Goal: Task Accomplishment & Management: Use online tool/utility

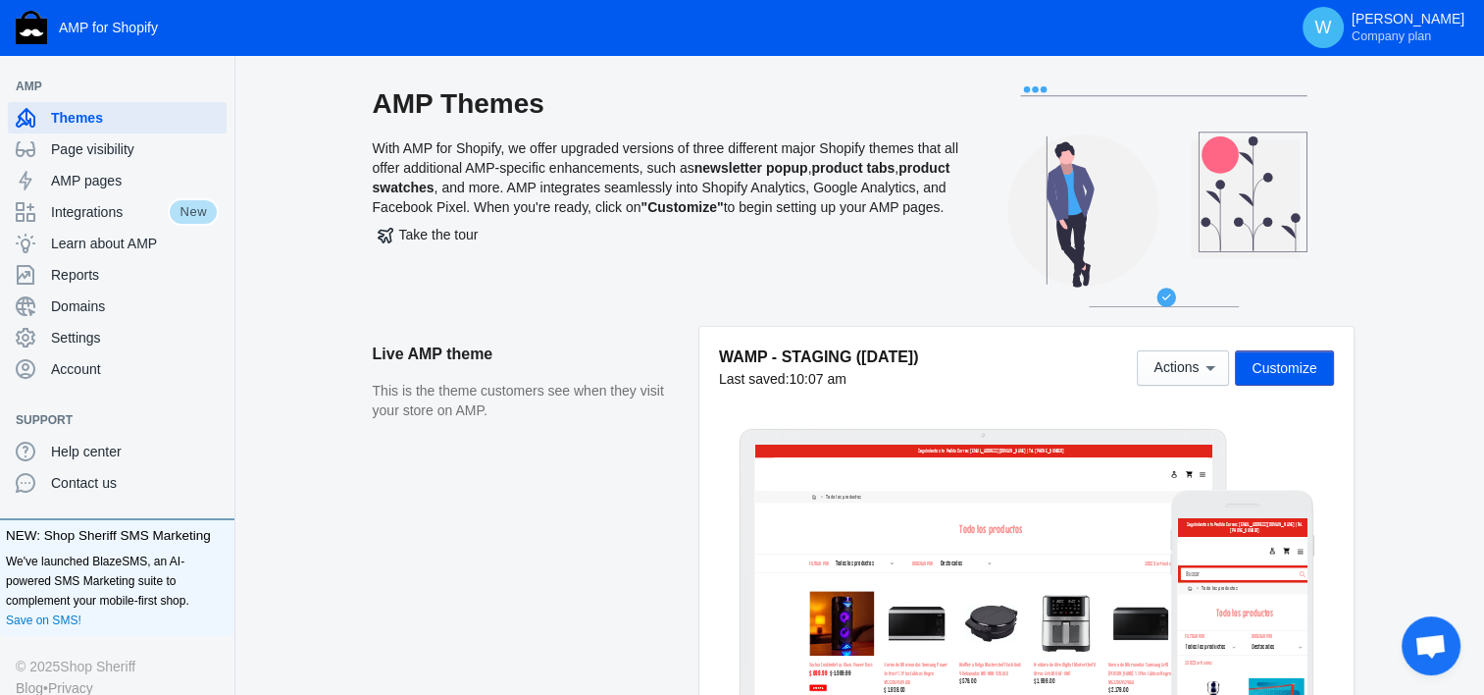
click at [636, 434] on aside "Live AMP theme This is the theme customers see when they visit your store on AM…" at bounding box center [536, 544] width 327 height 435
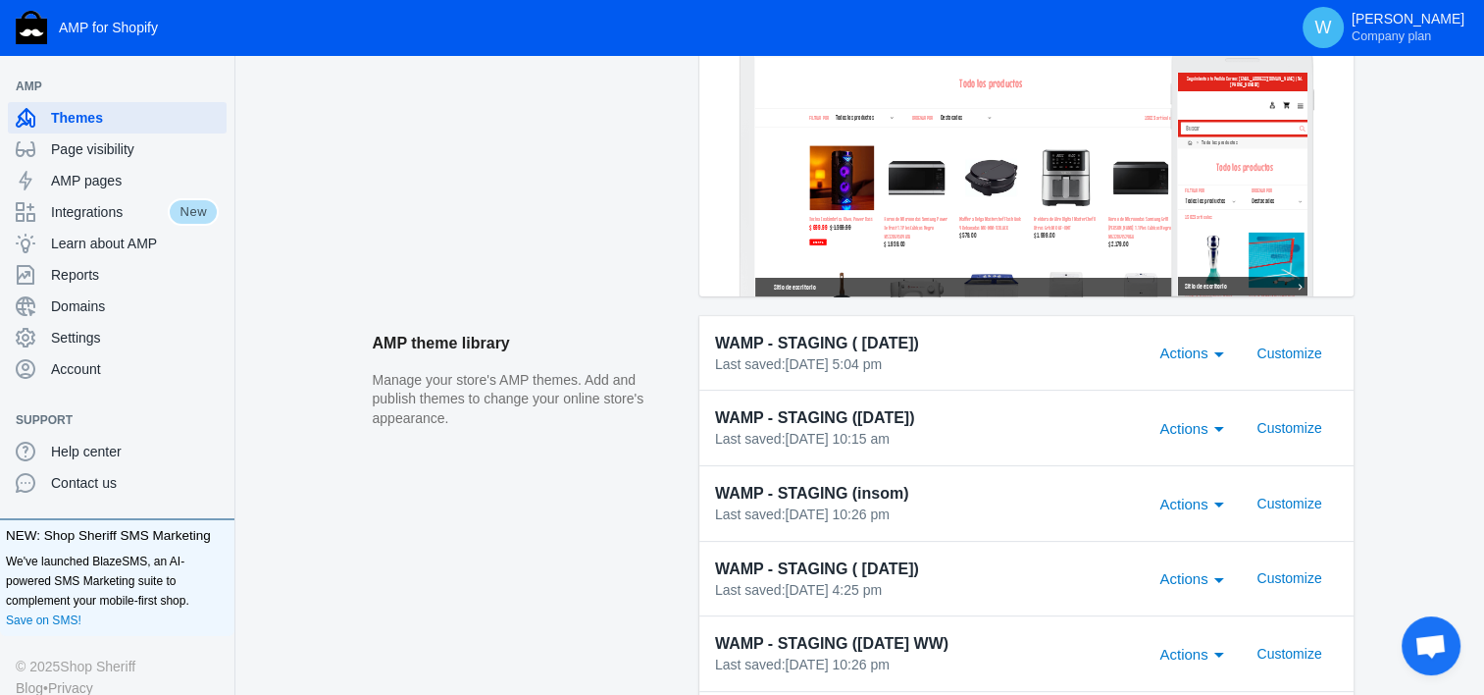
scroll to position [447, 0]
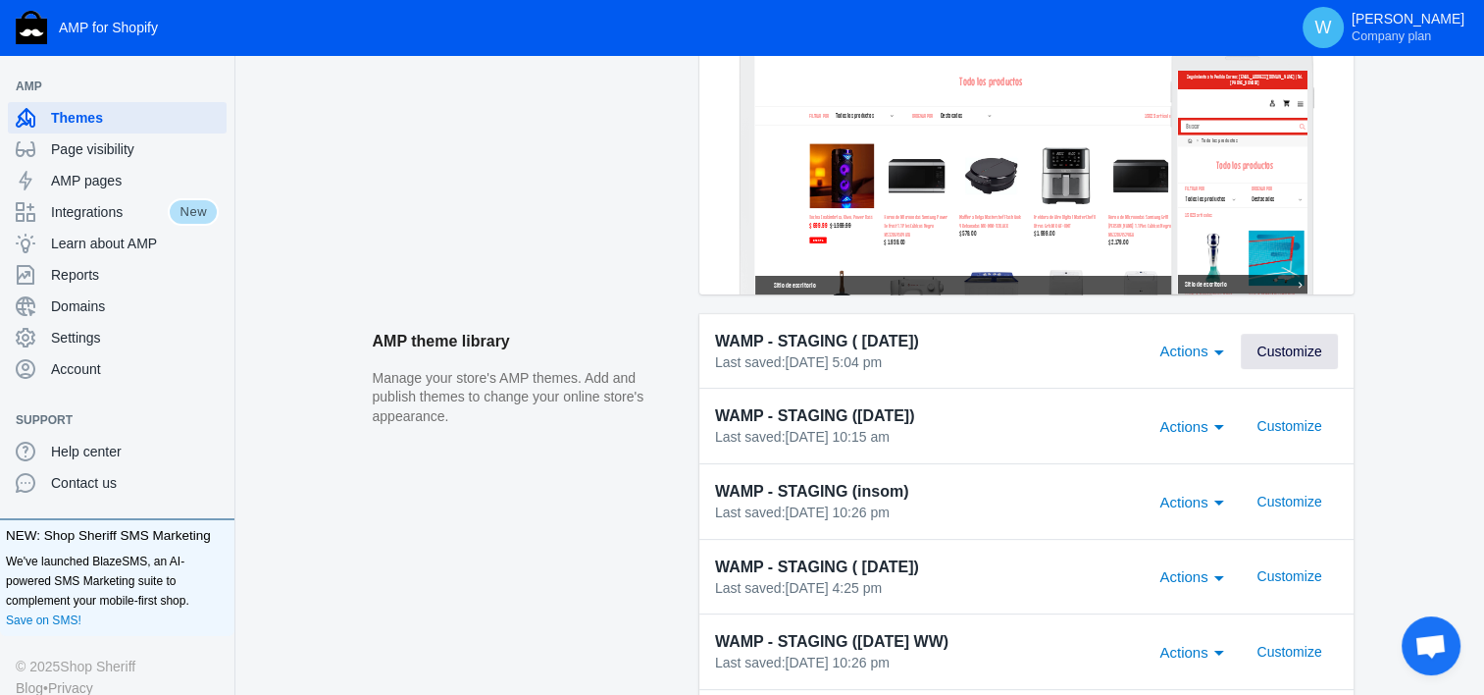
click at [0, 0] on span "Customize" at bounding box center [0, 0] width 0 height 0
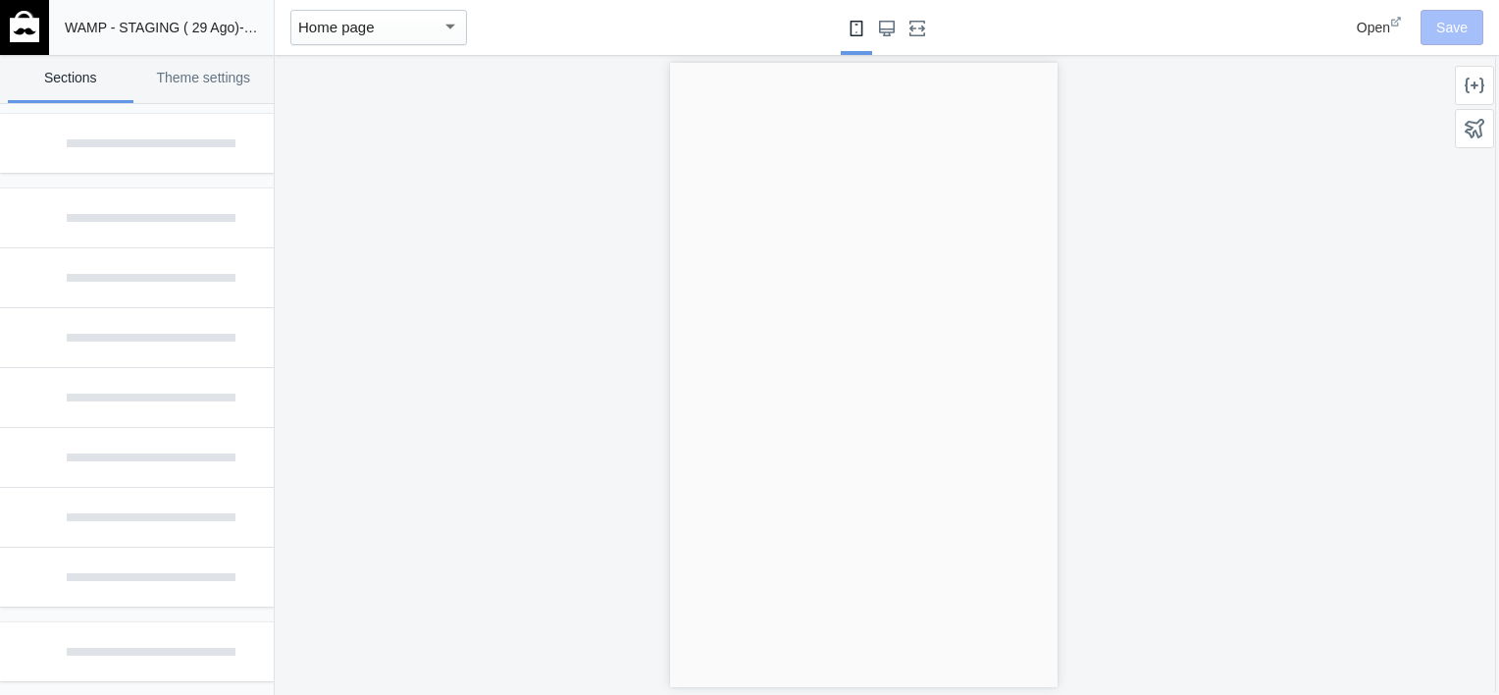
click at [18, 31] on img at bounding box center [24, 26] width 29 height 31
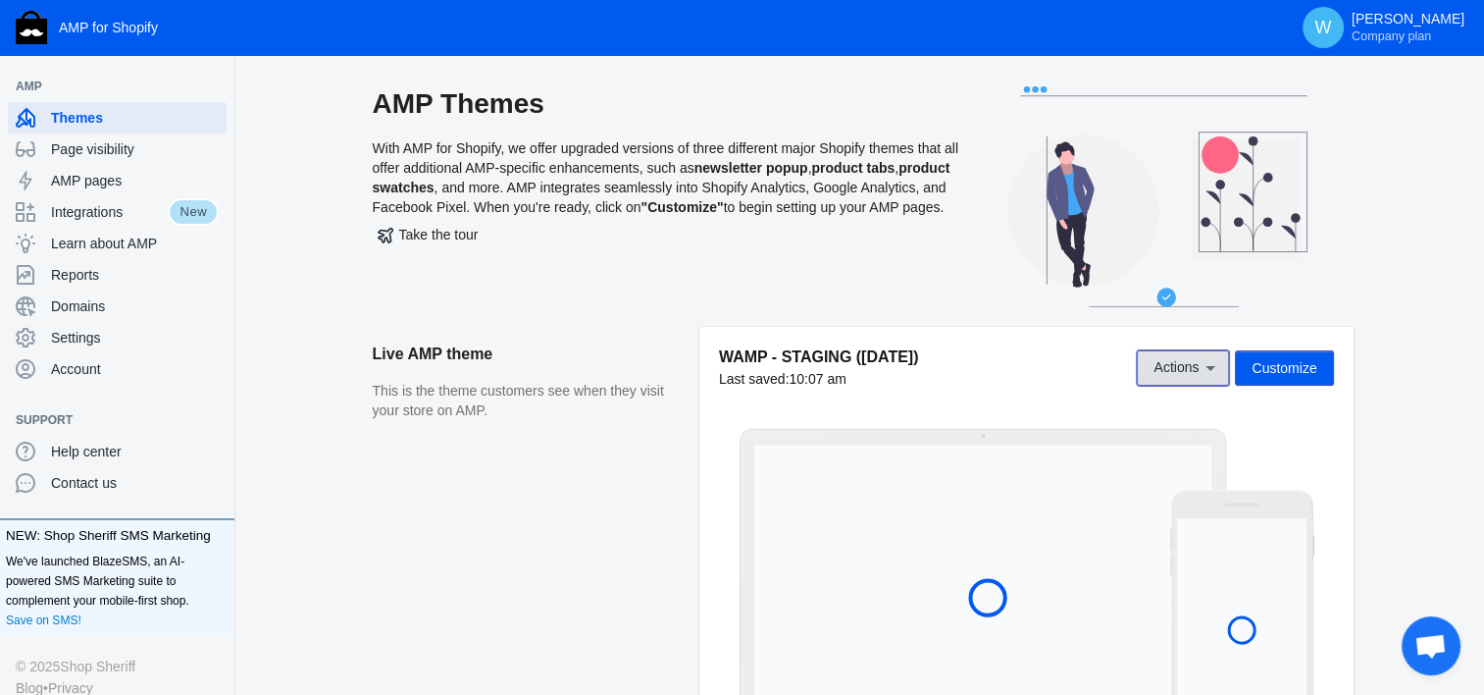
click at [1218, 370] on icon at bounding box center [1211, 368] width 20 height 20
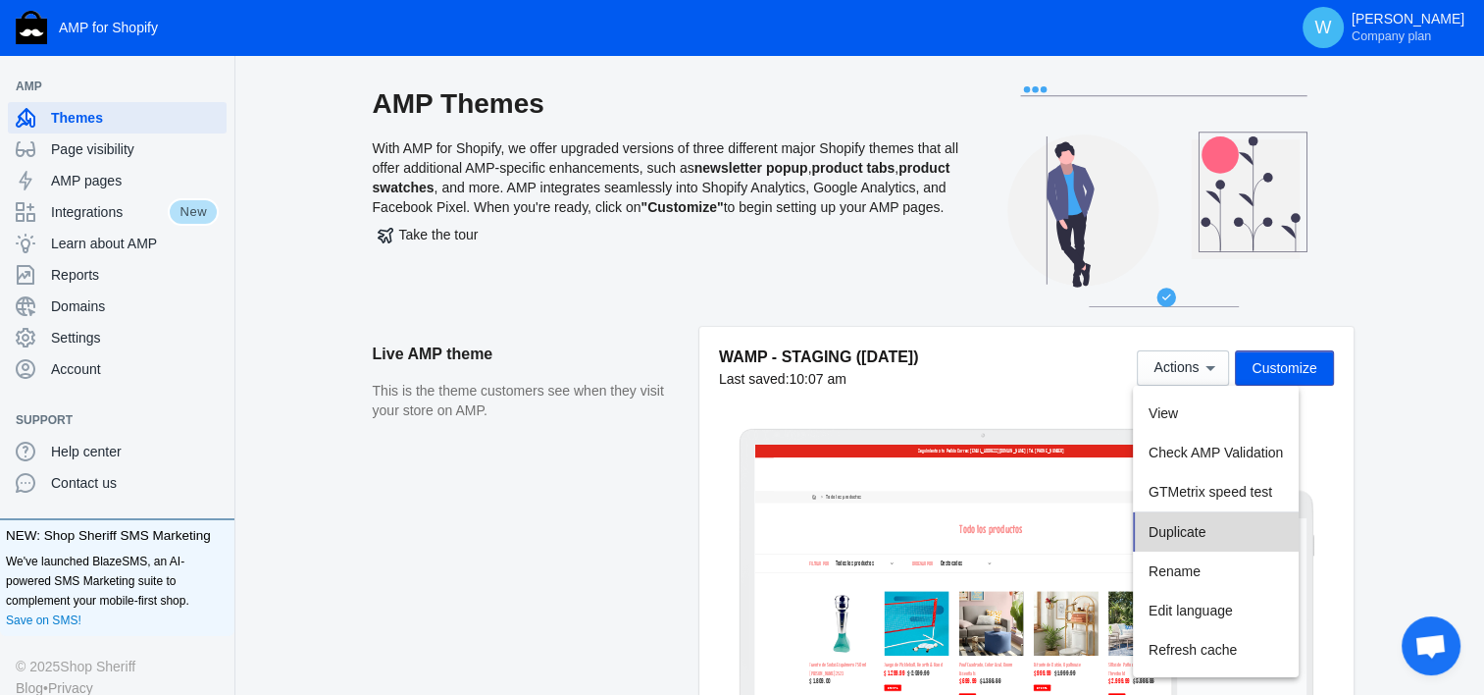
click at [1190, 533] on span "Duplicate" at bounding box center [1177, 532] width 57 height 16
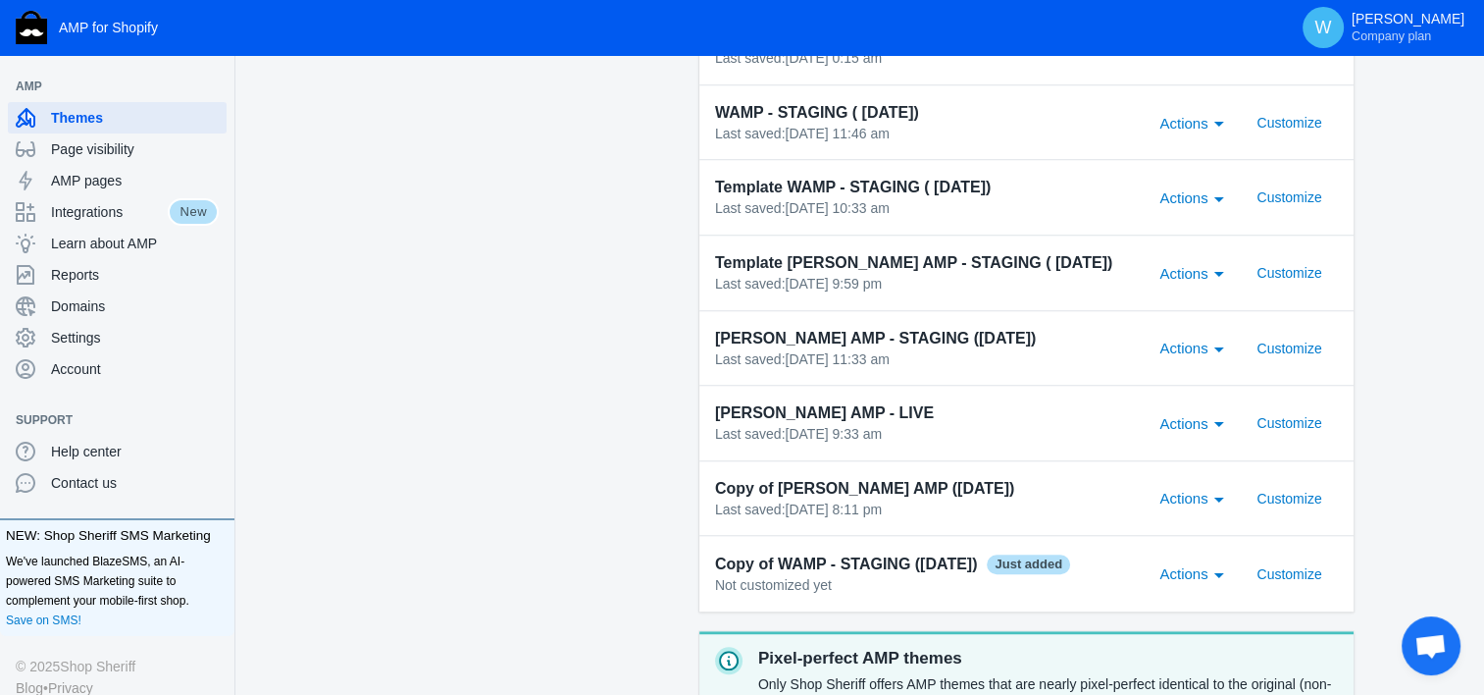
scroll to position [1578, 0]
click at [1198, 570] on span "Actions" at bounding box center [1184, 573] width 48 height 17
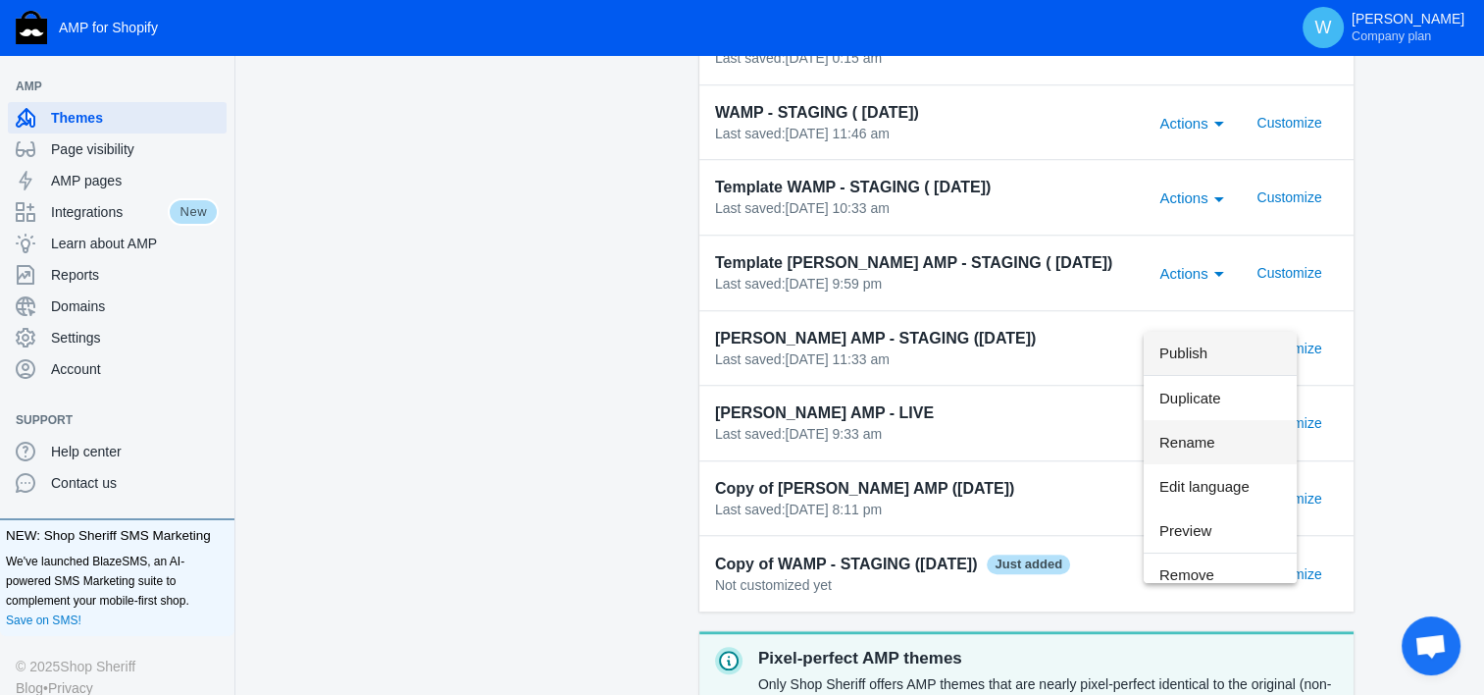
click at [0, 0] on span "Rename" at bounding box center [0, 0] width 0 height 0
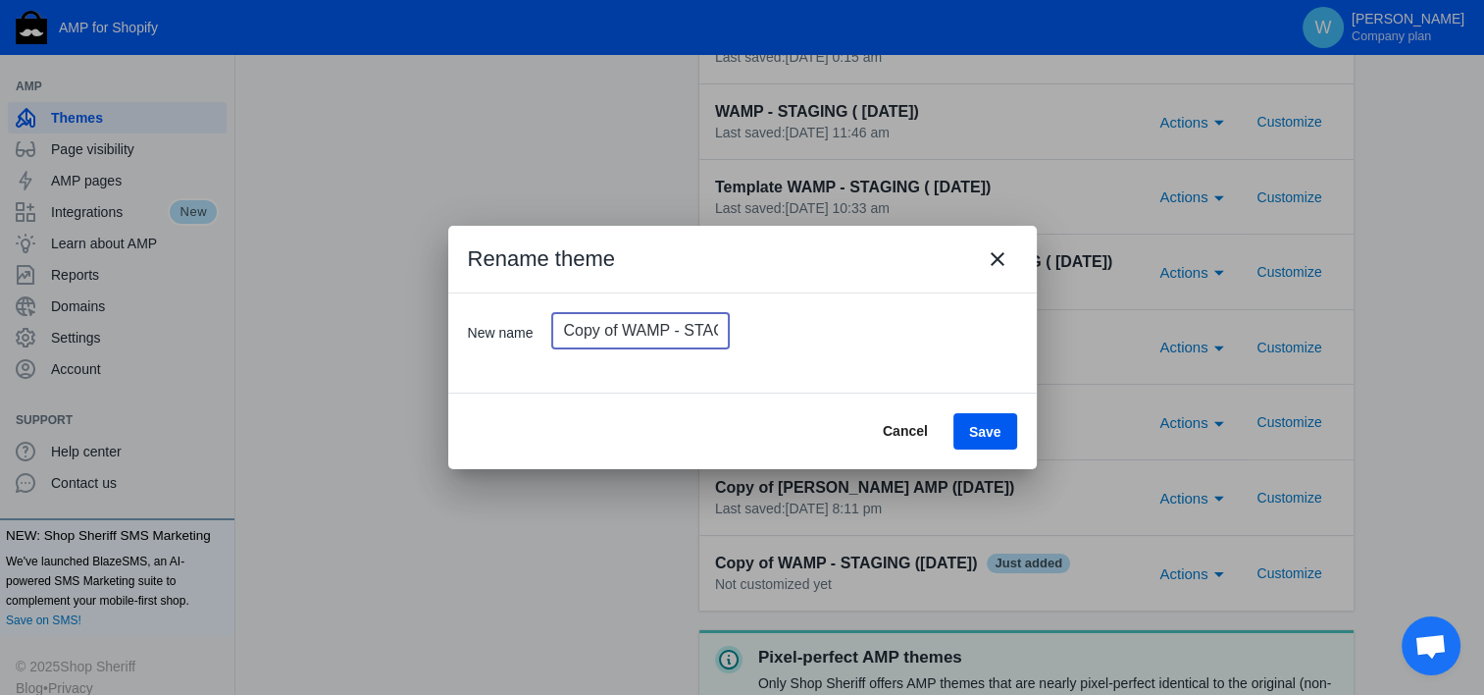
drag, startPoint x: 620, startPoint y: 326, endPoint x: 471, endPoint y: 307, distance: 150.3
click at [0, 0] on div "New name Copy of WAMP - STAGING (26 ago)" at bounding box center [0, 0] width 0 height 0
click at [683, 332] on input "WAMP - STAGING (26 ago)" at bounding box center [640, 330] width 177 height 35
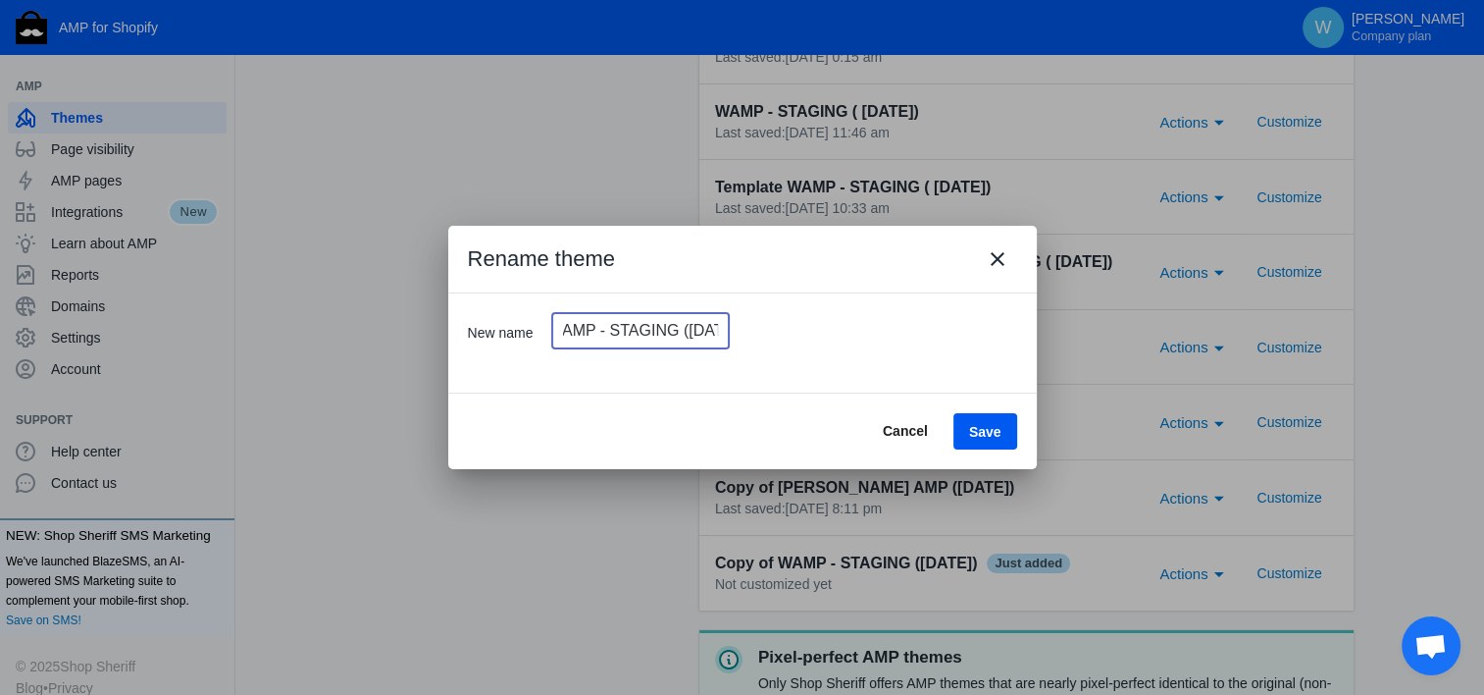
type input "WAMP - STAGING ([DATE])"
click at [992, 434] on span "Save" at bounding box center [985, 432] width 32 height 16
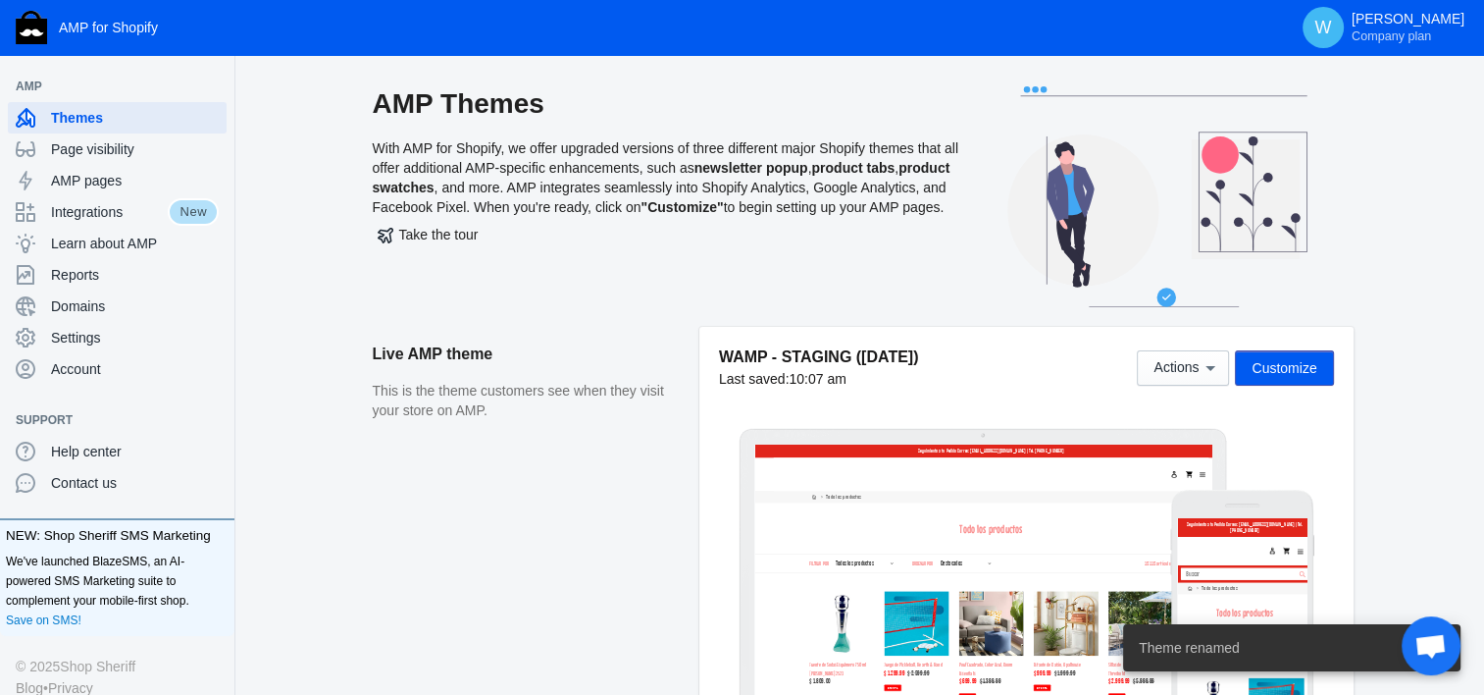
scroll to position [1578, 0]
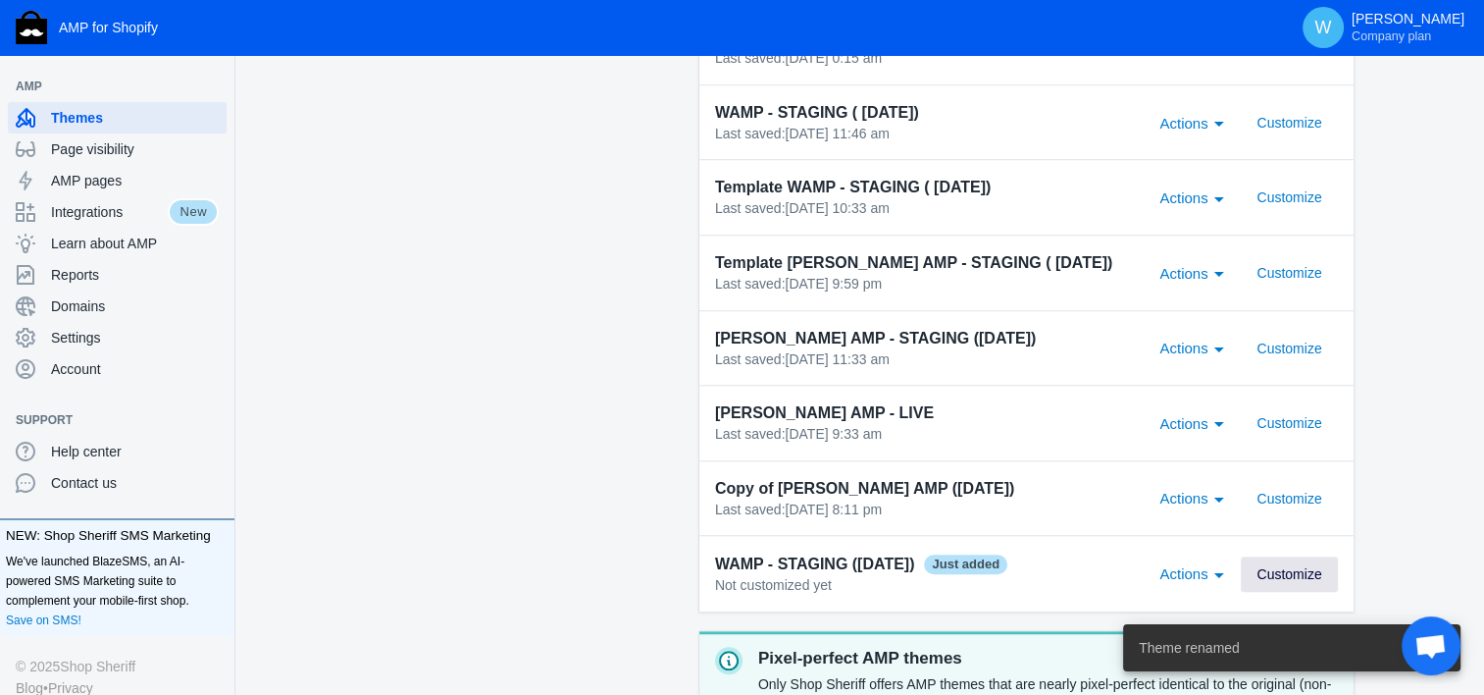
click at [0, 0] on span "Customize" at bounding box center [0, 0] width 0 height 0
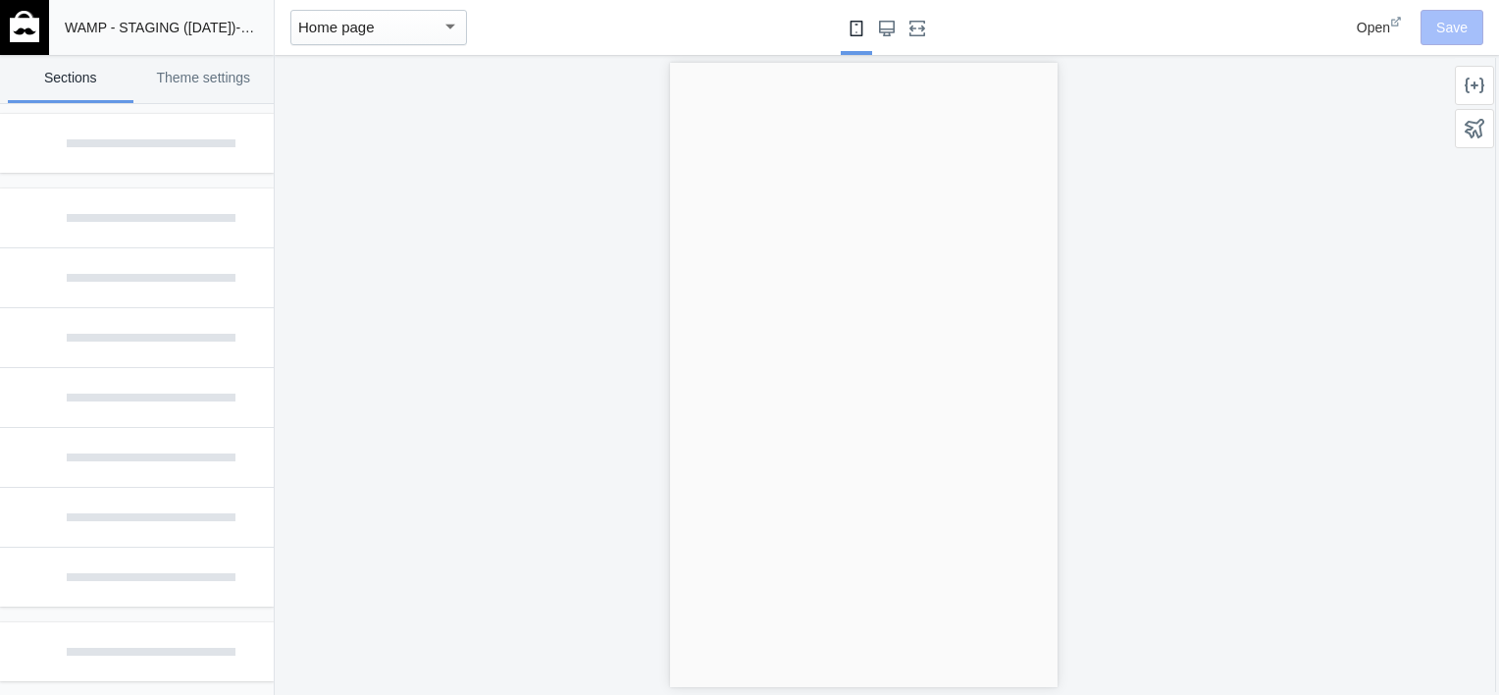
click at [61, 216] on div at bounding box center [137, 217] width 234 height 39
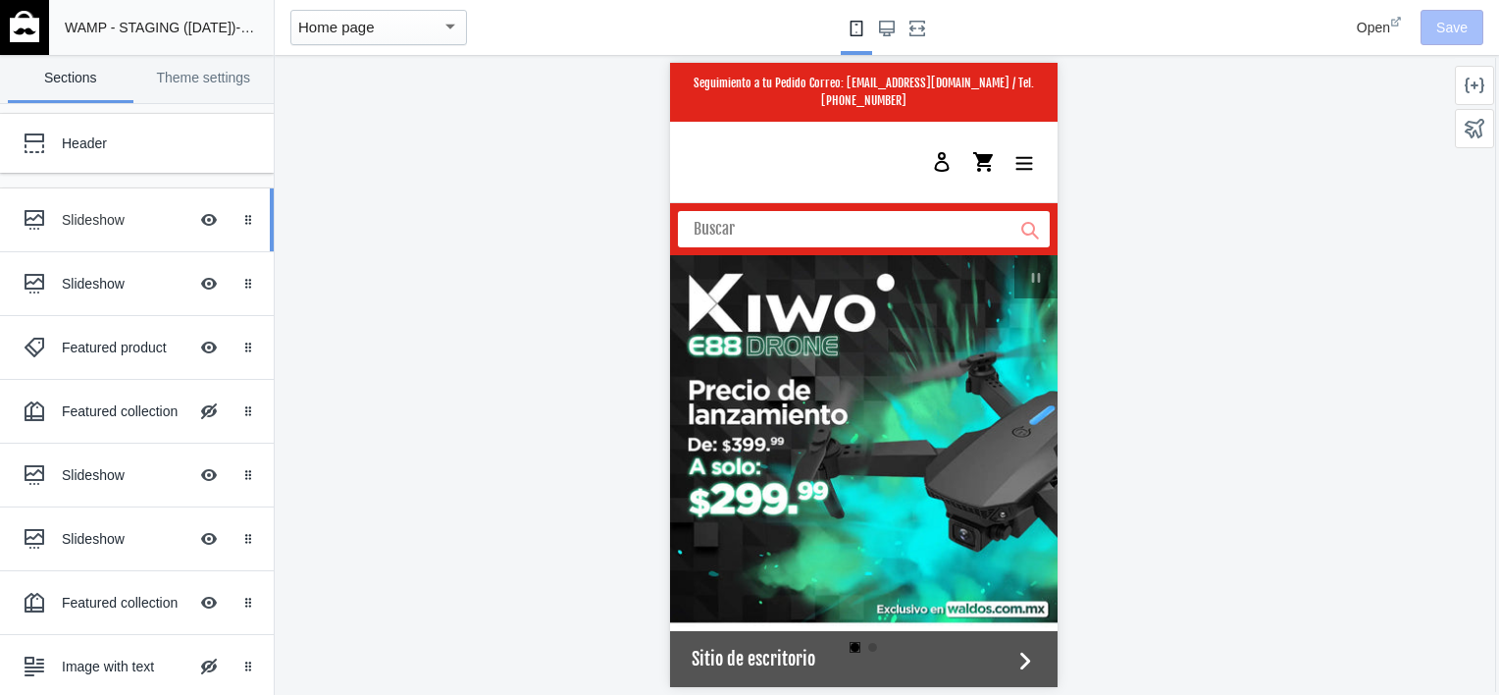
click at [63, 215] on div "Slideshow" at bounding box center [125, 220] width 126 height 20
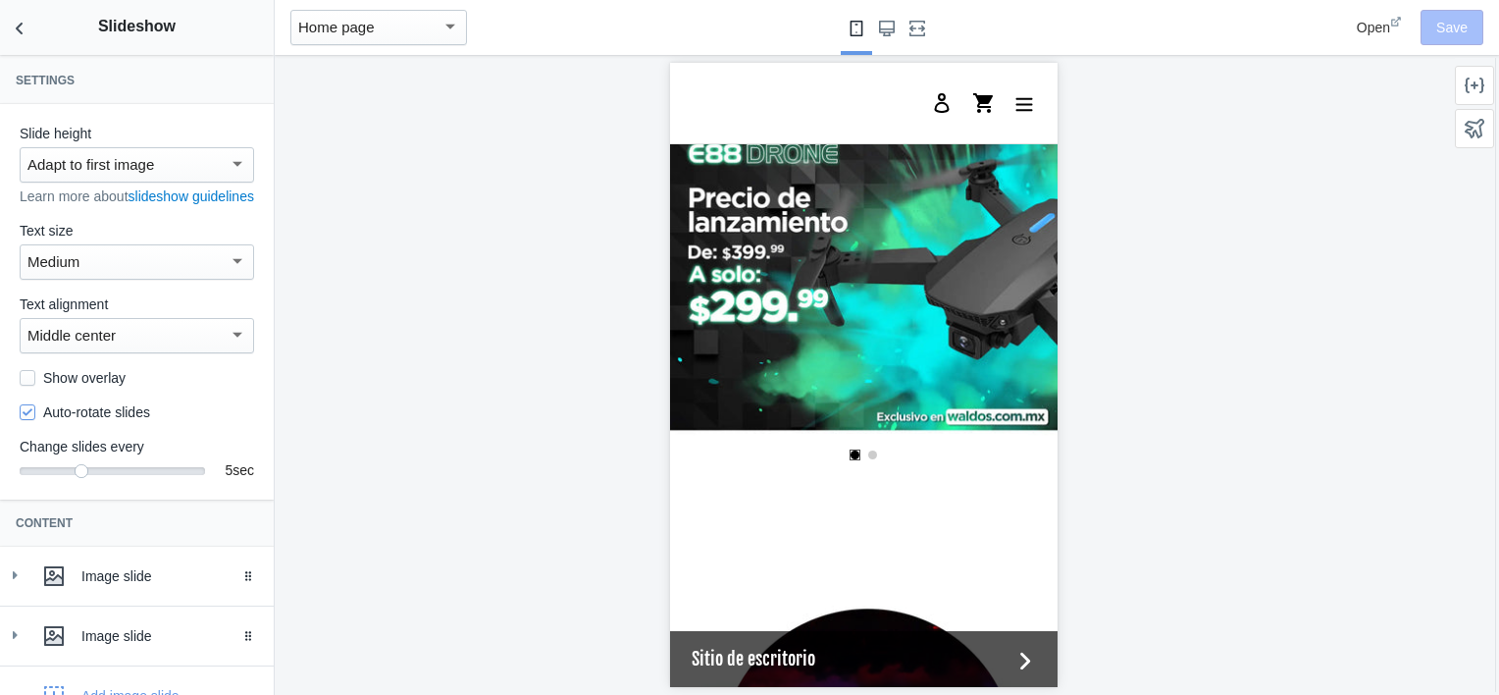
scroll to position [141, 0]
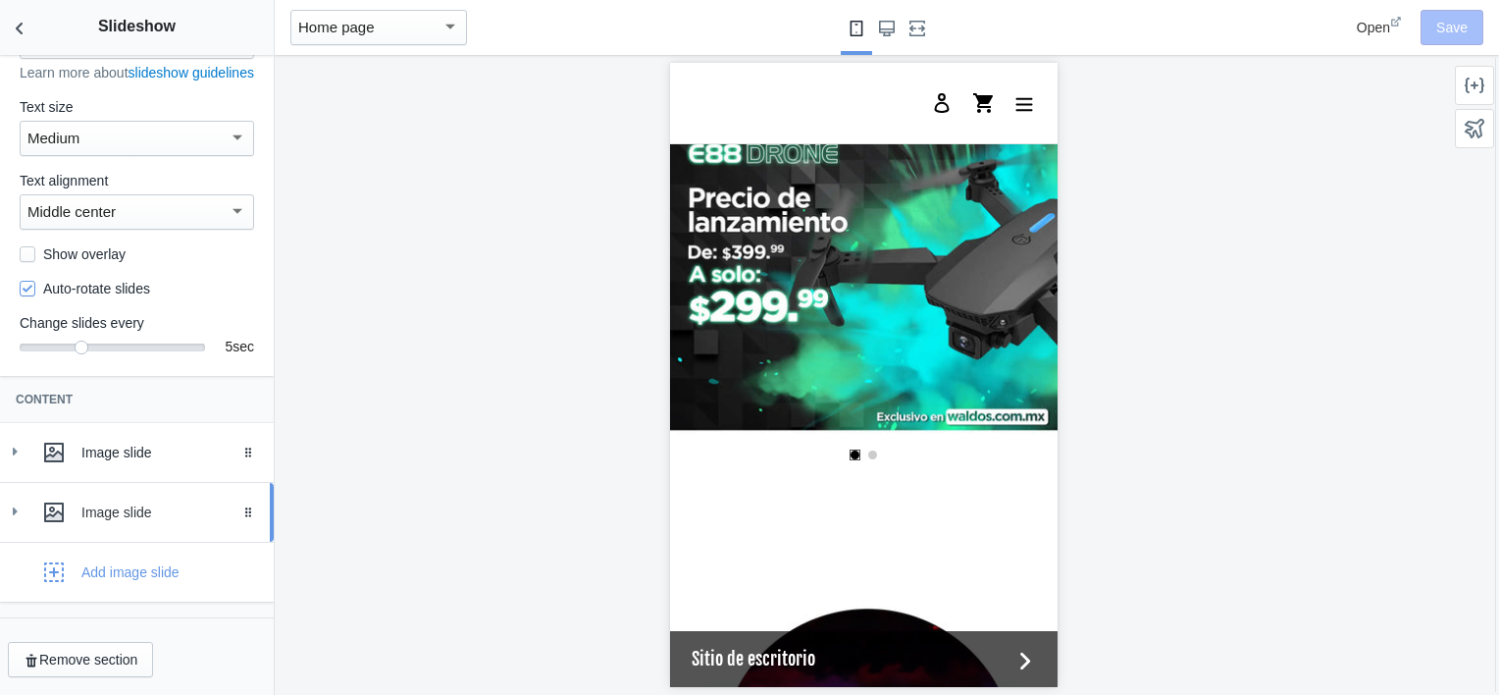
click at [7, 501] on icon at bounding box center [15, 511] width 20 height 20
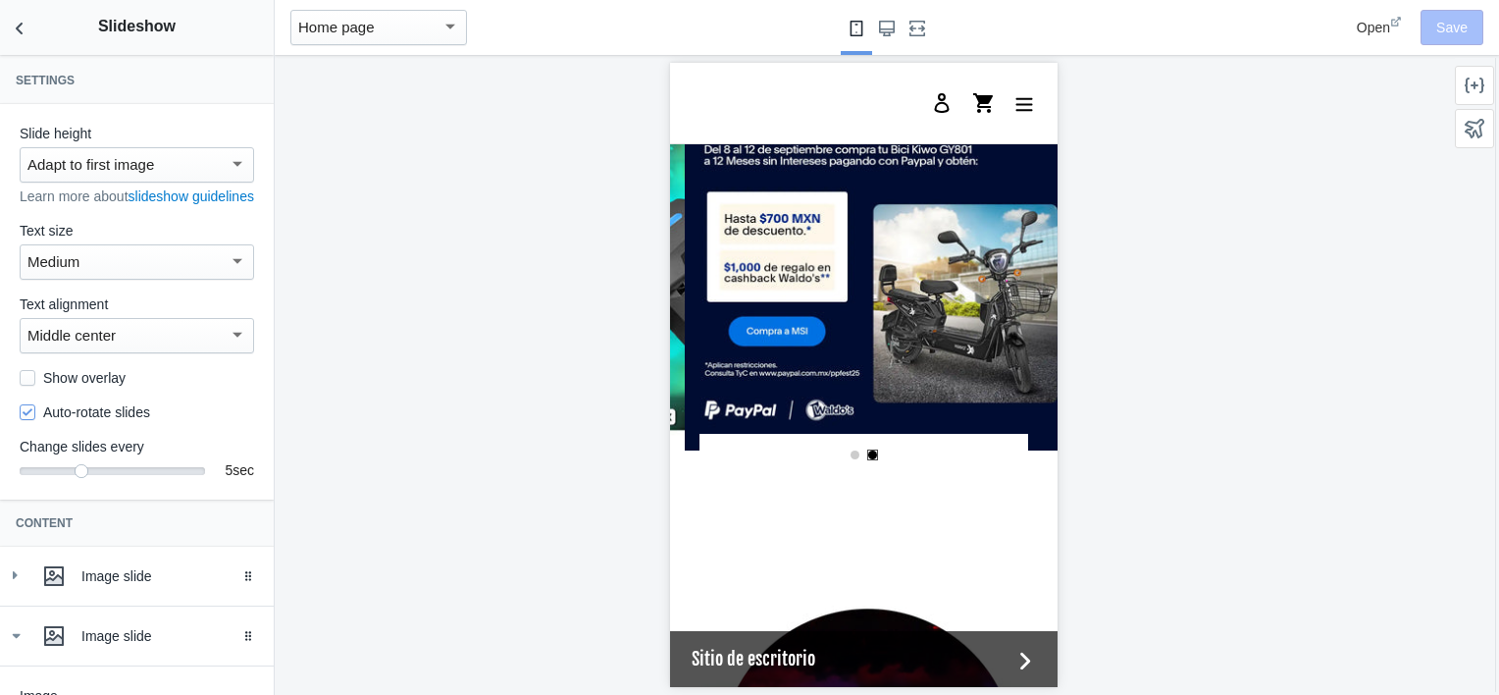
scroll to position [161, 0]
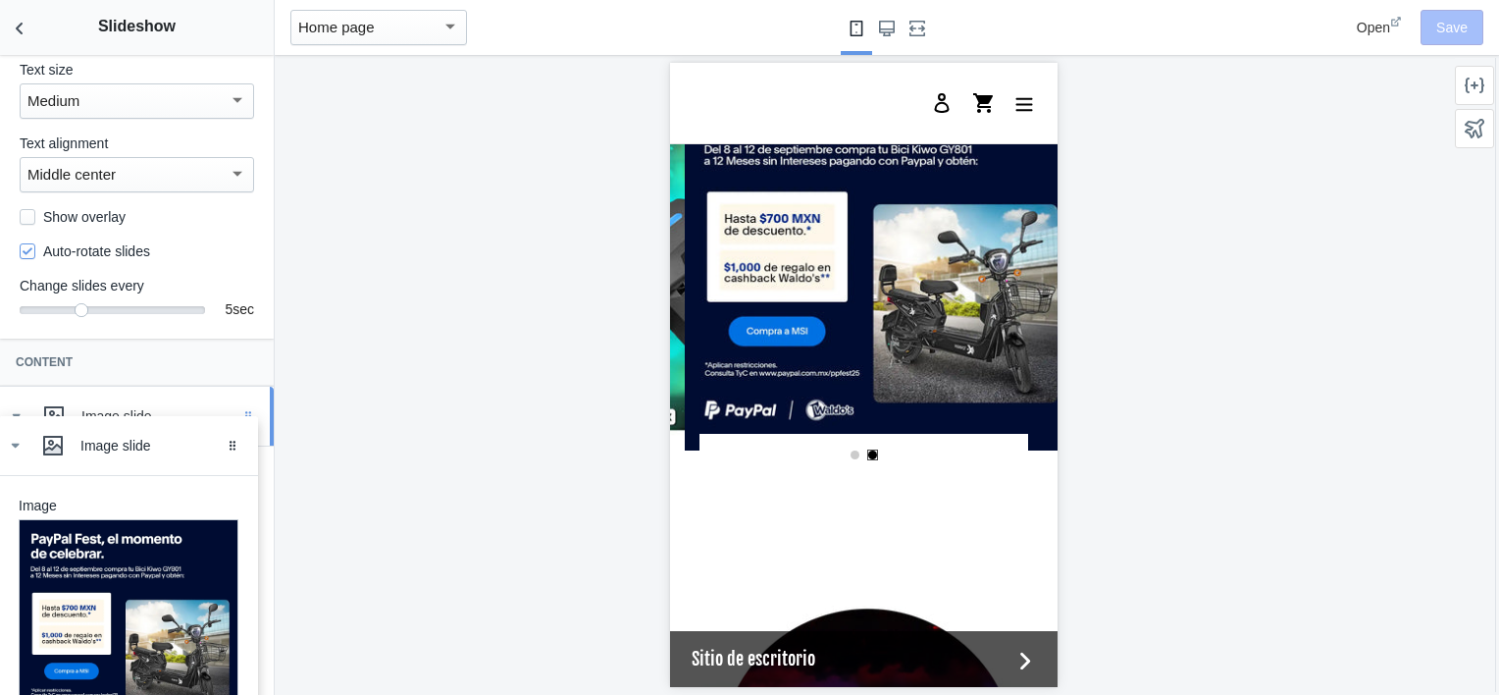
drag, startPoint x: 230, startPoint y: 491, endPoint x: 229, endPoint y: 442, distance: 48.1
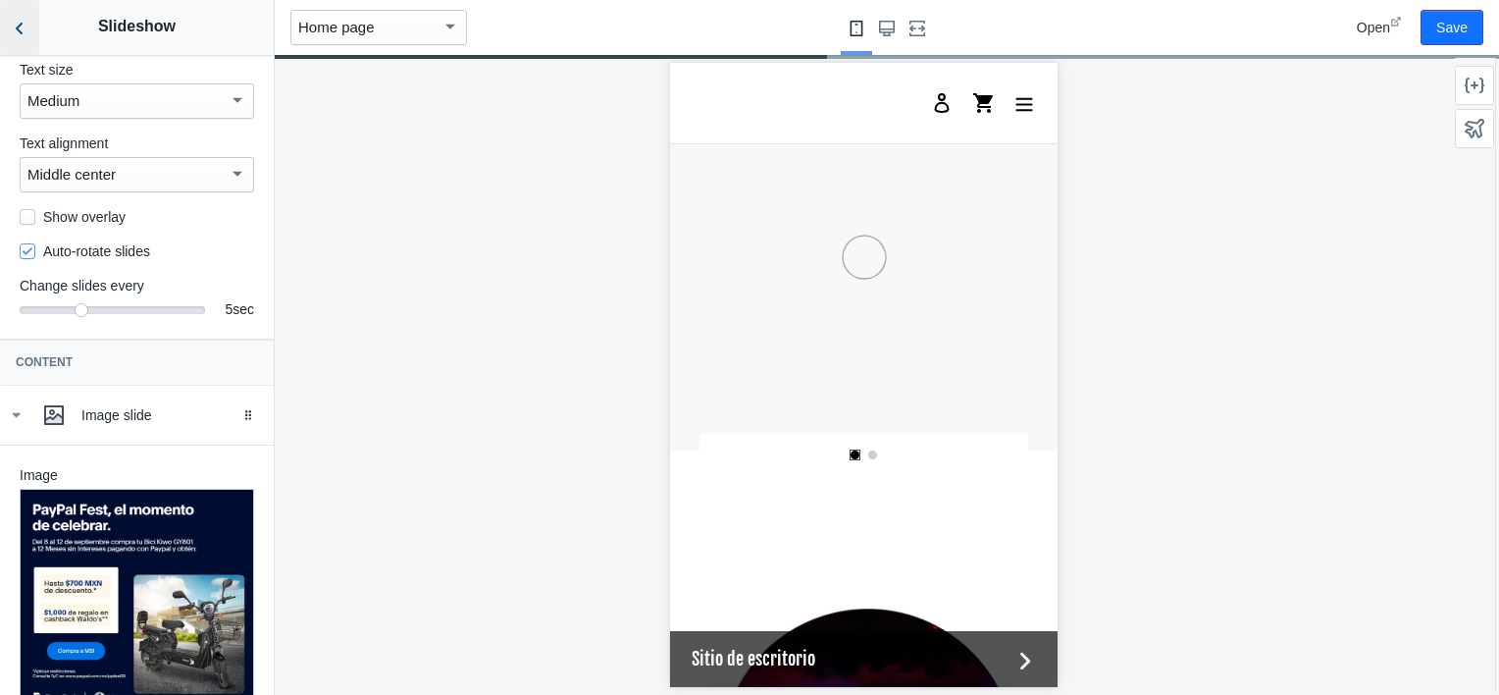
click at [16, 35] on icon "Back to sections" at bounding box center [20, 29] width 20 height 20
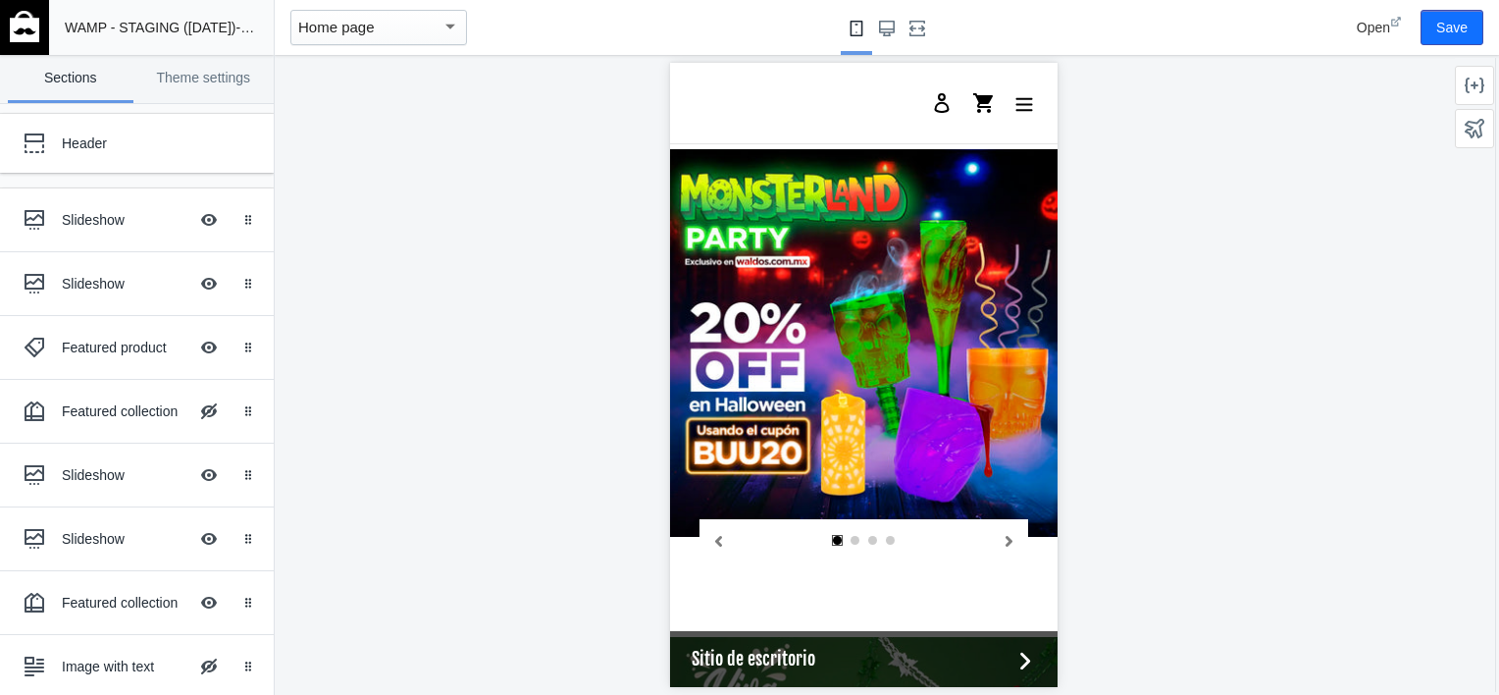
scroll to position [1782, 0]
click at [71, 476] on div "Slideshow" at bounding box center [125, 475] width 126 height 20
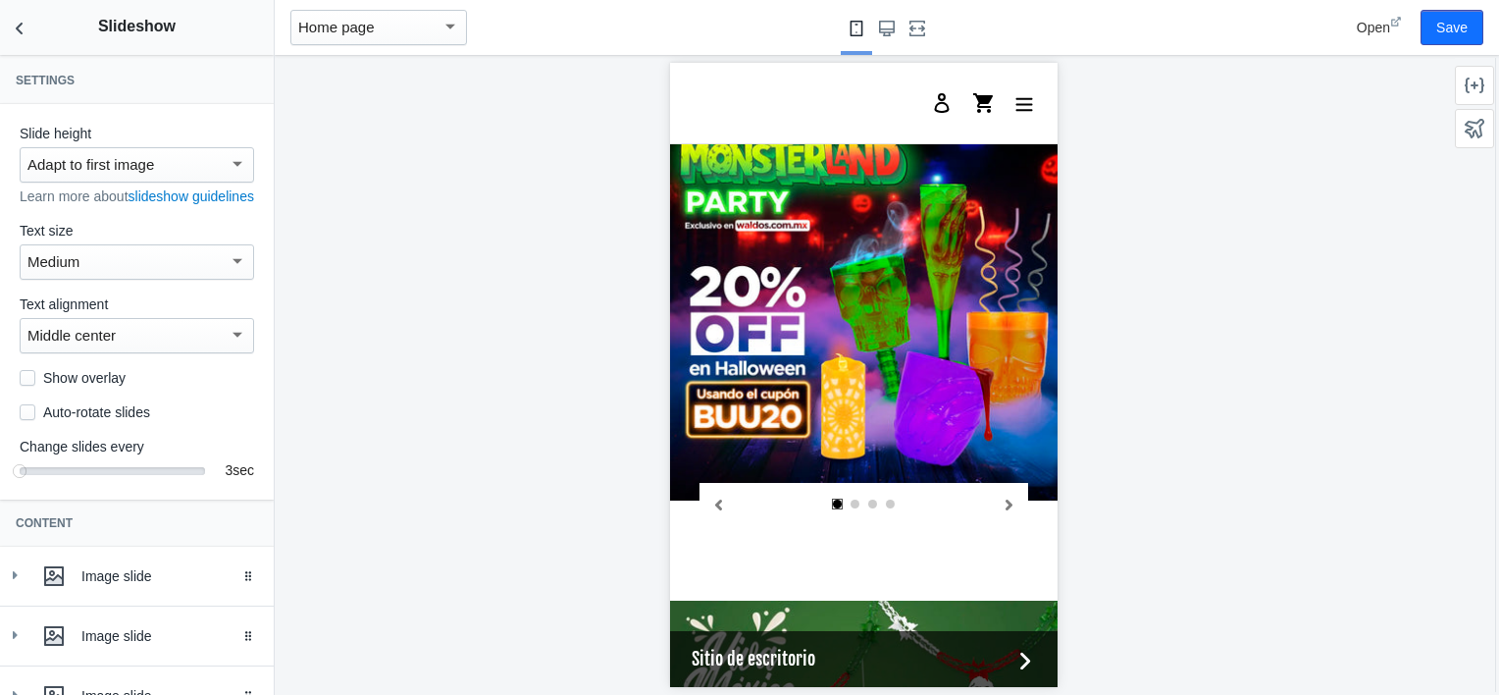
scroll to position [260, 0]
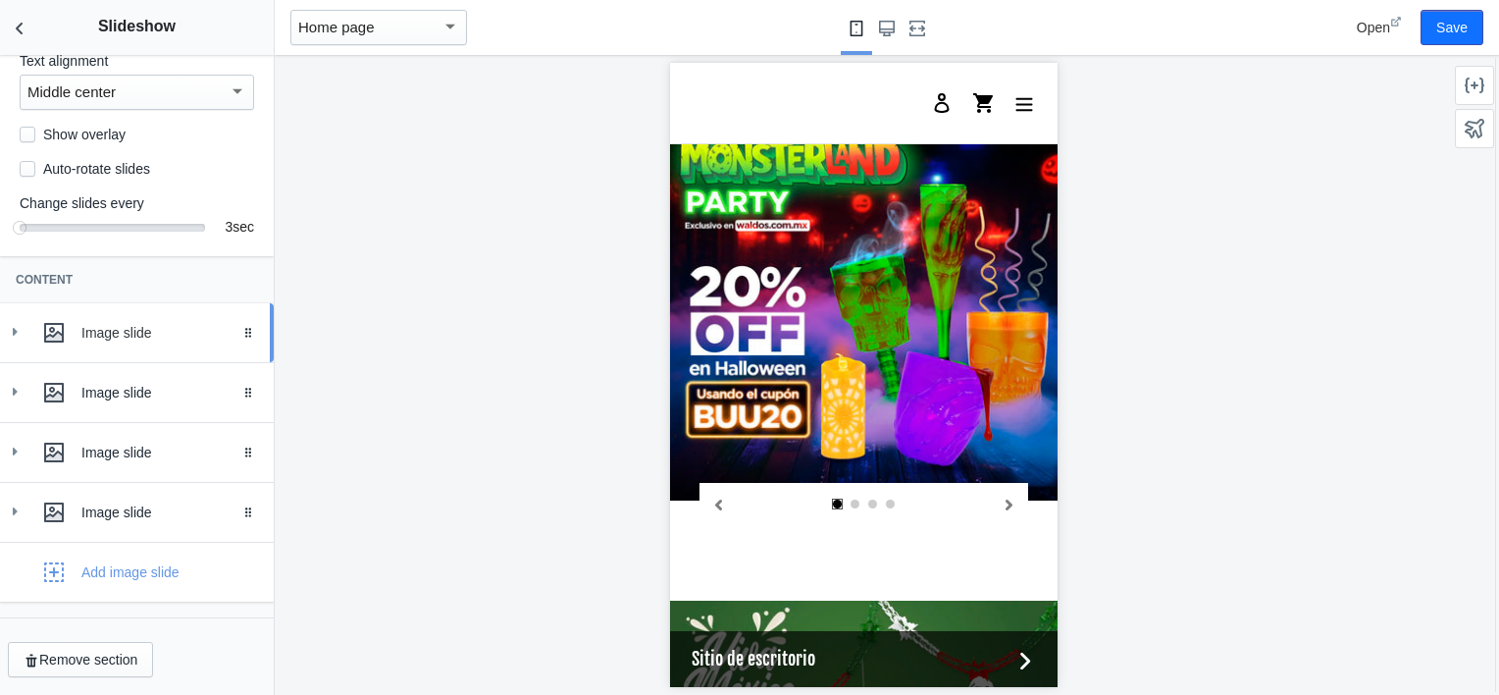
click at [13, 341] on icon at bounding box center [15, 332] width 20 height 20
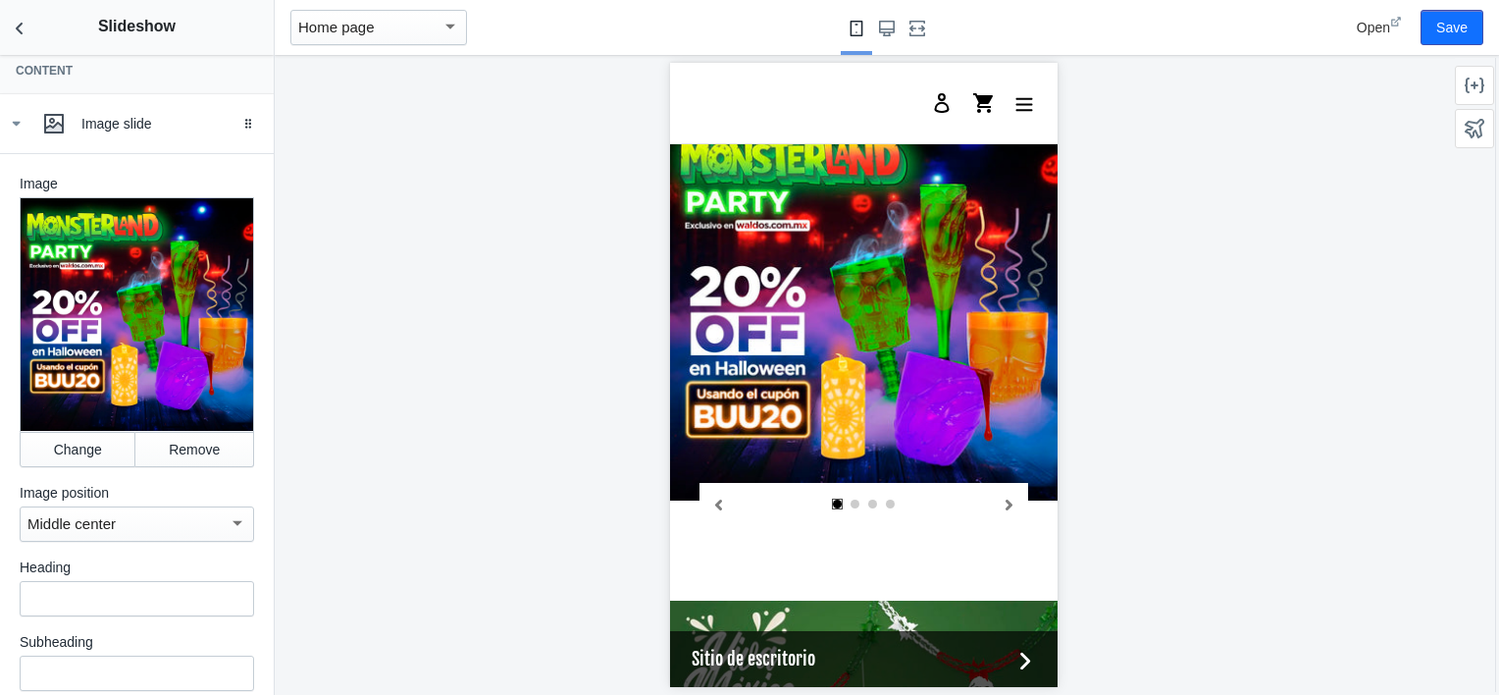
scroll to position [465, 0]
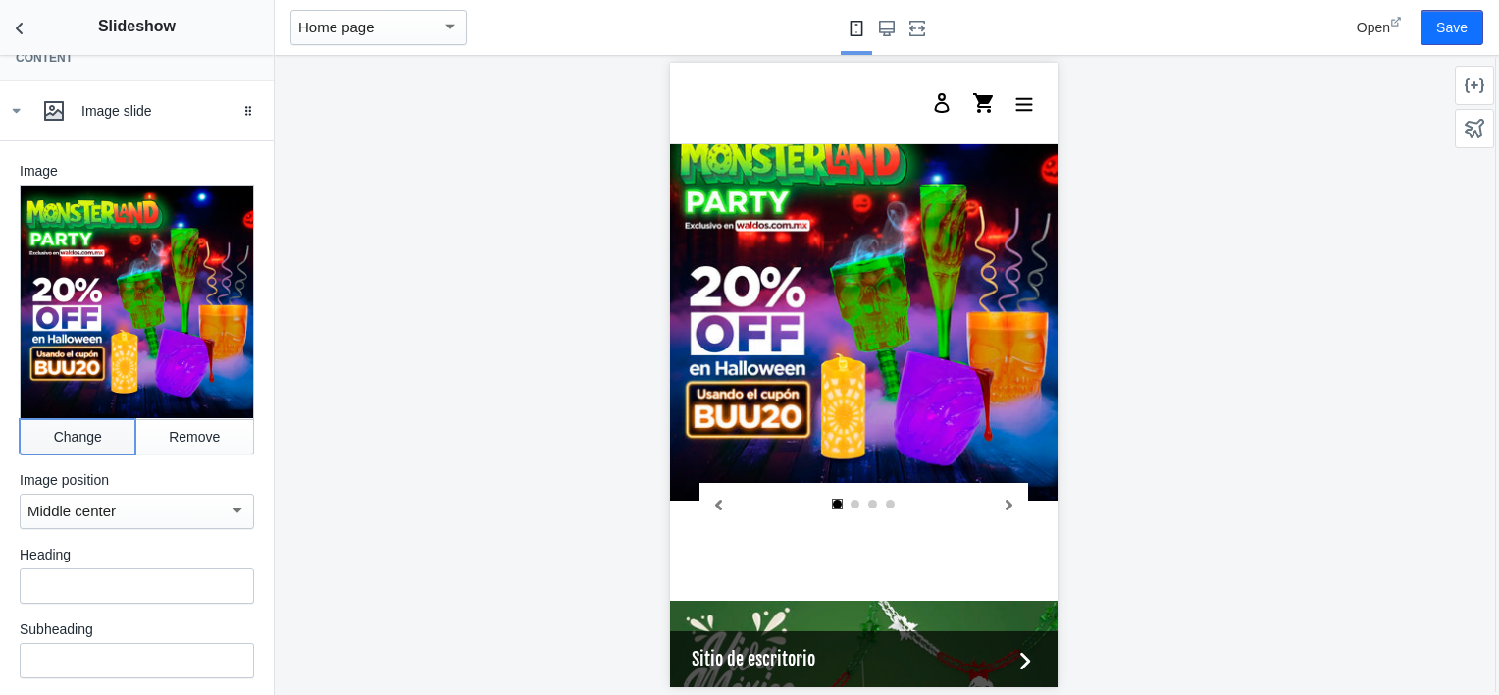
click at [57, 447] on button "Change" at bounding box center [78, 436] width 116 height 35
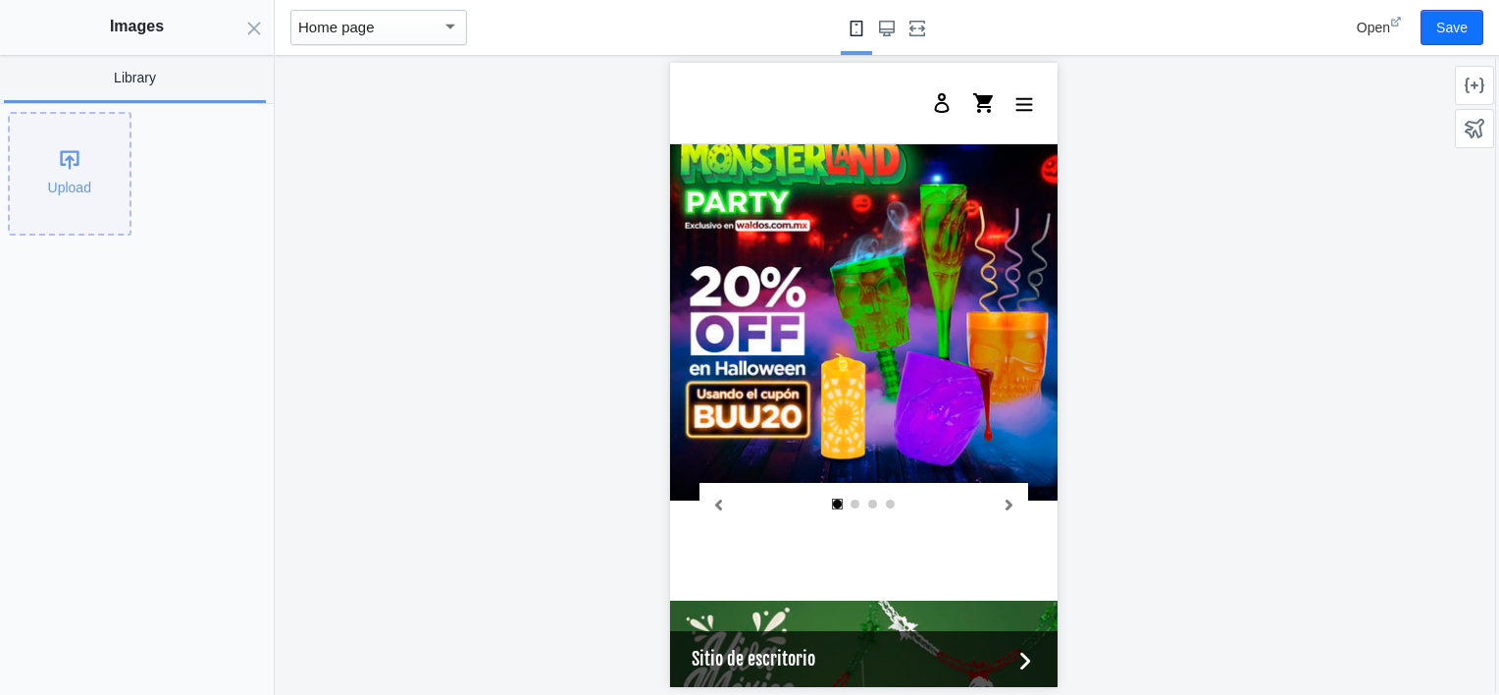
click at [79, 186] on div "Upload" at bounding box center [70, 174] width 120 height 120
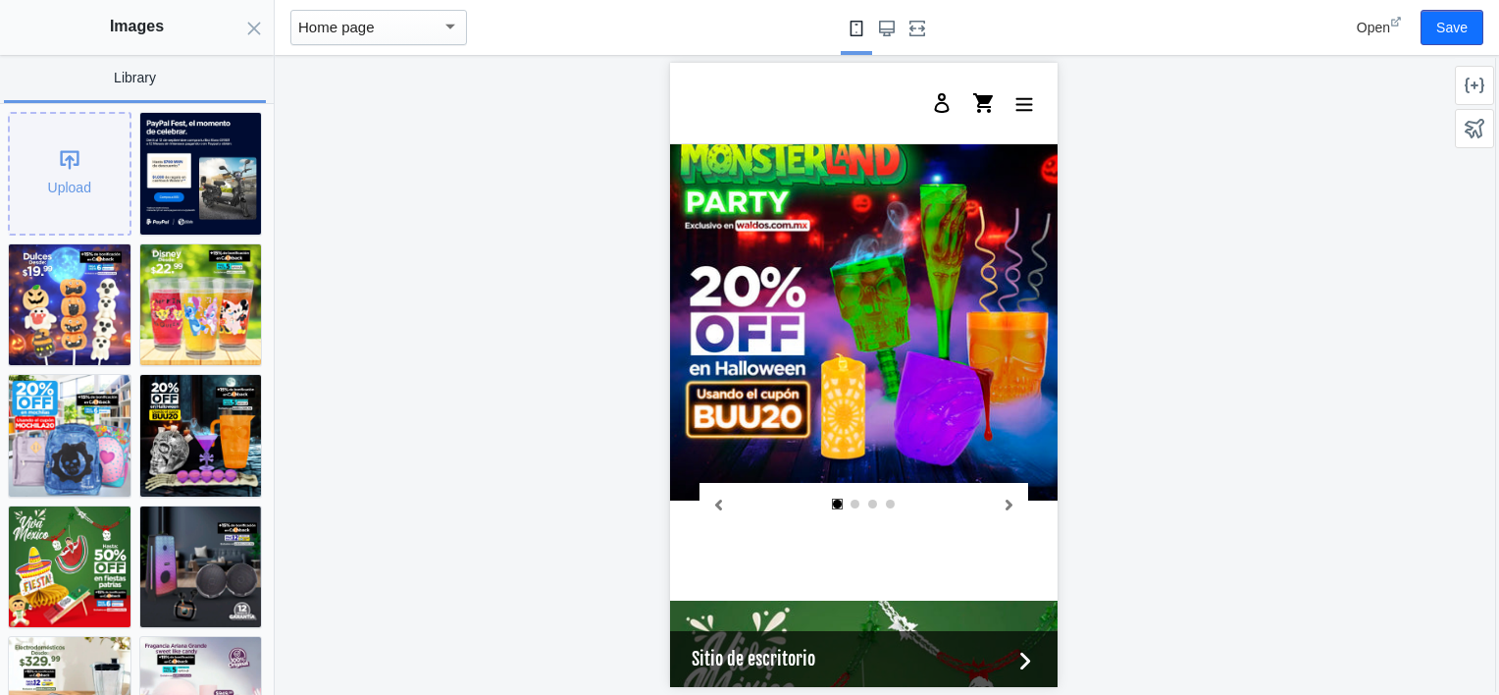
scroll to position [0, 373]
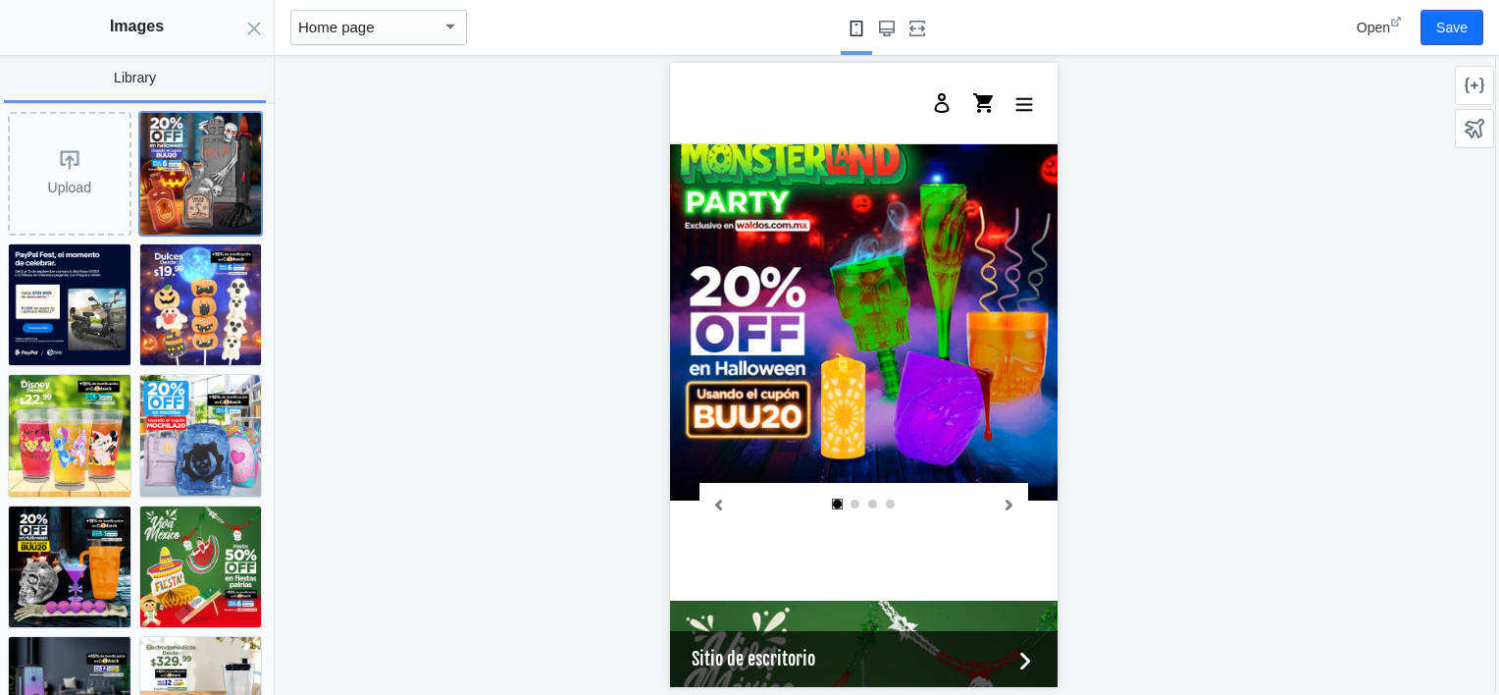
click at [187, 177] on img at bounding box center [201, 174] width 122 height 122
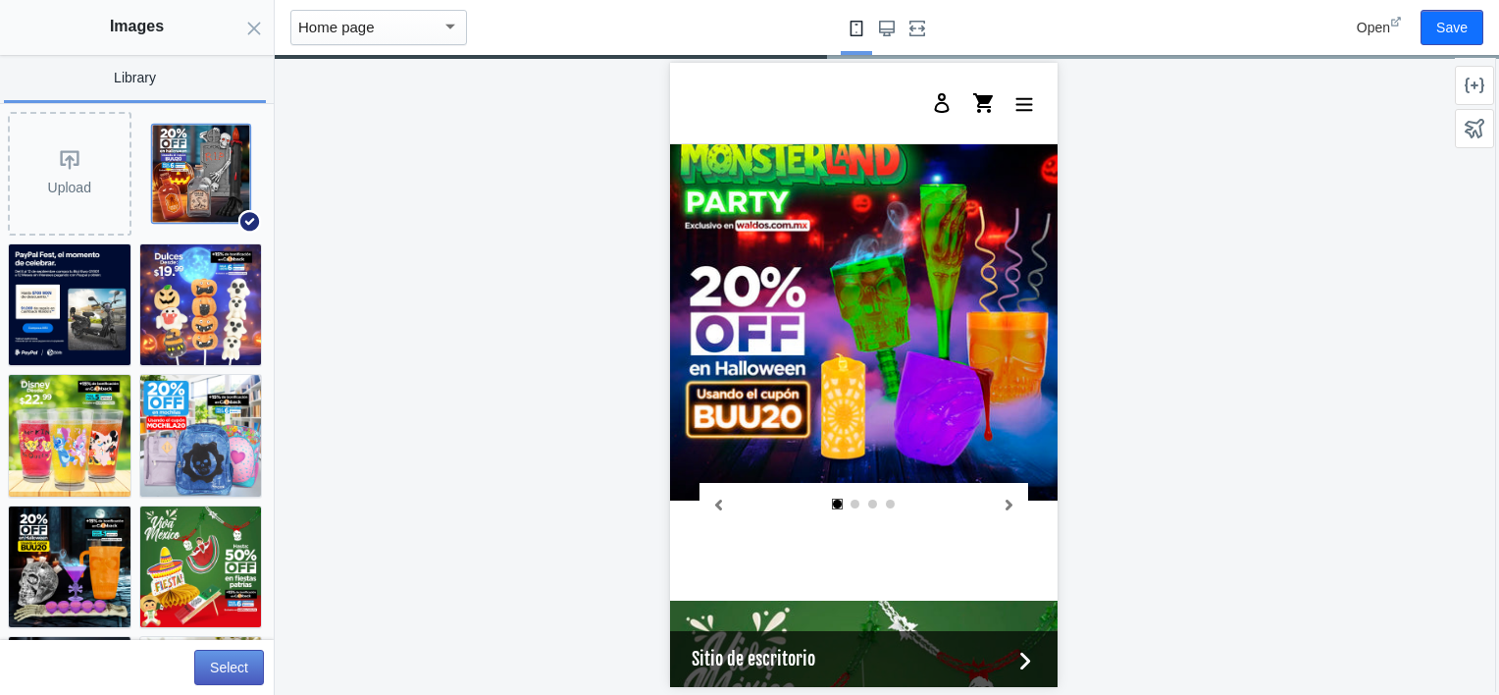
scroll to position [0, 0]
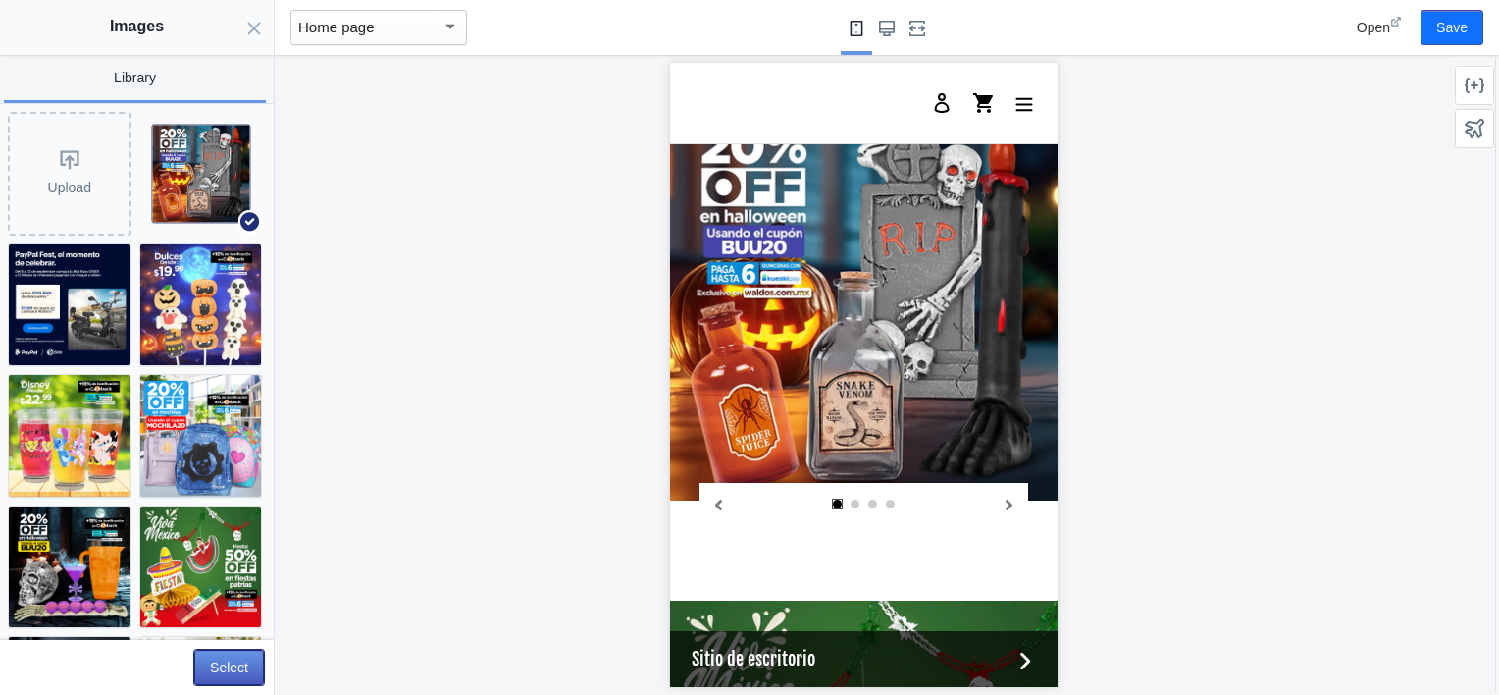
click at [231, 655] on button "Select" at bounding box center [229, 666] width 70 height 35
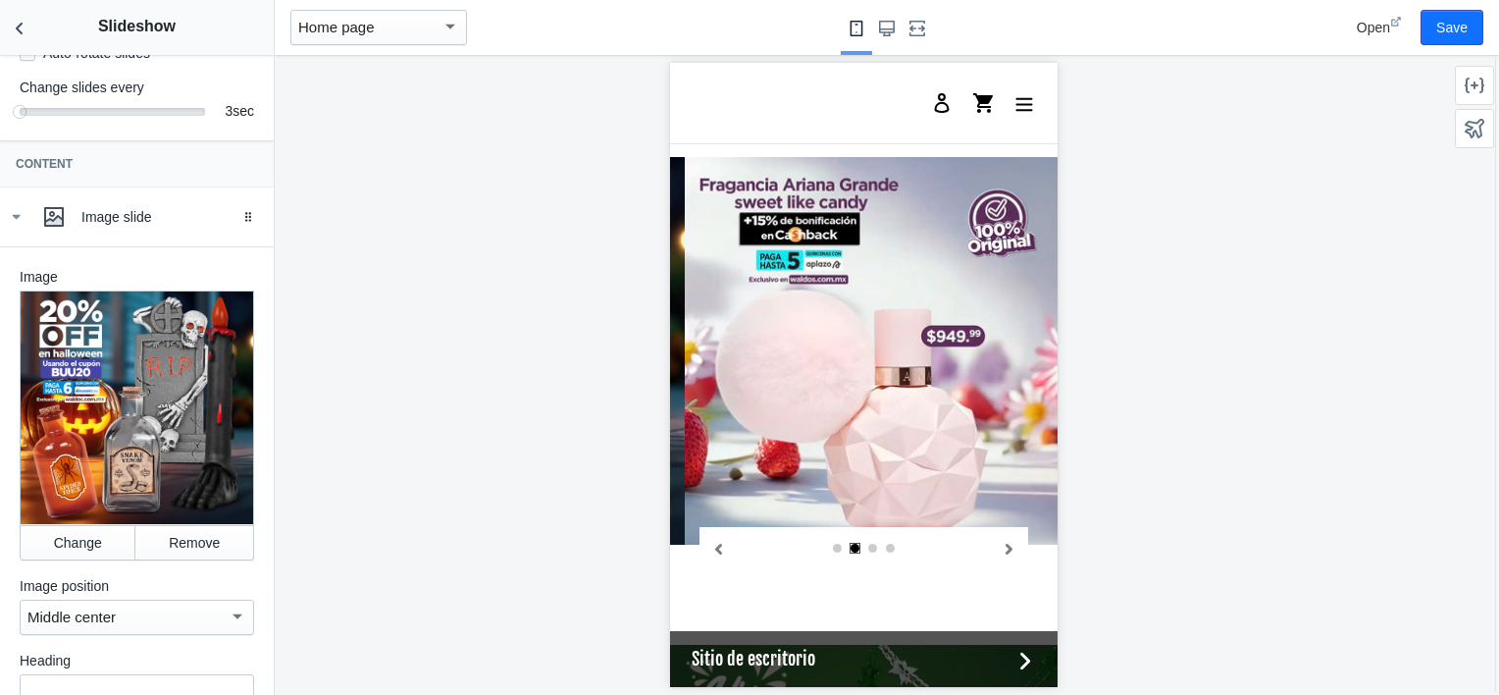
scroll to position [337, 0]
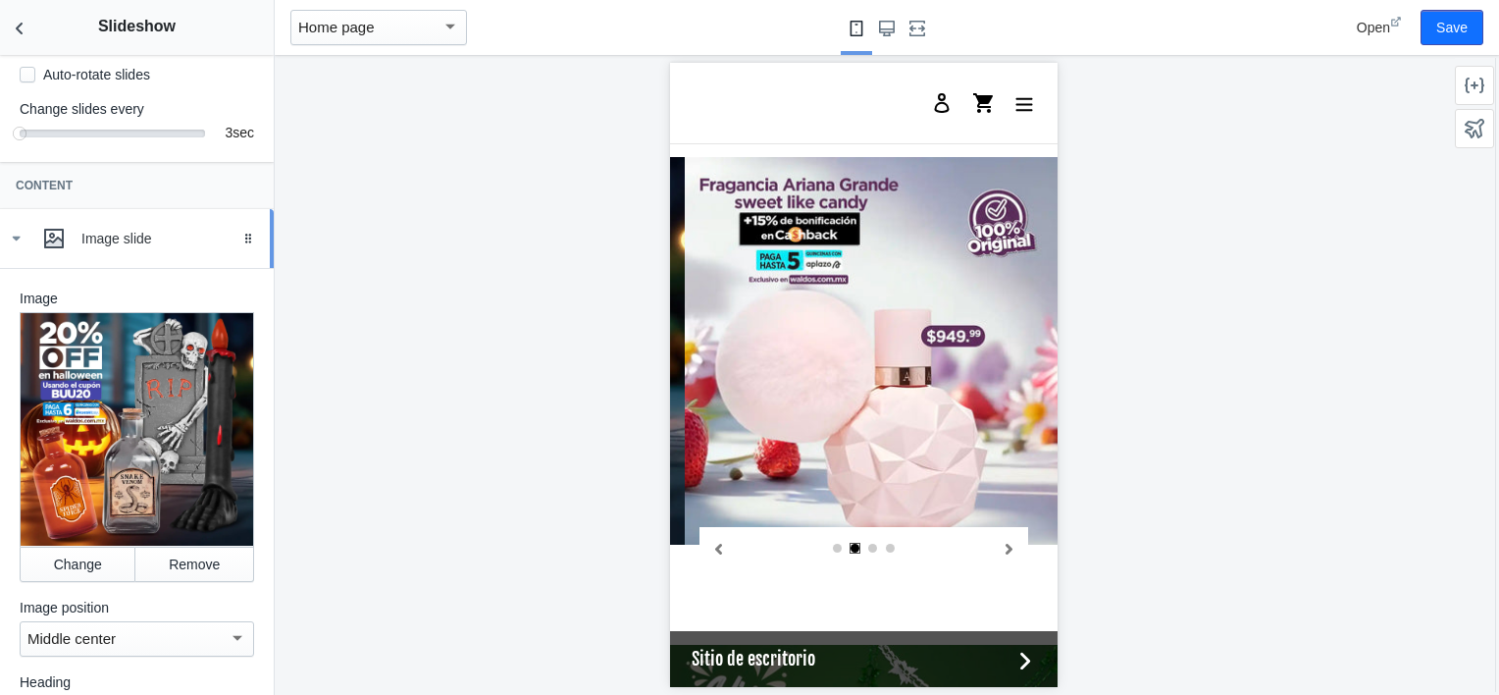
click at [19, 243] on div "Image slide" at bounding box center [137, 238] width 244 height 39
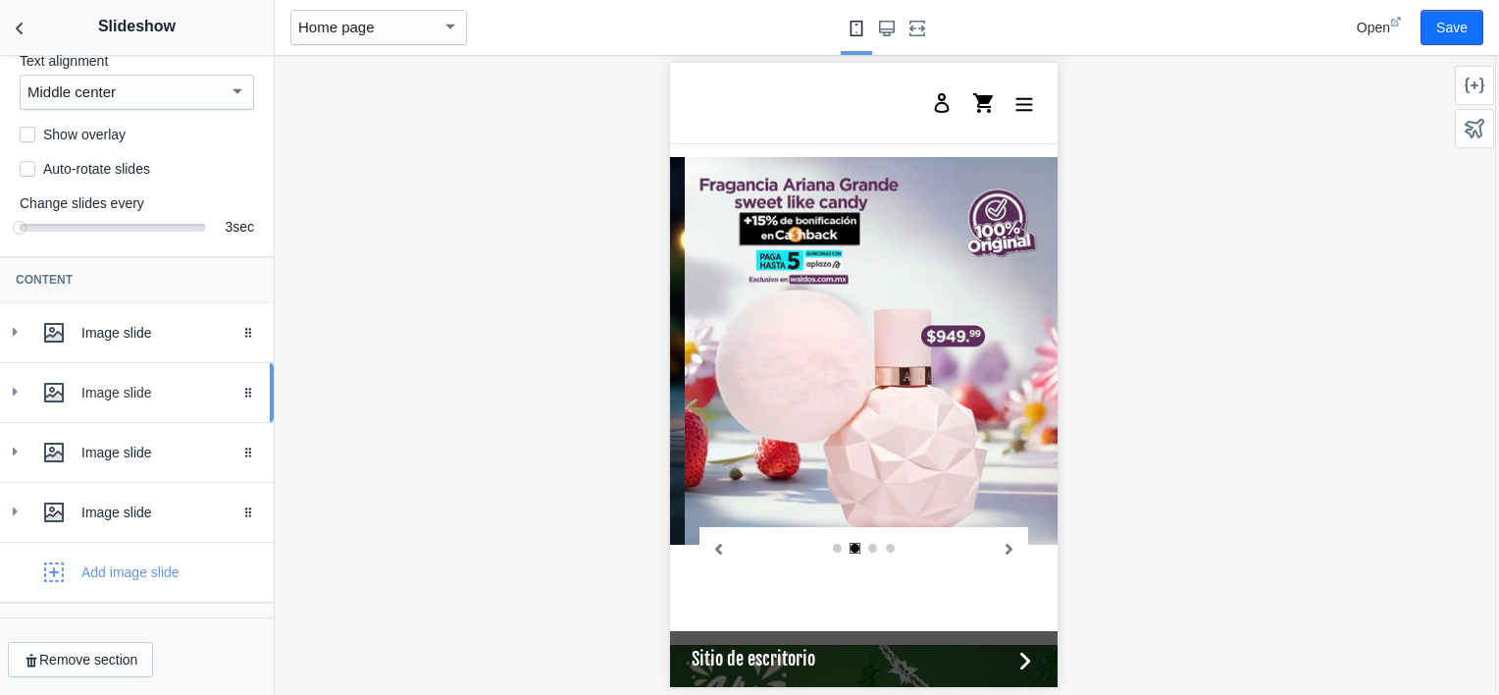
click at [14, 389] on use at bounding box center [15, 392] width 5 height 8
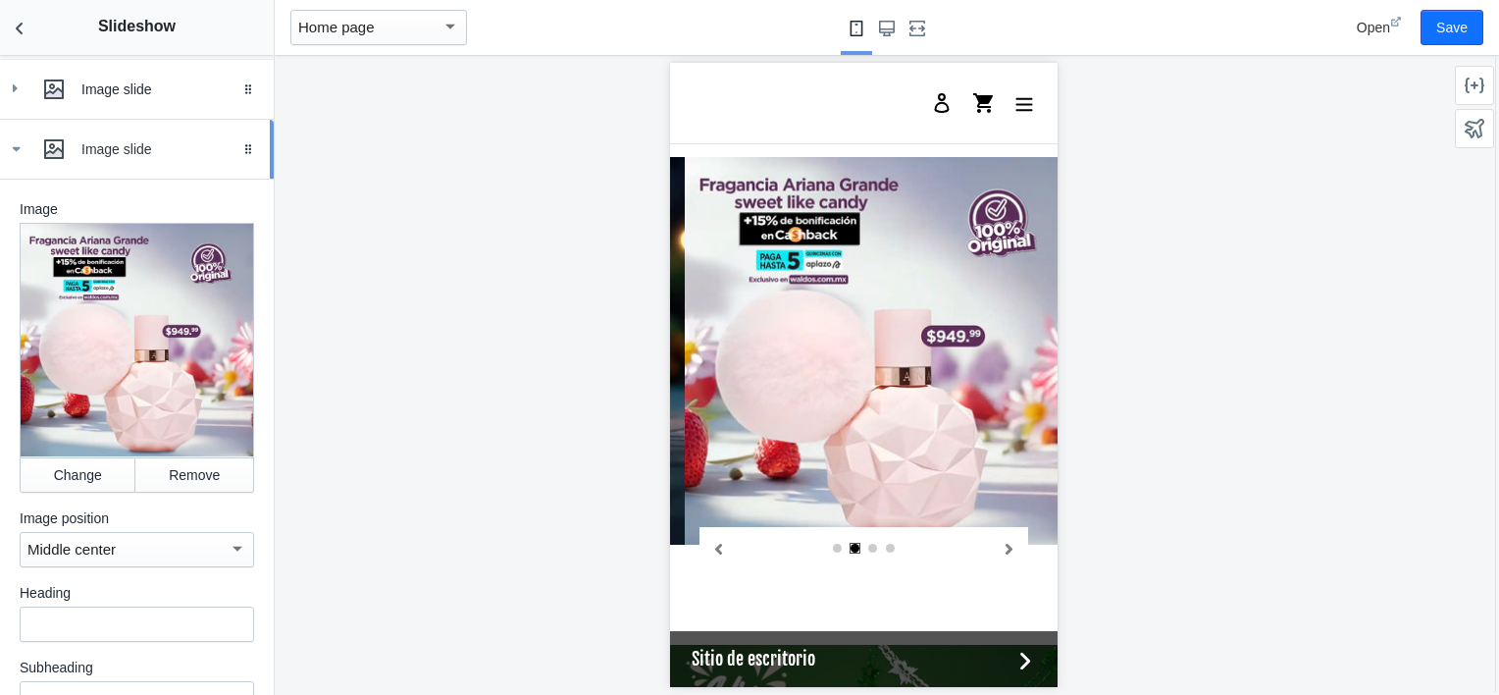
scroll to position [493, 0]
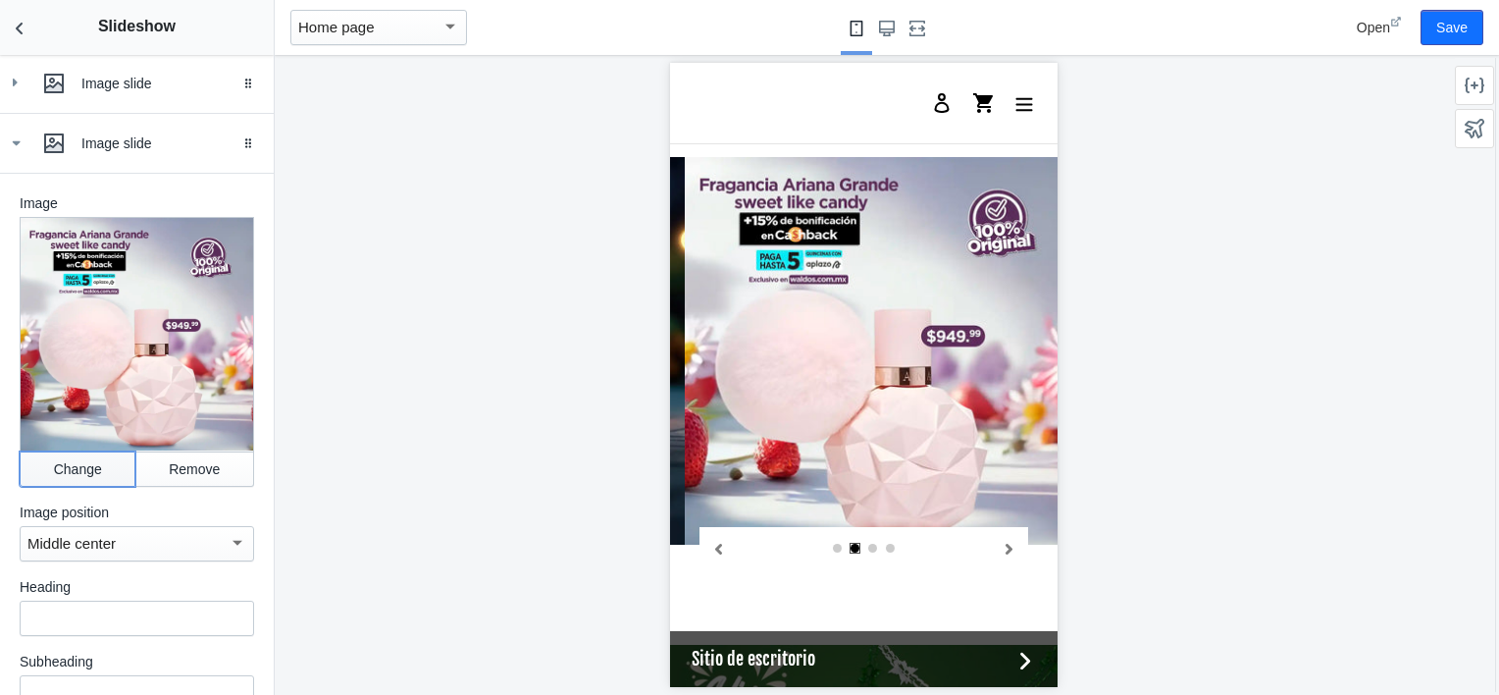
click at [63, 475] on button "Change" at bounding box center [78, 468] width 116 height 35
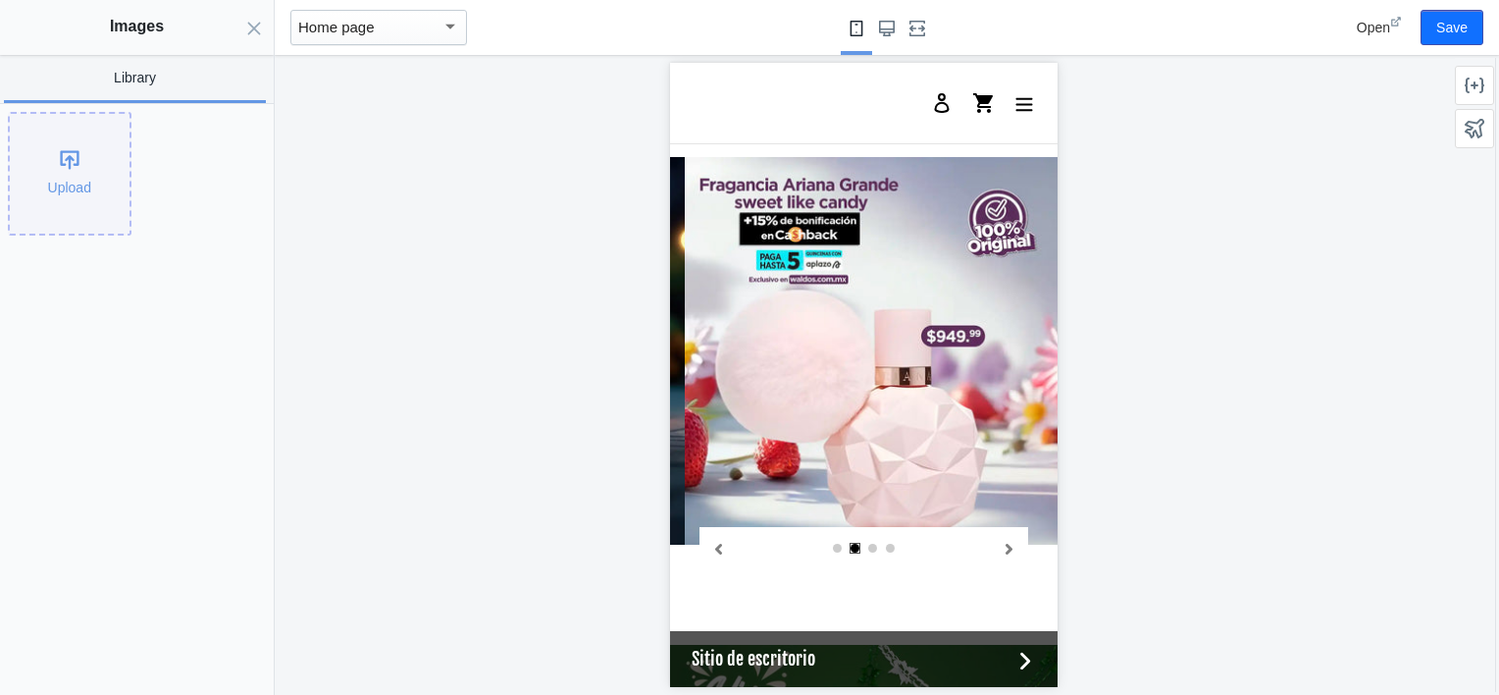
click at [68, 189] on div "Upload" at bounding box center [70, 174] width 120 height 120
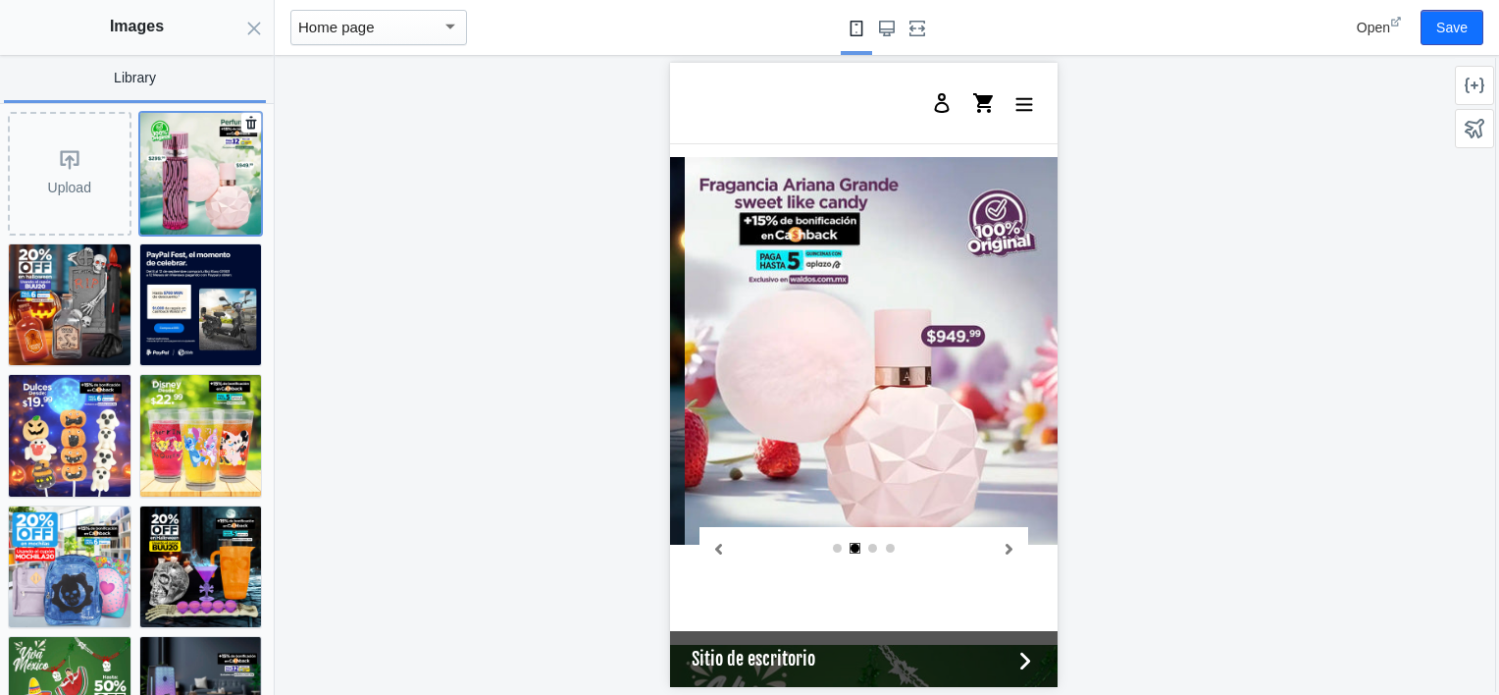
click at [209, 173] on img at bounding box center [201, 174] width 122 height 122
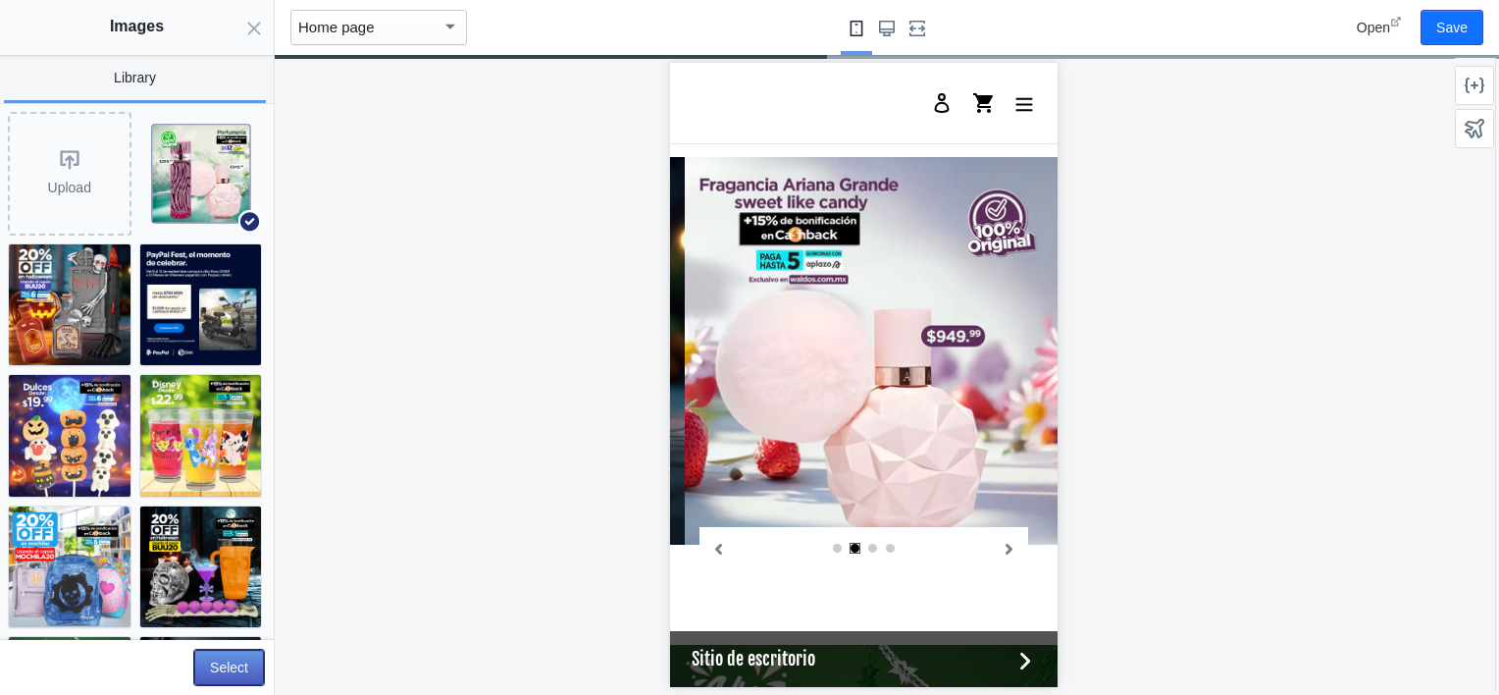
click at [240, 667] on button "Select" at bounding box center [229, 666] width 70 height 35
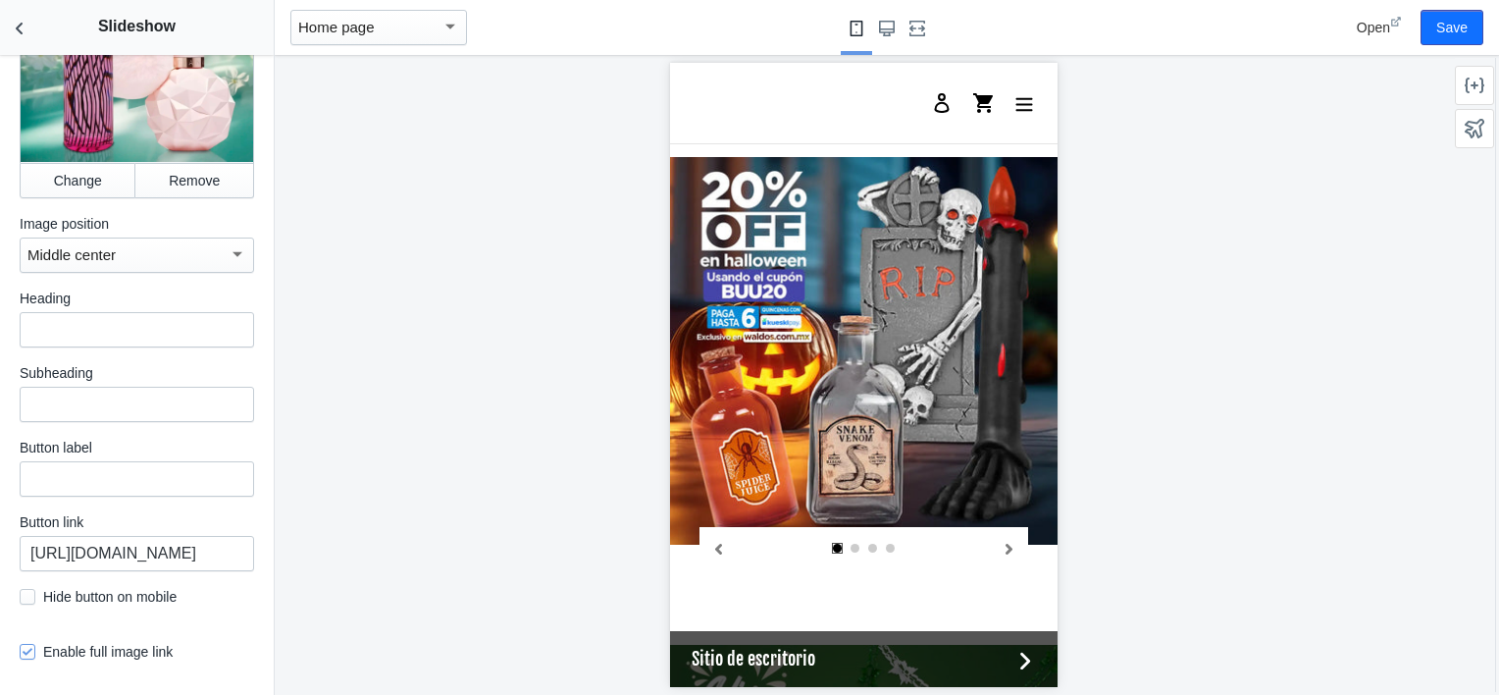
scroll to position [782, 0]
click at [115, 539] on input "https://waldos.com.mx/products/fragancia-ariana-grande-sweet-like-candy-100ml?_…" at bounding box center [137, 552] width 234 height 35
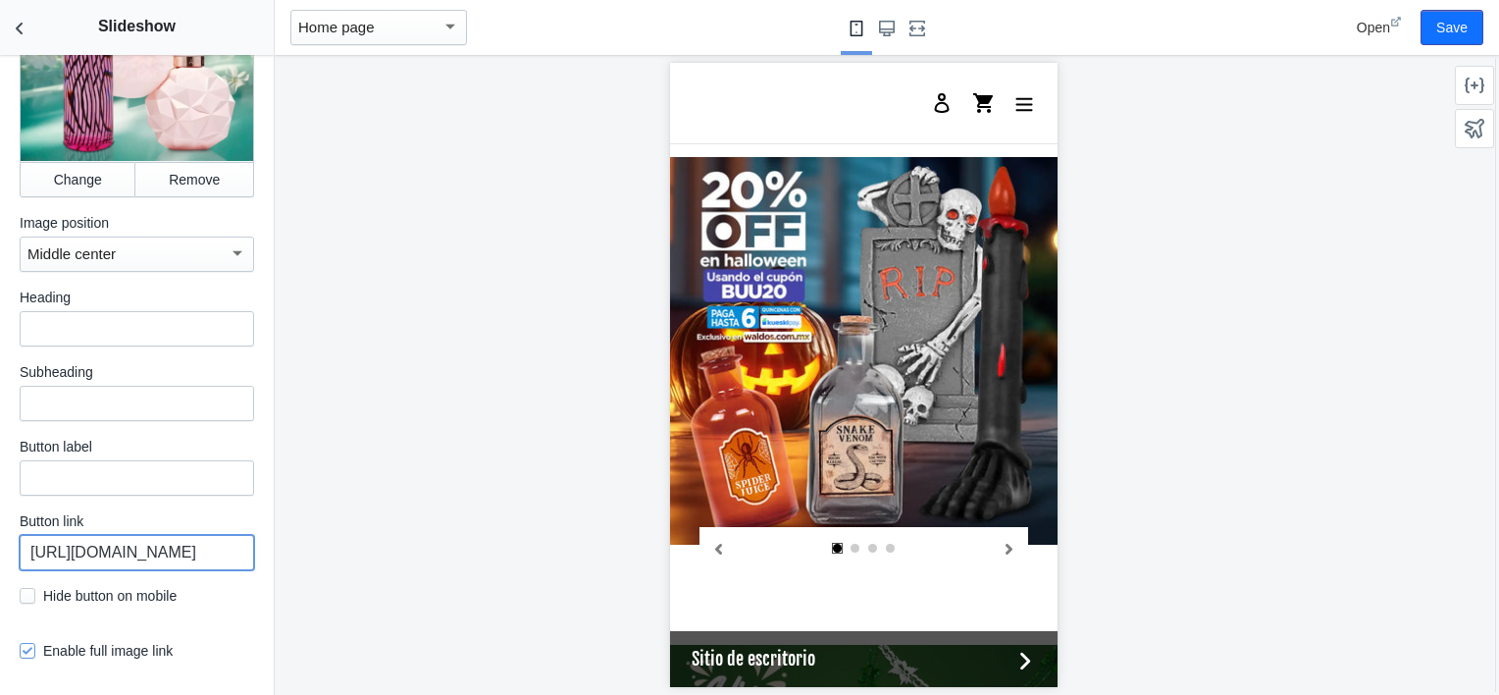
paste input "collections/perfumeria"
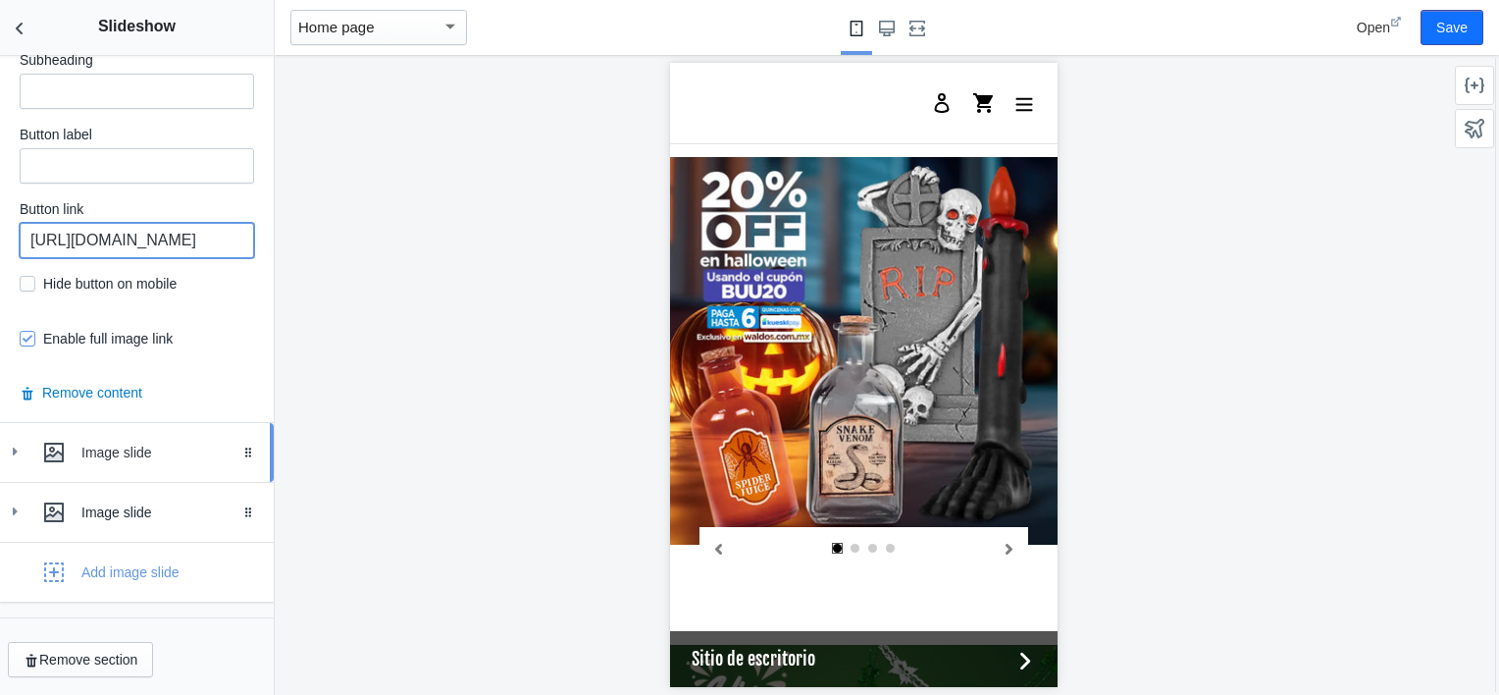
type input "https://waldos.com.mx/collections/perfumeria"
click at [5, 455] on icon at bounding box center [15, 451] width 20 height 20
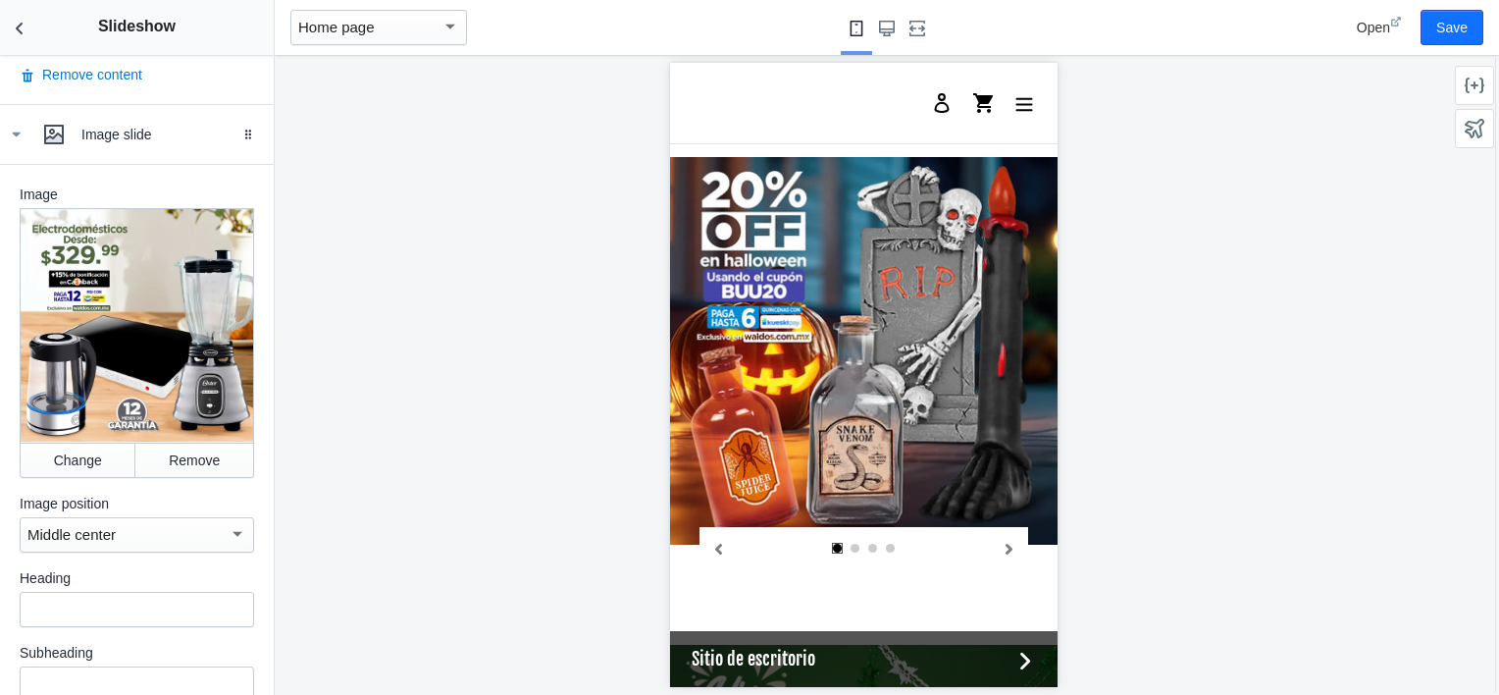
click at [86, 465] on div "Image Change Remove Image position Middle center Heading Subheading Button labe…" at bounding box center [137, 572] width 234 height 776
click at [74, 442] on button "Change" at bounding box center [78, 459] width 116 height 35
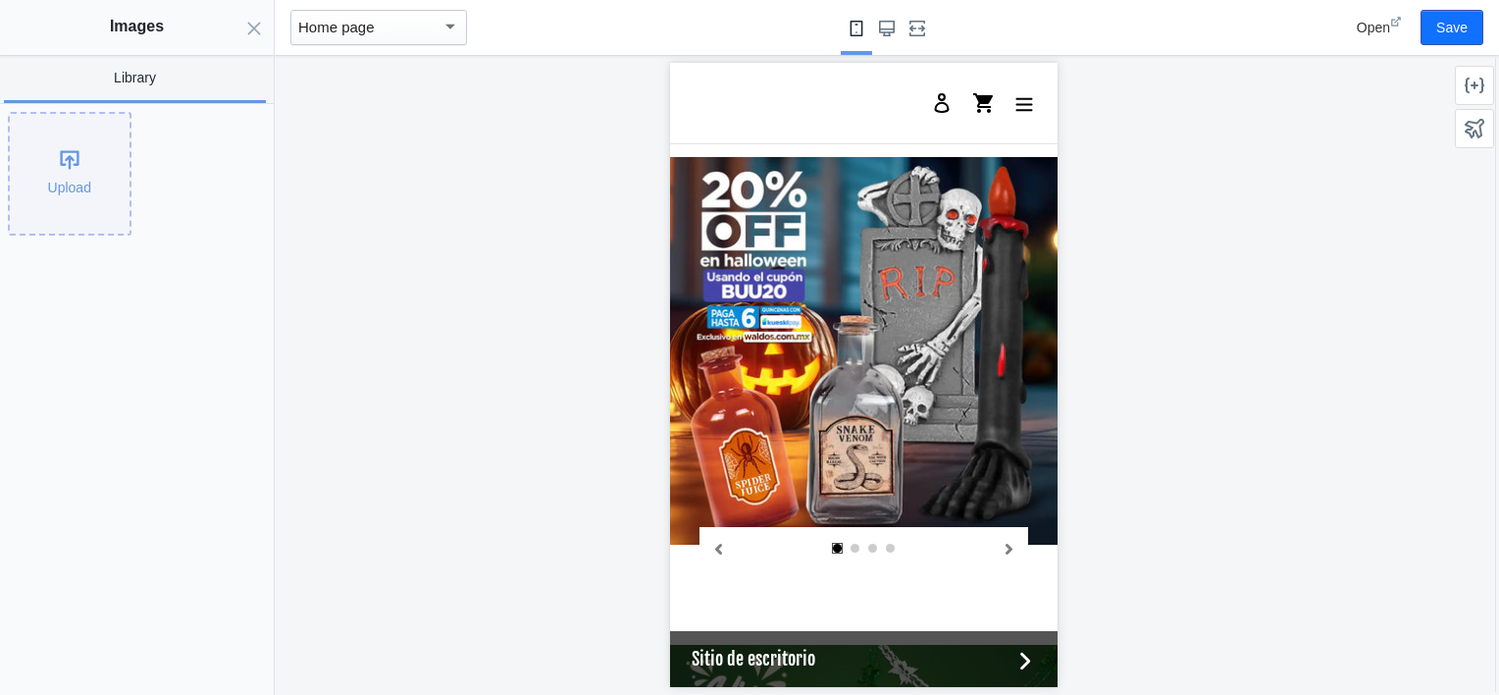
click at [82, 194] on div "Upload" at bounding box center [70, 174] width 120 height 120
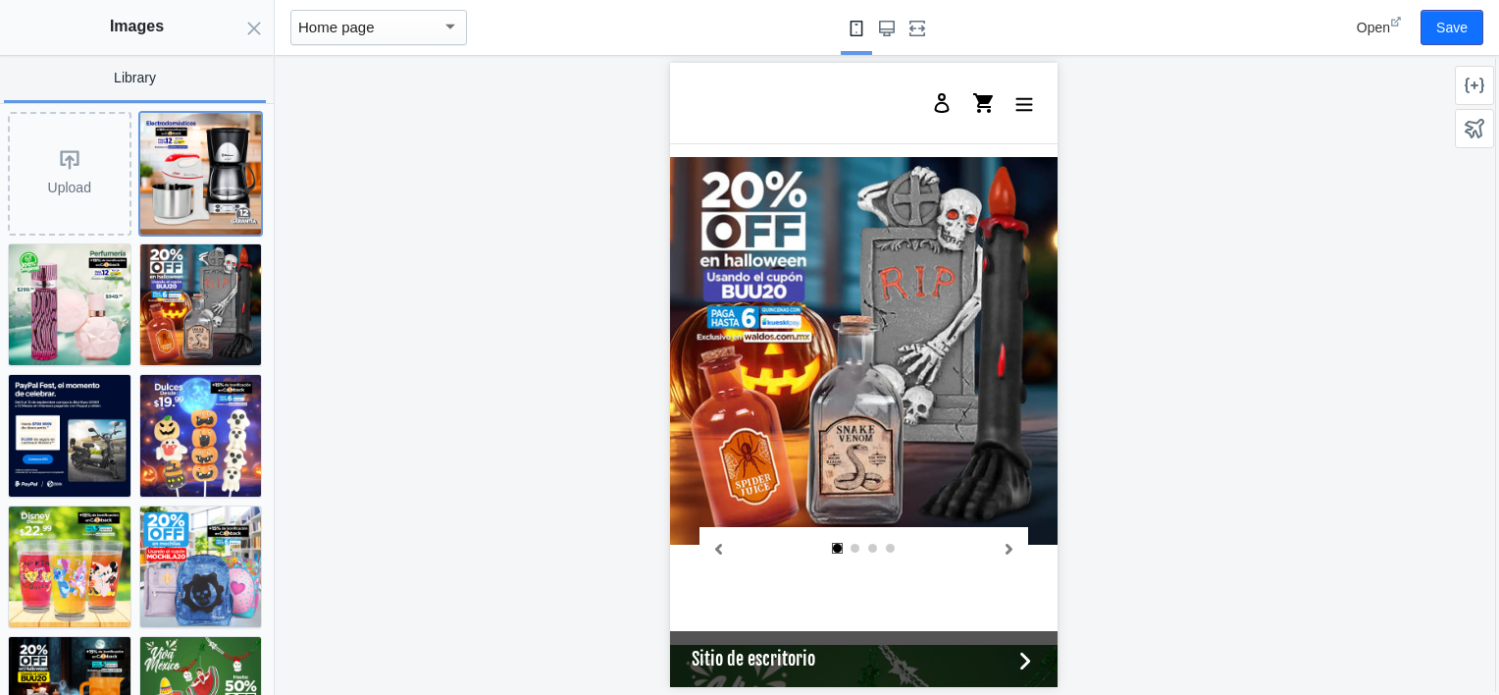
click at [177, 149] on img at bounding box center [201, 174] width 122 height 122
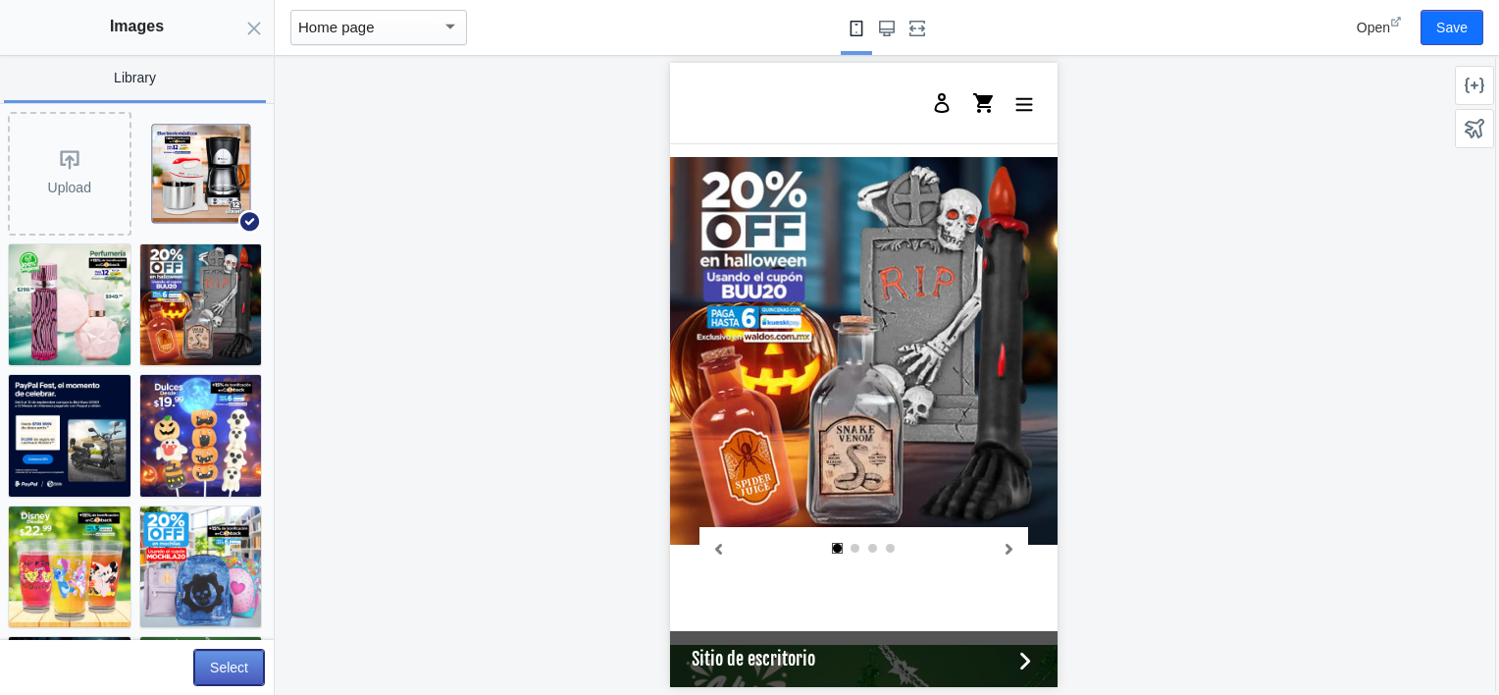
click at [243, 661] on button "Select" at bounding box center [229, 666] width 70 height 35
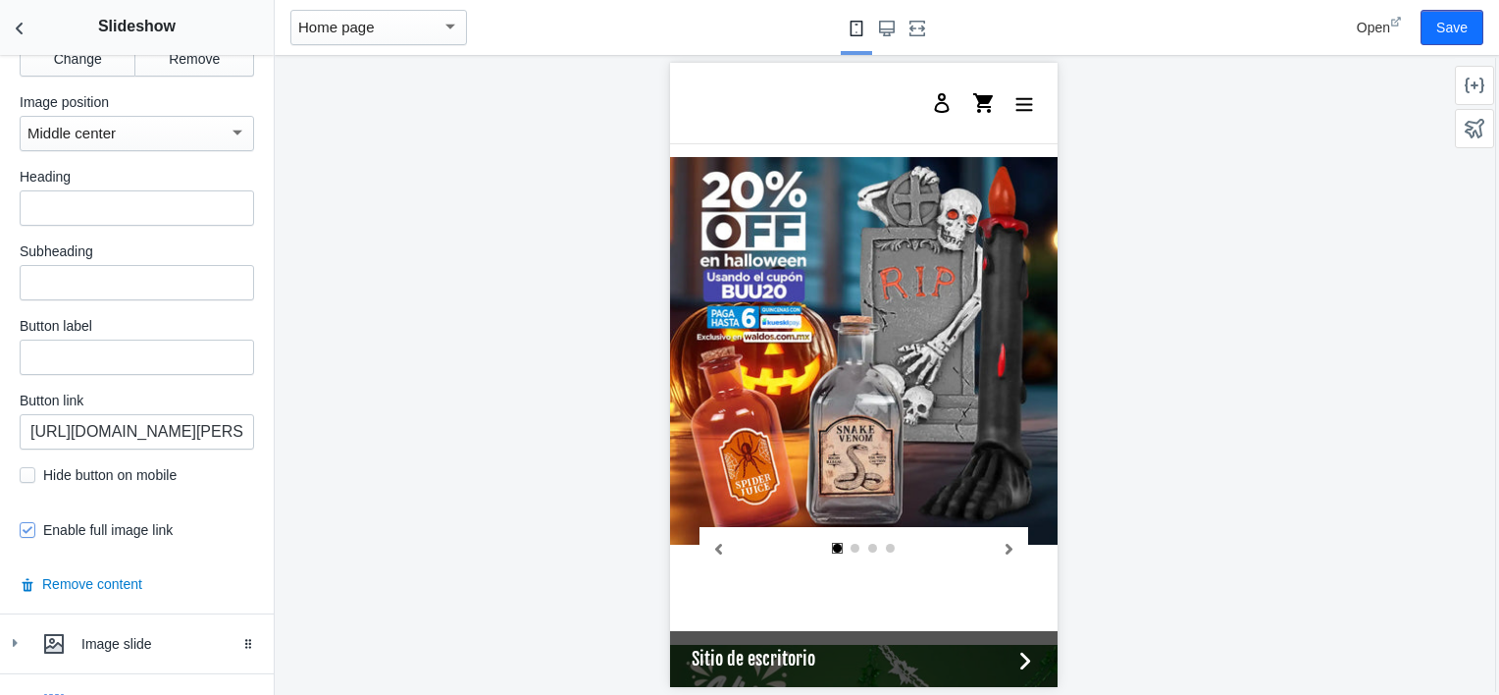
scroll to position [1927, 0]
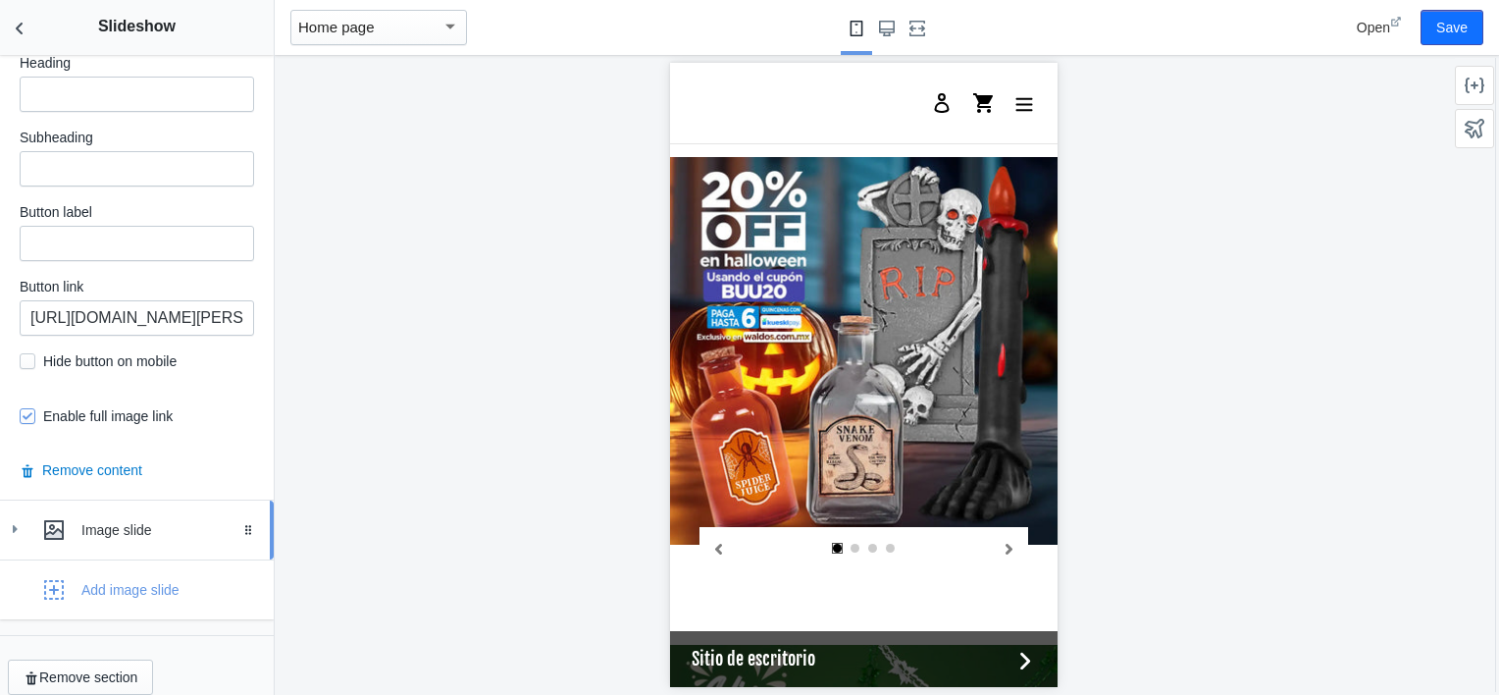
click at [23, 519] on icon at bounding box center [15, 529] width 20 height 20
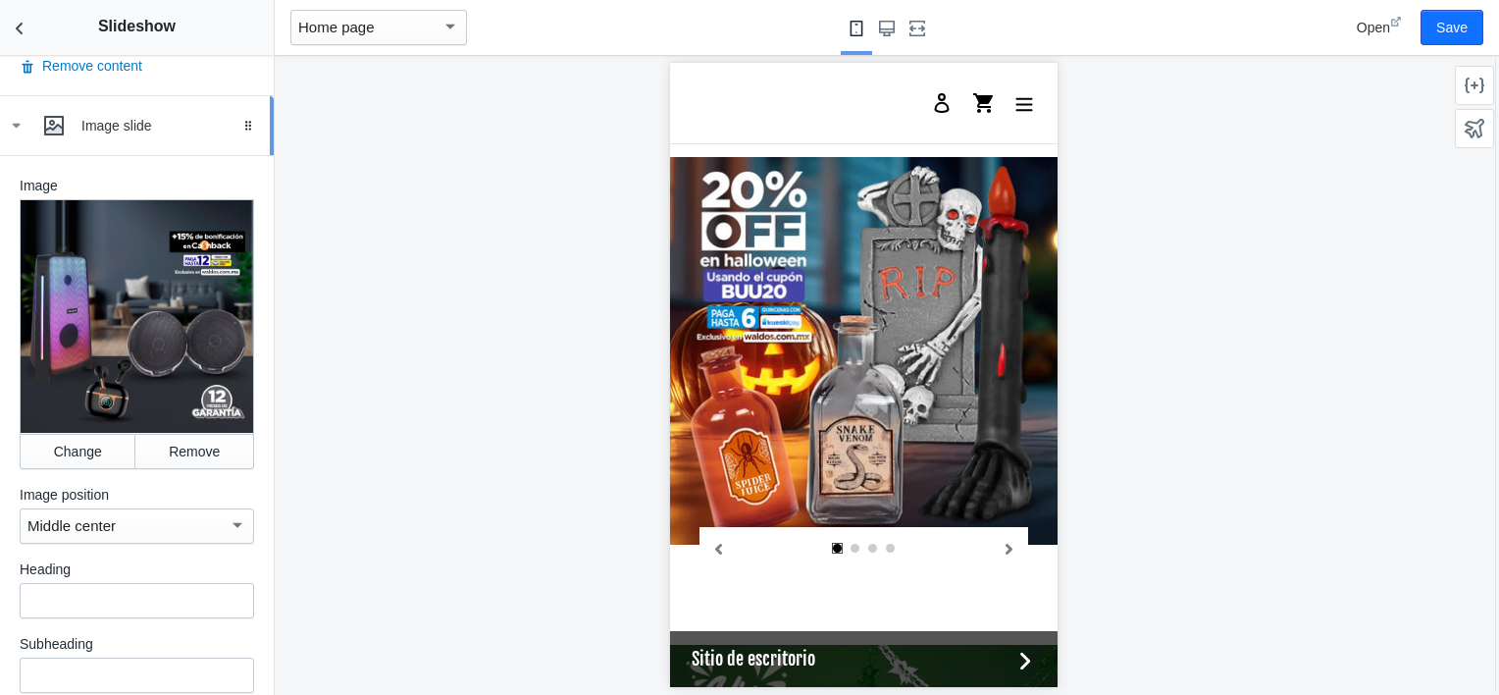
scroll to position [2331, 0]
click at [78, 434] on button "Change" at bounding box center [78, 451] width 116 height 35
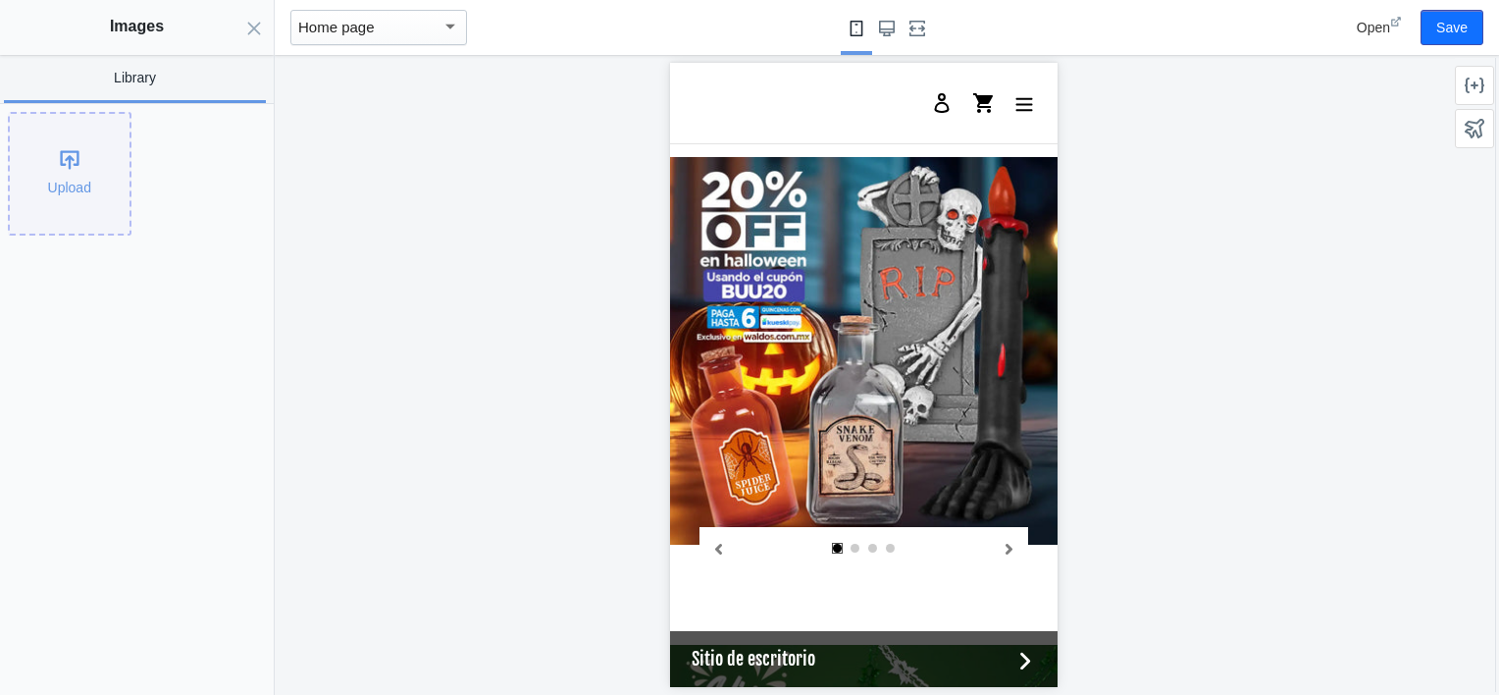
click at [45, 159] on div "Upload" at bounding box center [70, 174] width 120 height 120
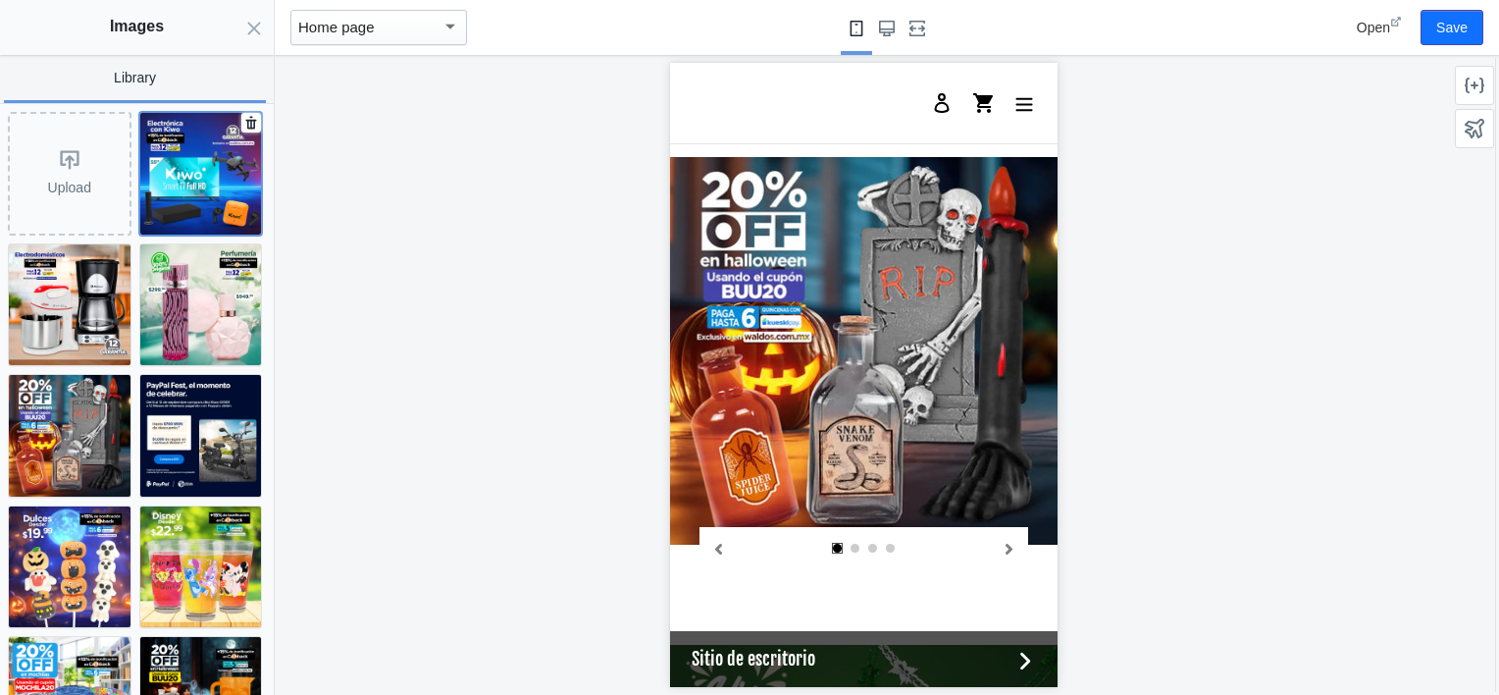
click at [224, 181] on img at bounding box center [201, 174] width 122 height 122
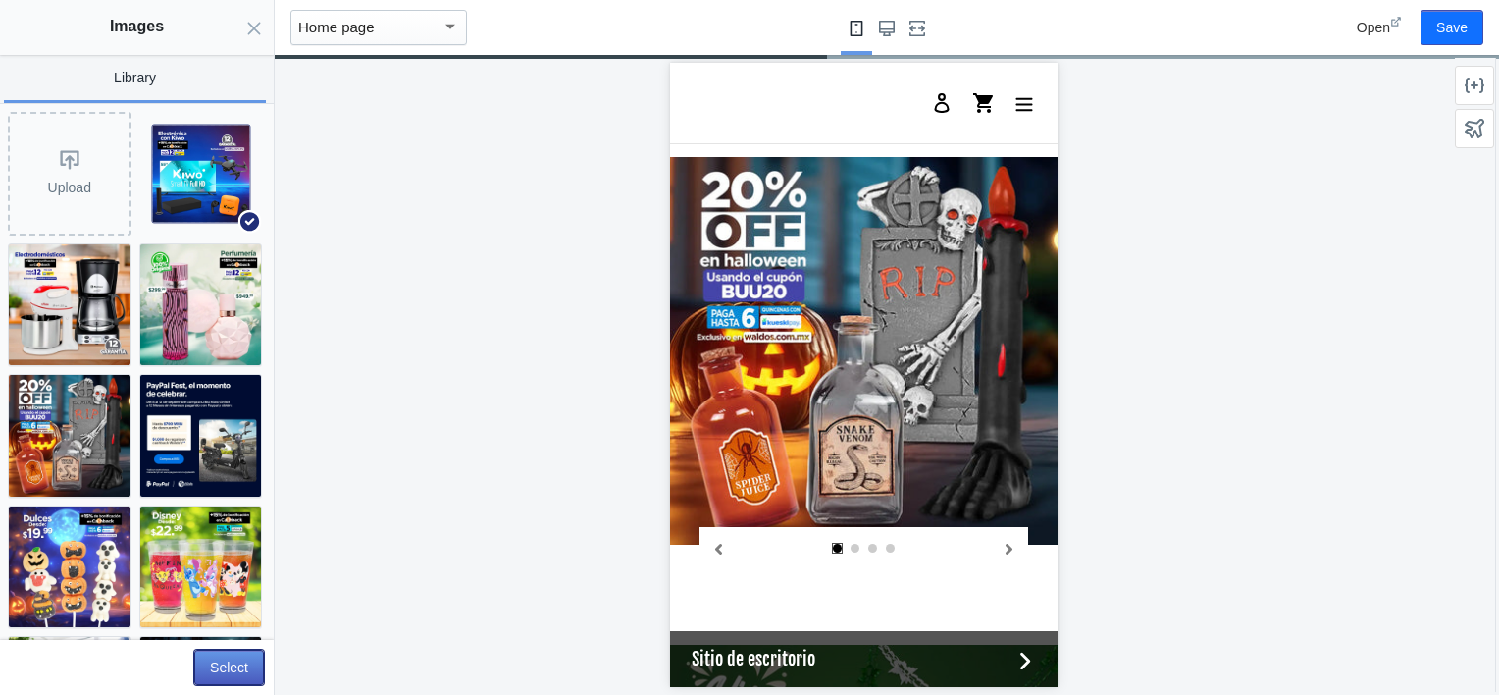
click at [224, 660] on button "Select" at bounding box center [229, 666] width 70 height 35
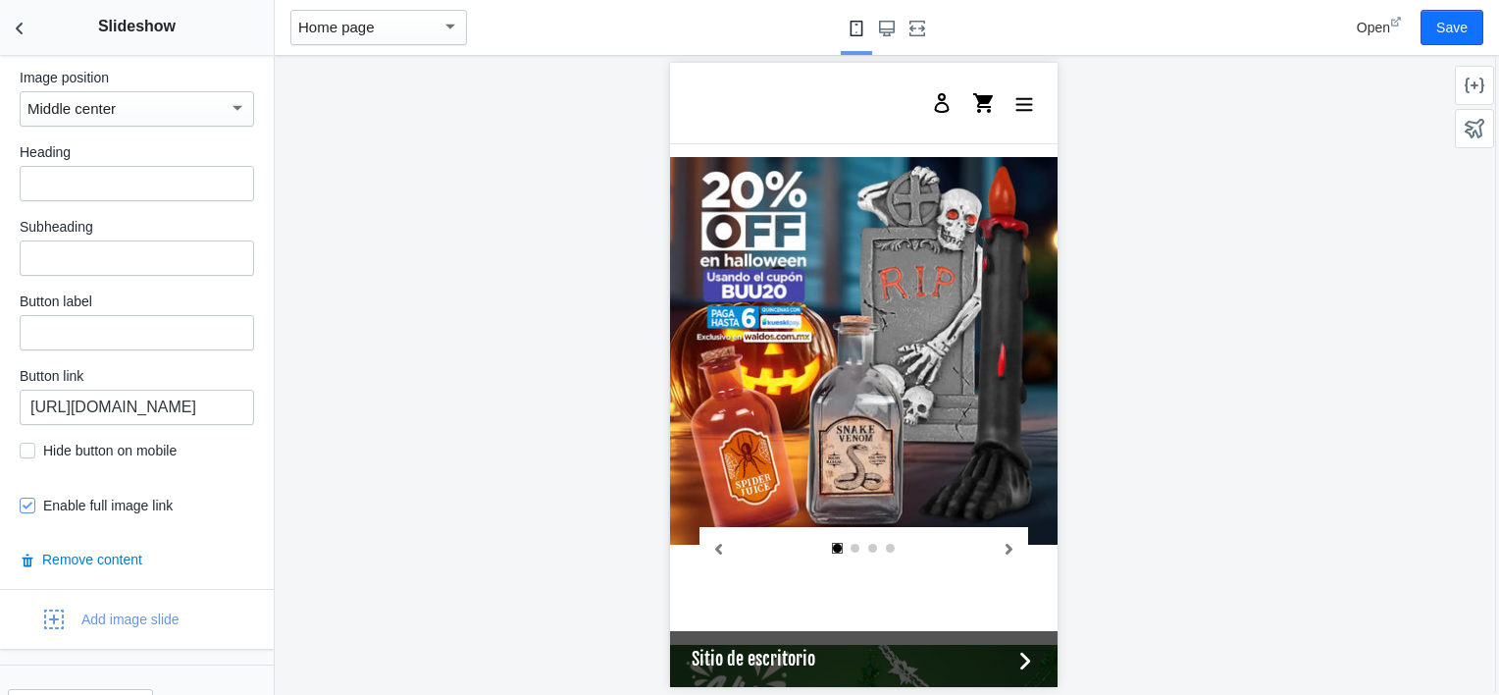
scroll to position [2750, 0]
click at [126, 388] on input "https://waldos.com.mx/collections/bocinas-1" at bounding box center [137, 405] width 234 height 35
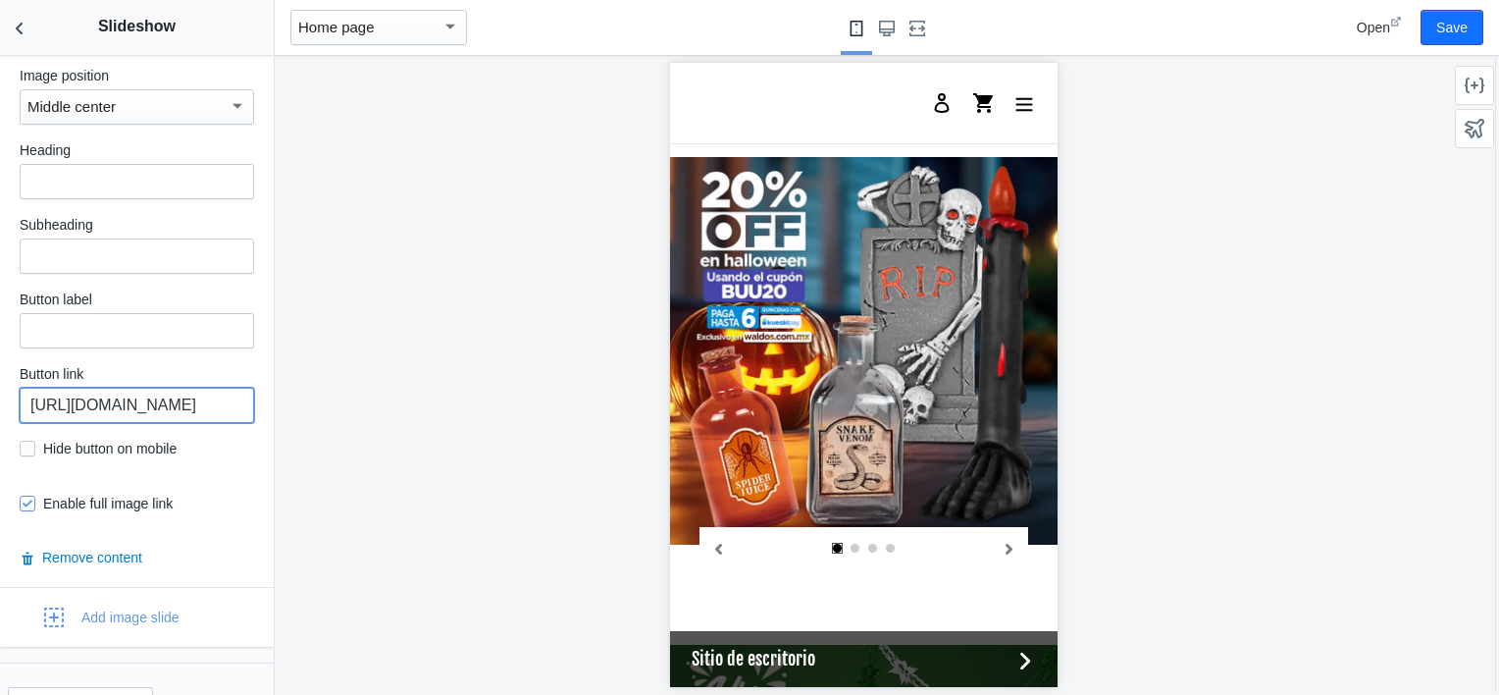
paste input "electronica"
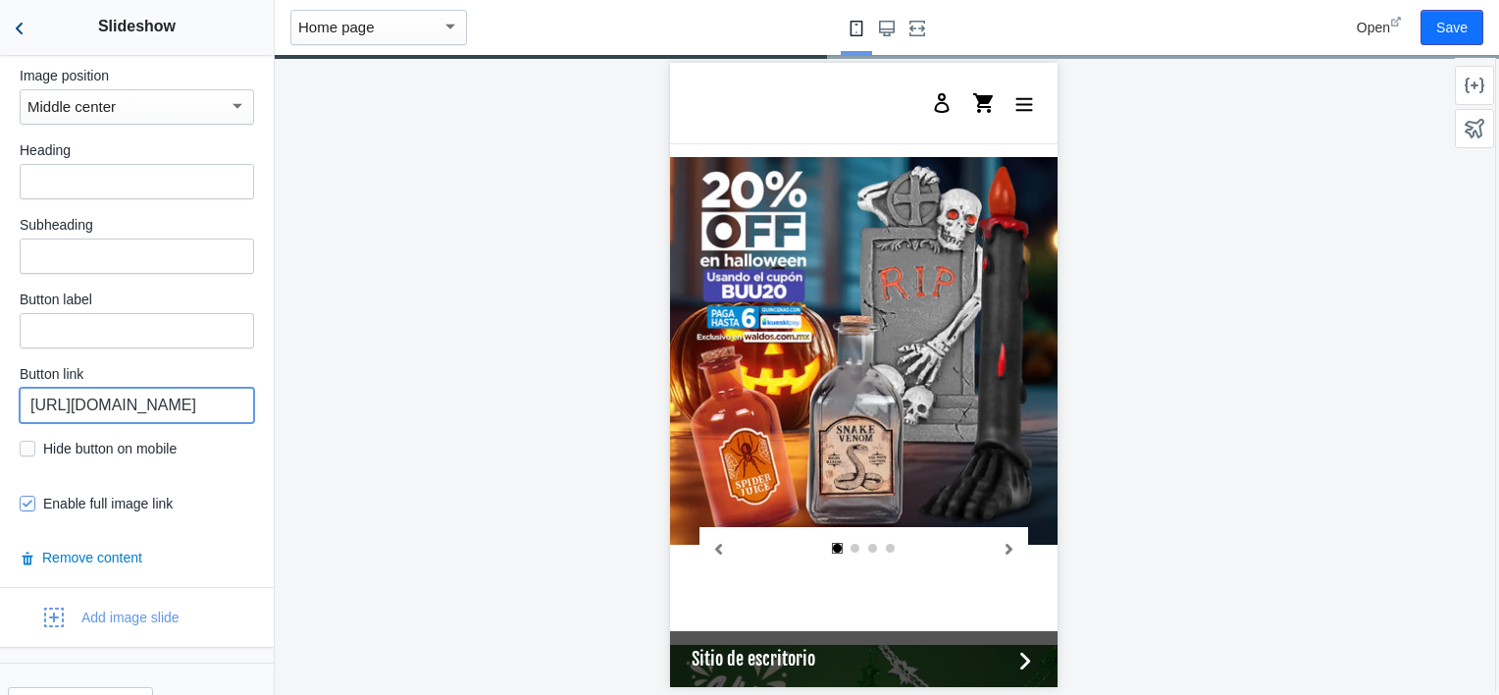
type input "https://waldos.com.mx/collections/electronica"
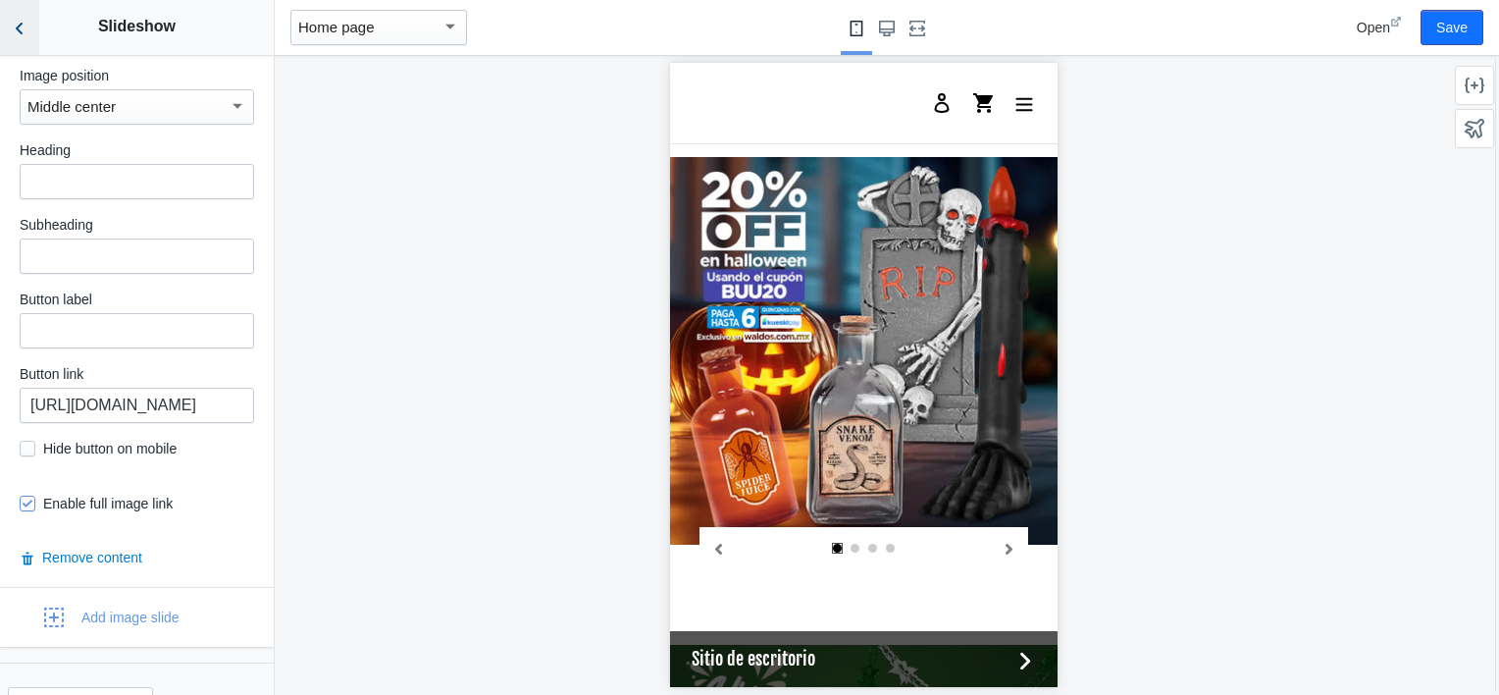
click at [31, 26] on button "Back to sections" at bounding box center [19, 27] width 39 height 55
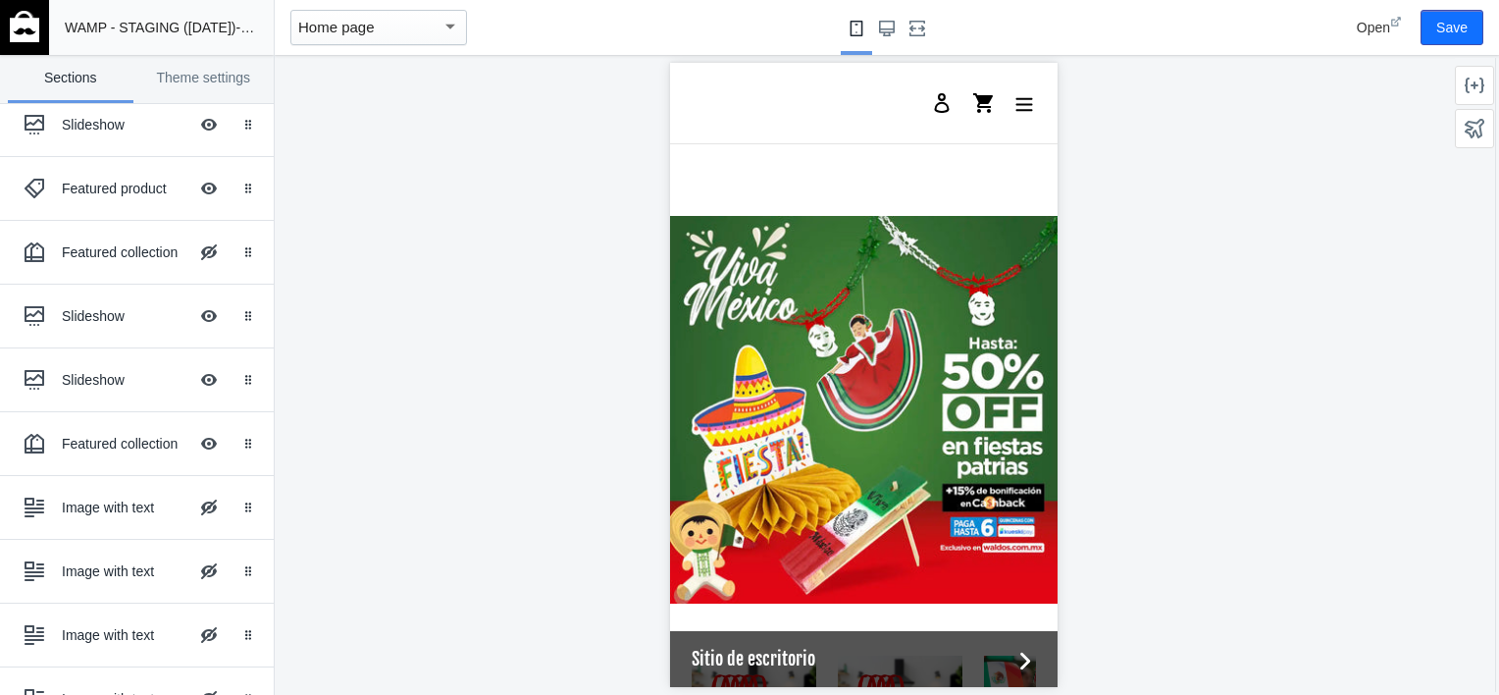
scroll to position [2201, 0]
click at [90, 389] on div "Slideshow Hide Image with text overlay" at bounding box center [123, 379] width 216 height 43
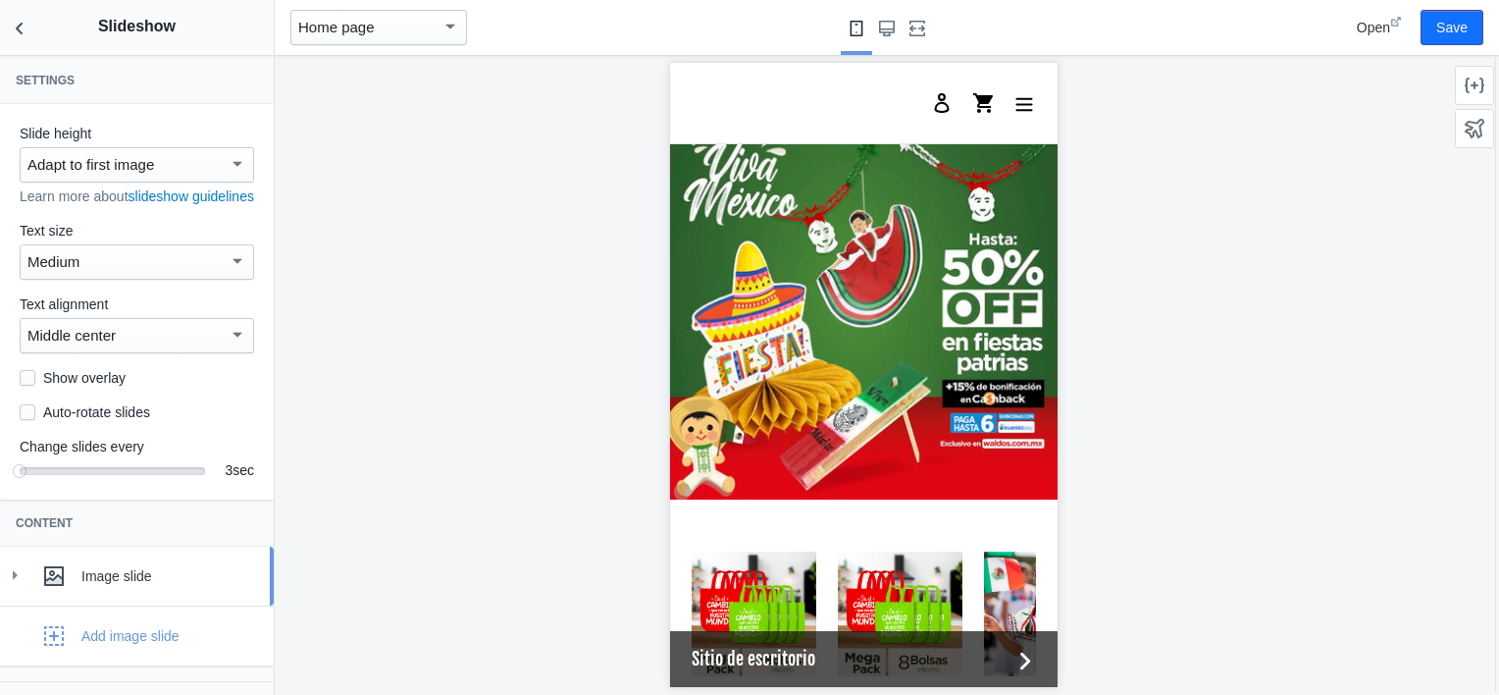
scroll to position [81, 0]
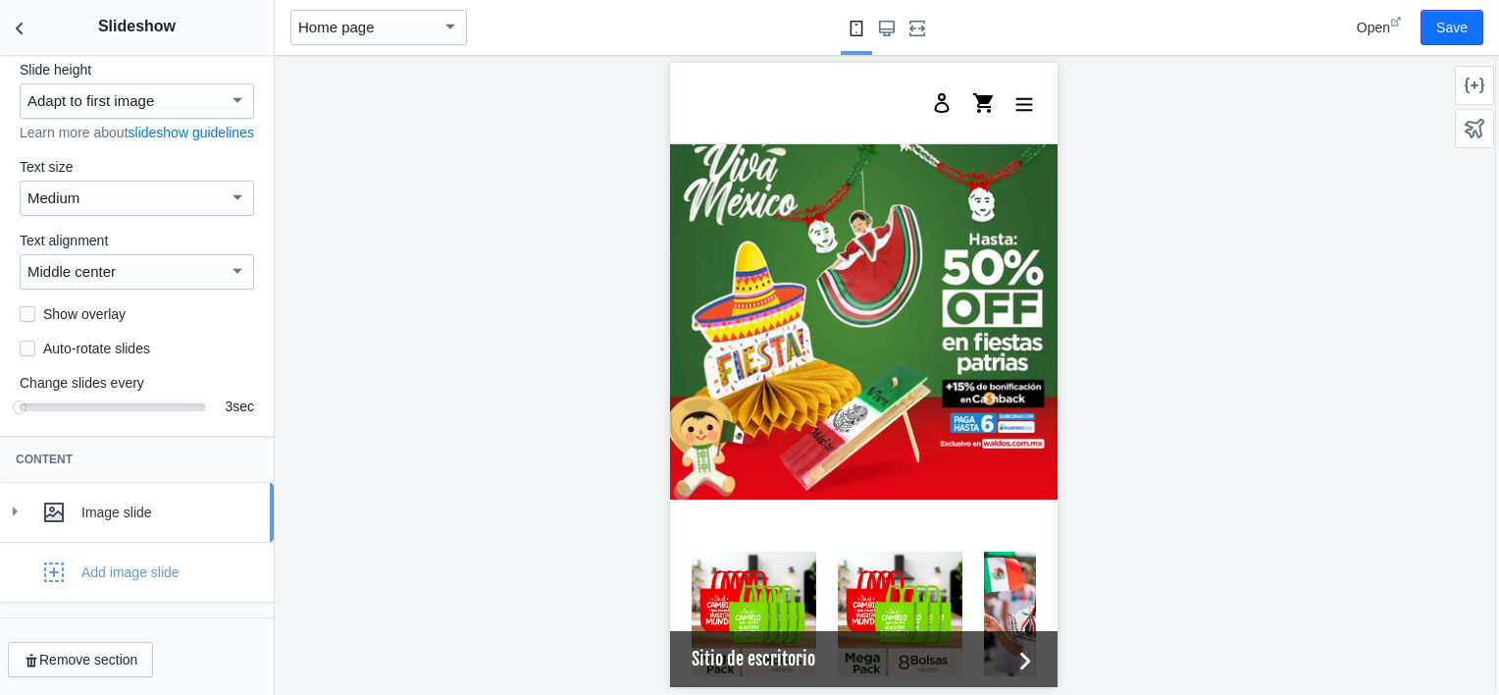
click at [18, 502] on icon at bounding box center [15, 511] width 20 height 20
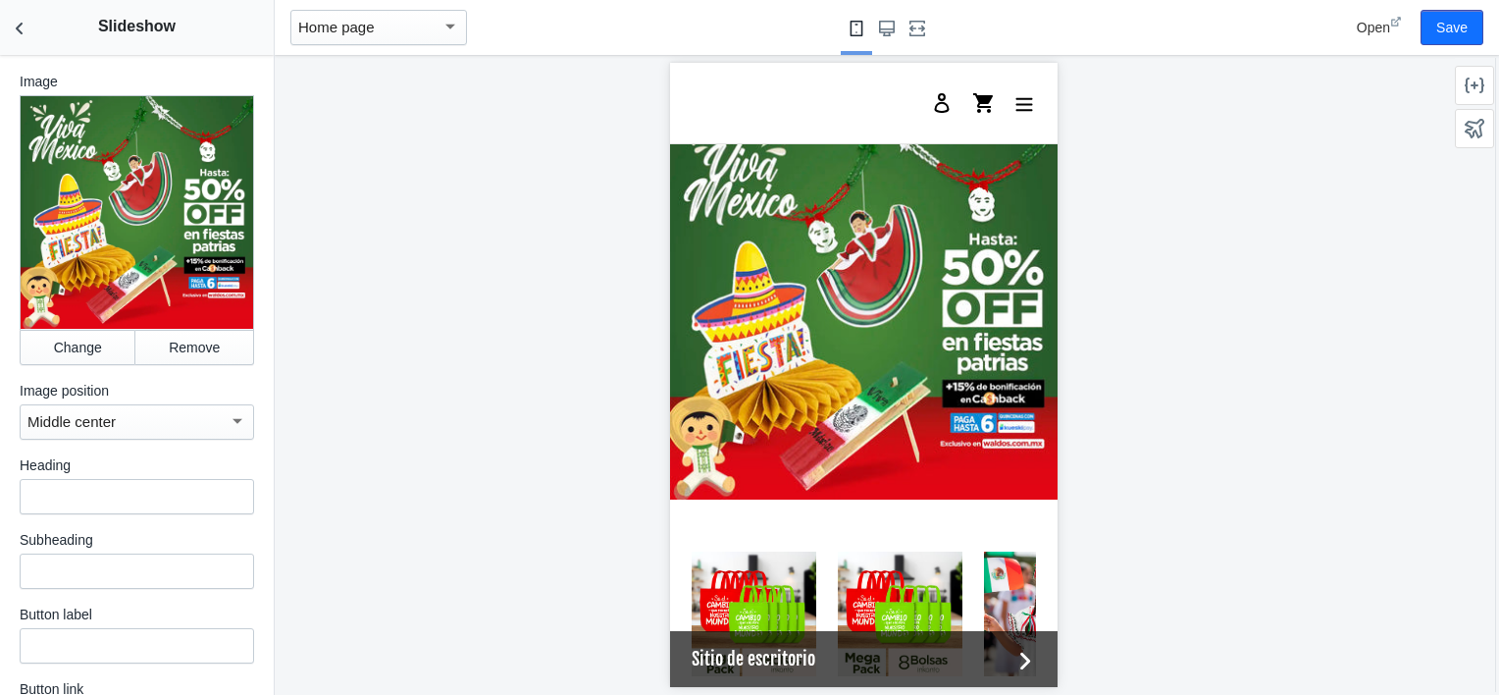
scroll to position [555, 0]
click at [48, 359] on button "Change" at bounding box center [78, 346] width 116 height 35
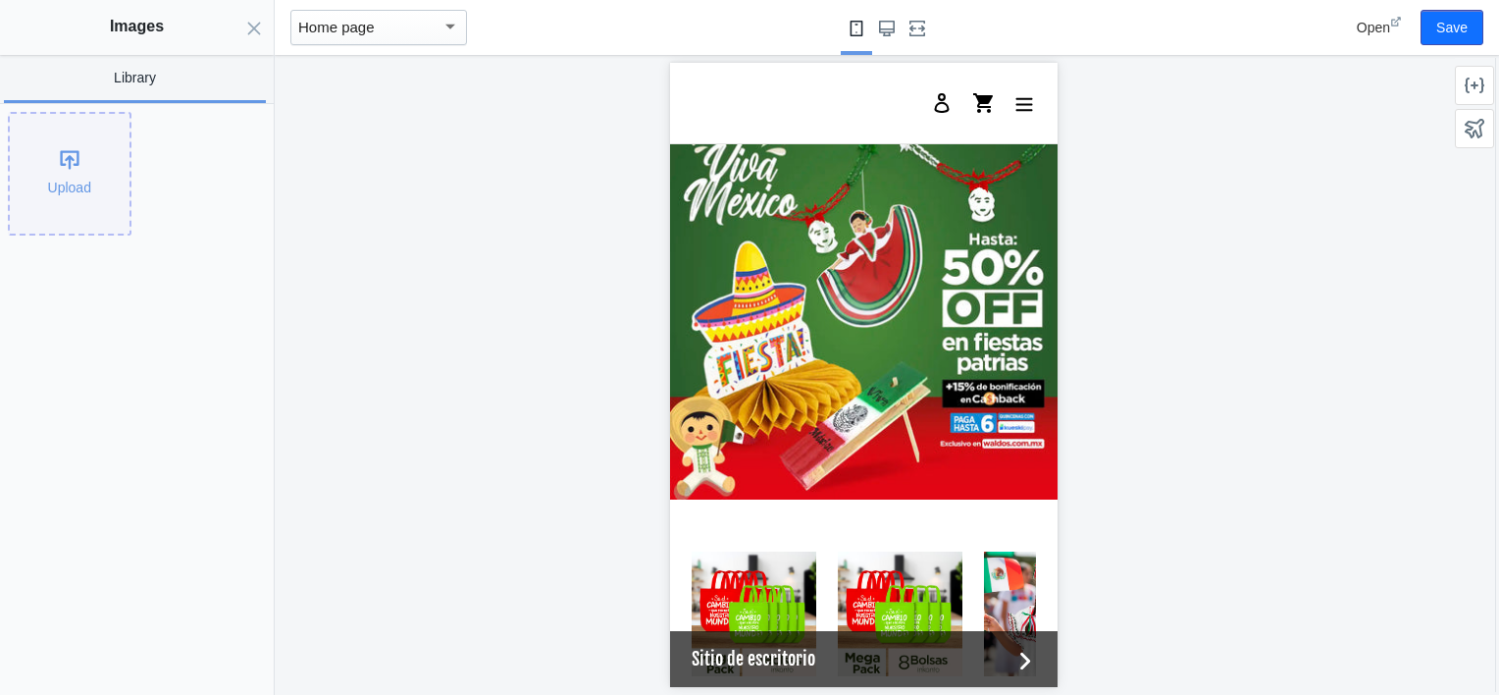
click at [45, 130] on div "Upload" at bounding box center [70, 174] width 120 height 120
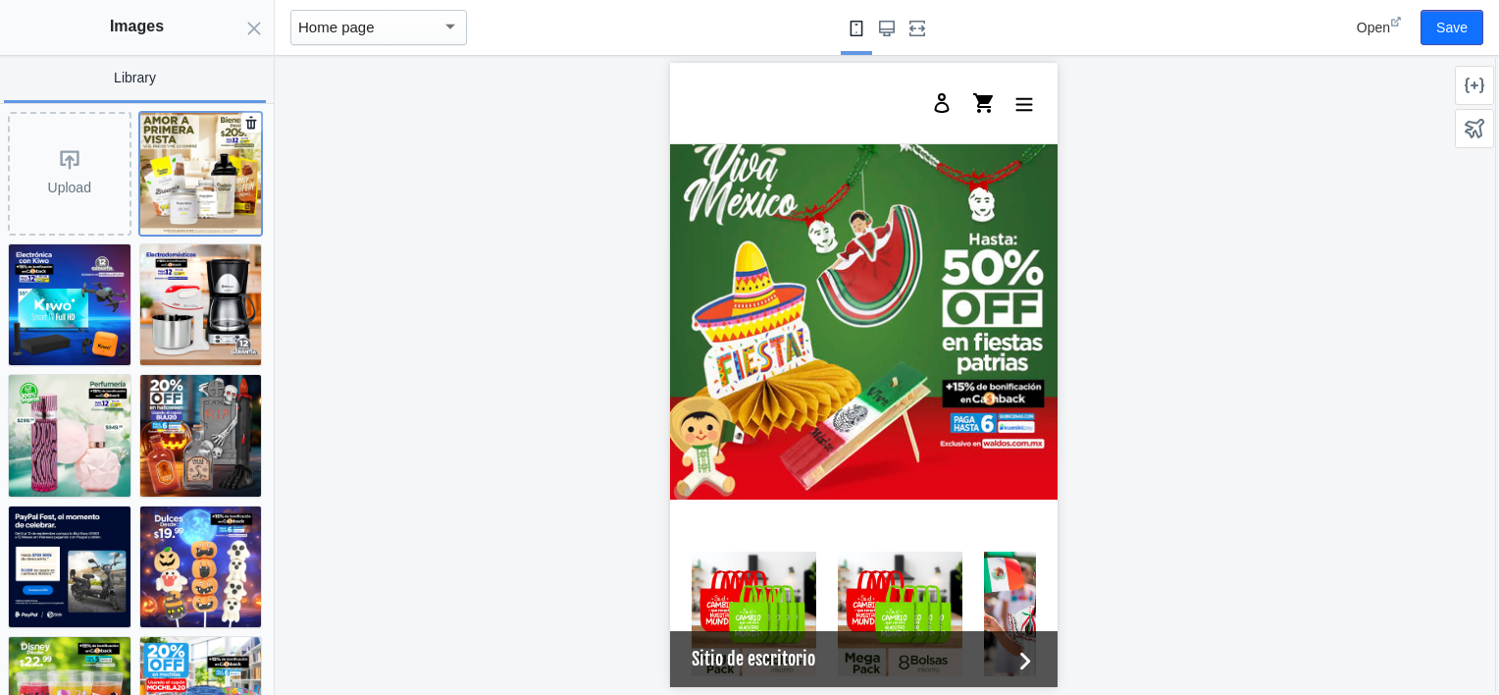
click at [192, 168] on img at bounding box center [201, 174] width 122 height 122
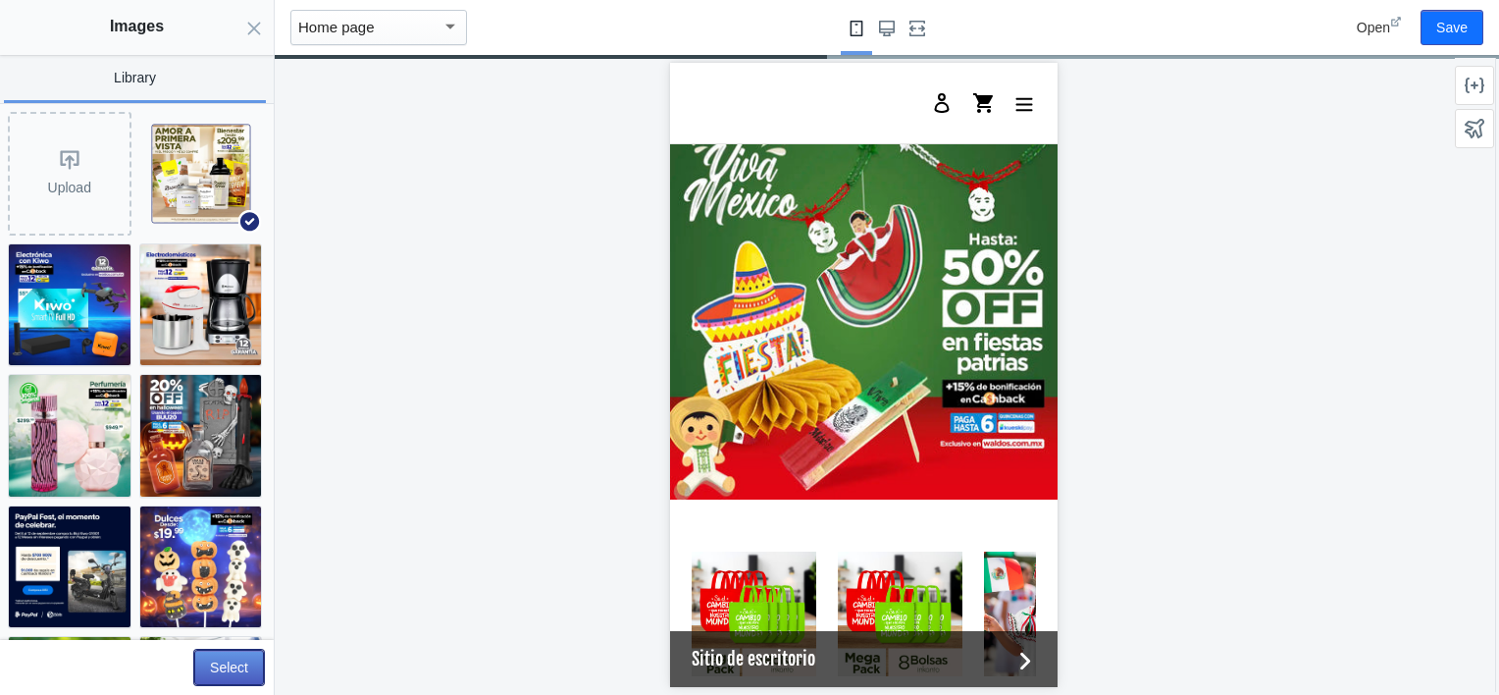
click at [233, 674] on button "Select" at bounding box center [229, 666] width 70 height 35
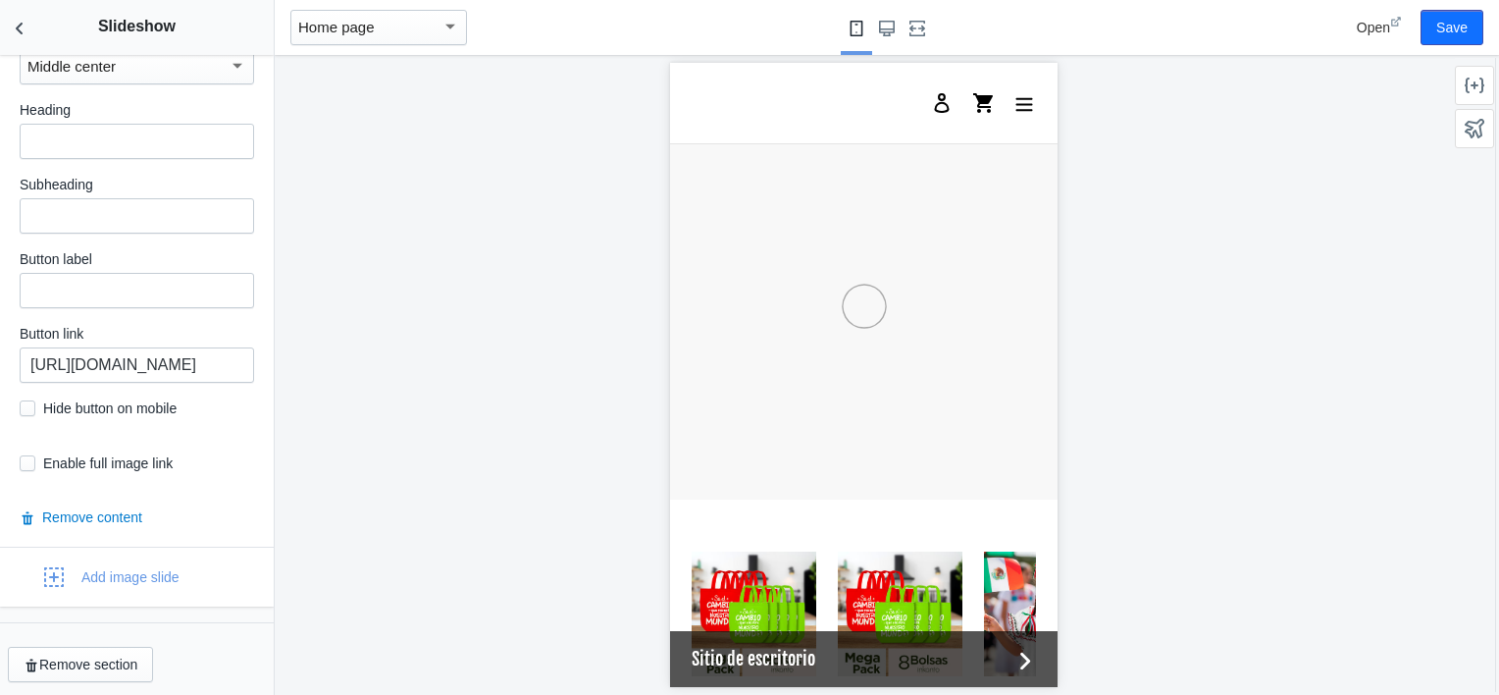
scroll to position [913, 0]
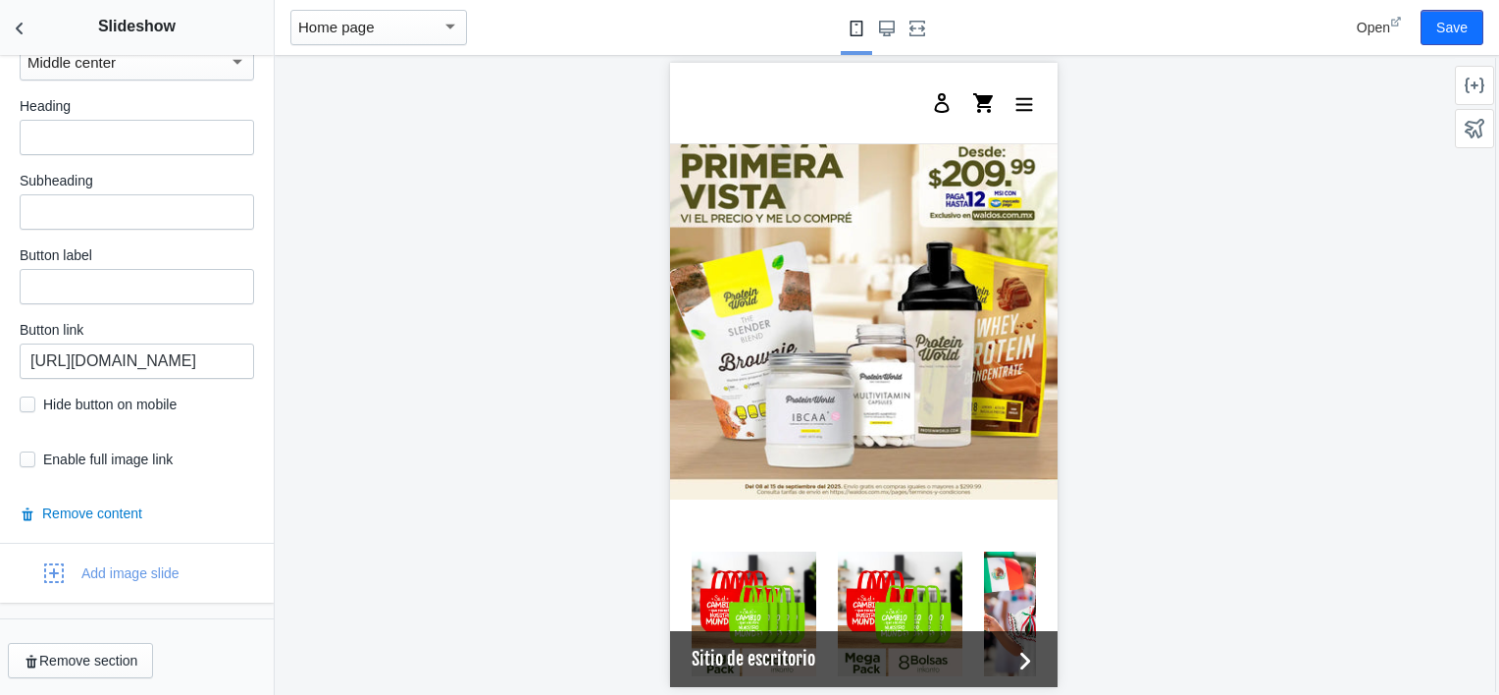
click at [117, 339] on label "Button link" at bounding box center [137, 330] width 234 height 20
click at [119, 349] on input "https://waldos.com.mx/collections/viva-mexico" at bounding box center [137, 360] width 234 height 35
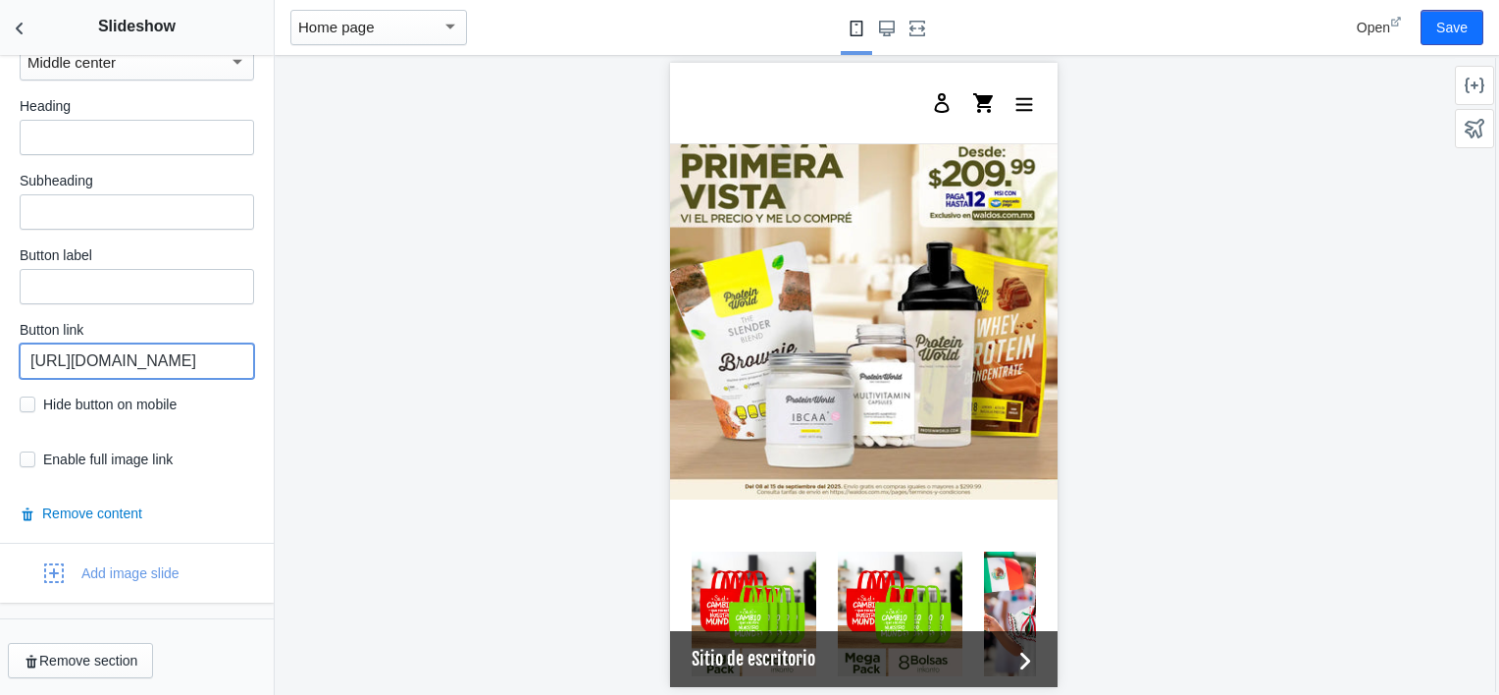
click at [119, 349] on input "https://waldos.com.mx/collections/viva-mexico" at bounding box center [137, 360] width 234 height 35
paste input "da-fit"
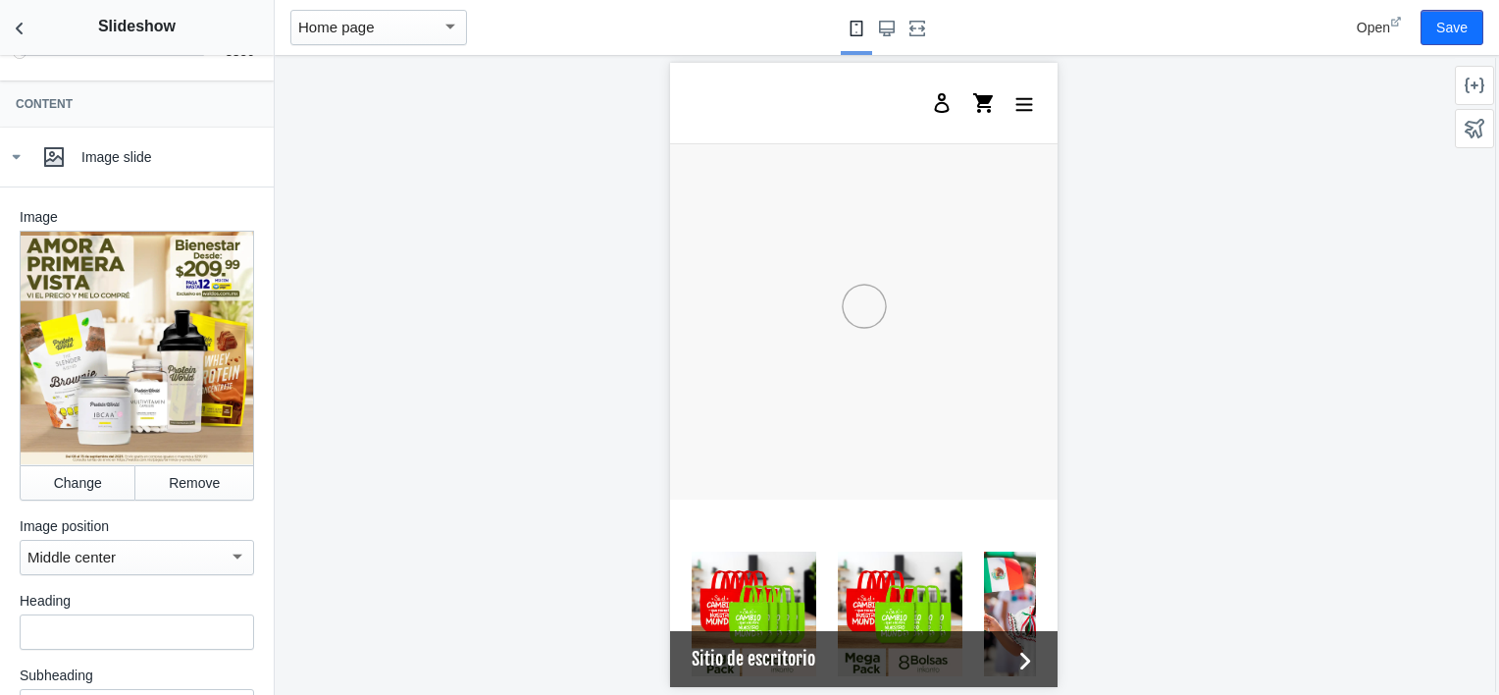
scroll to position [382, 0]
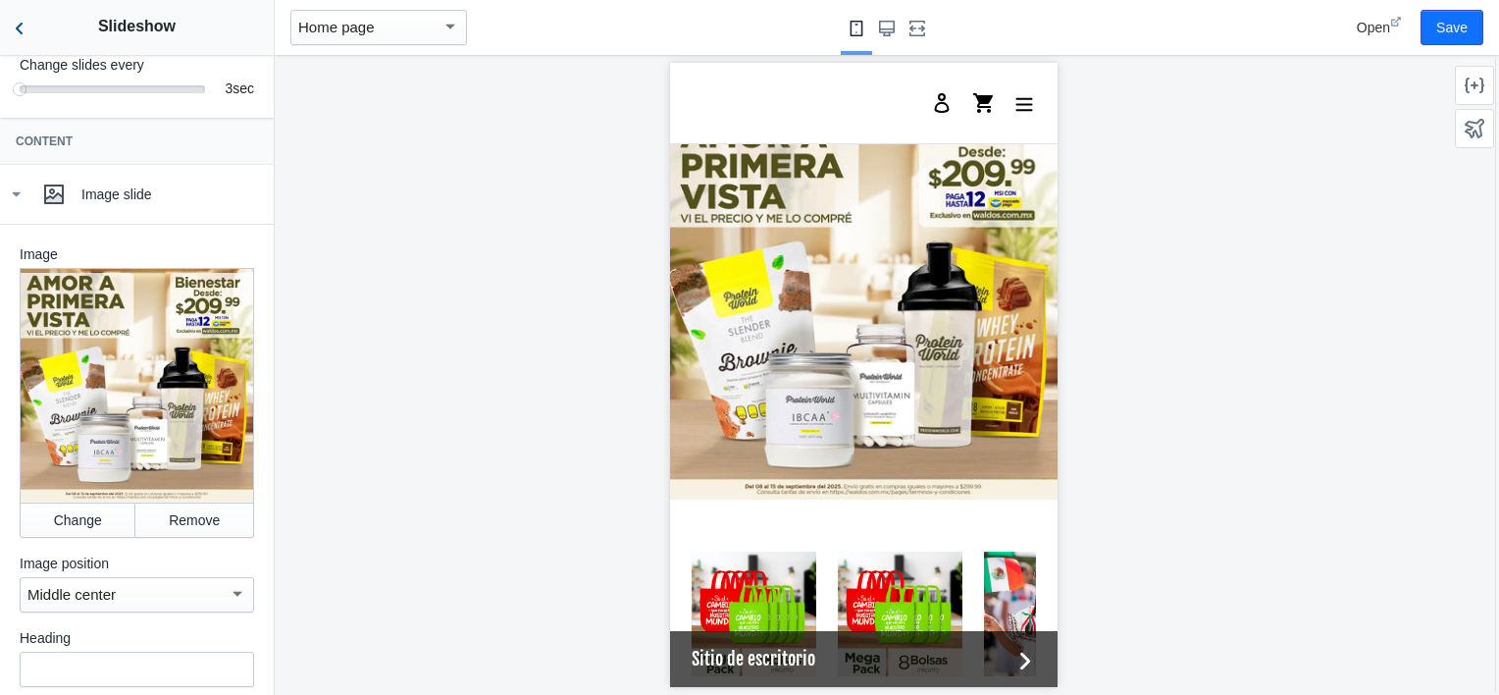
type input "https://waldos.com.mx/collections/vida-fit"
click at [20, 27] on icon "Back to sections" at bounding box center [20, 29] width 20 height 20
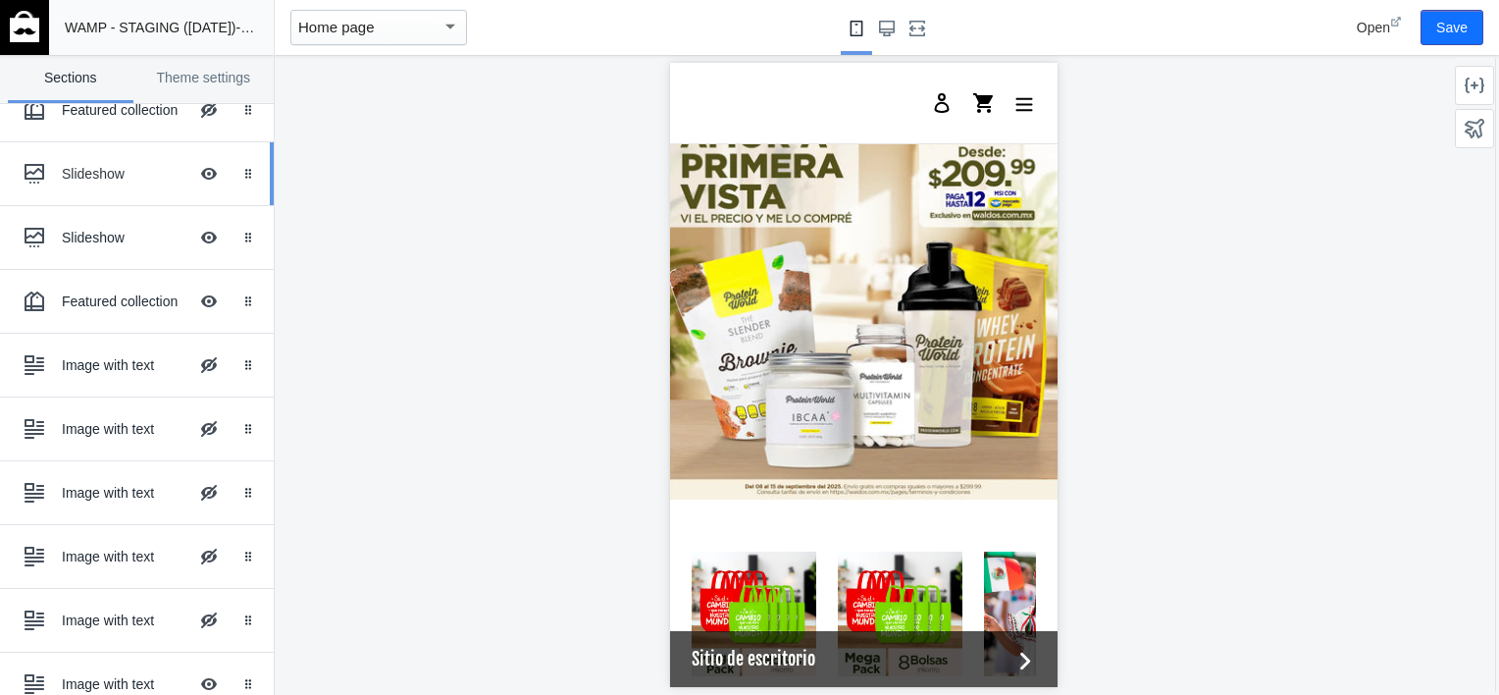
scroll to position [302, 0]
click at [106, 298] on div "Featured collection" at bounding box center [125, 300] width 126 height 20
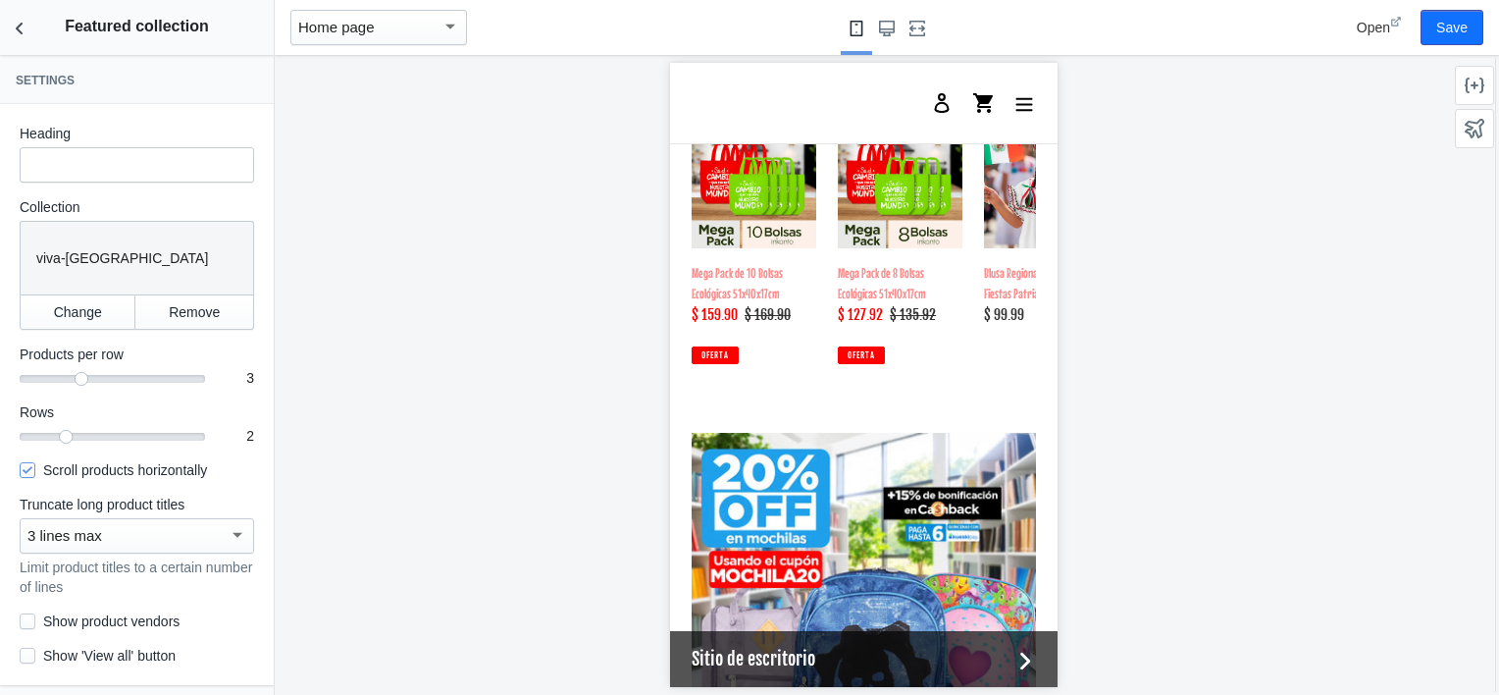
scroll to position [2744, 0]
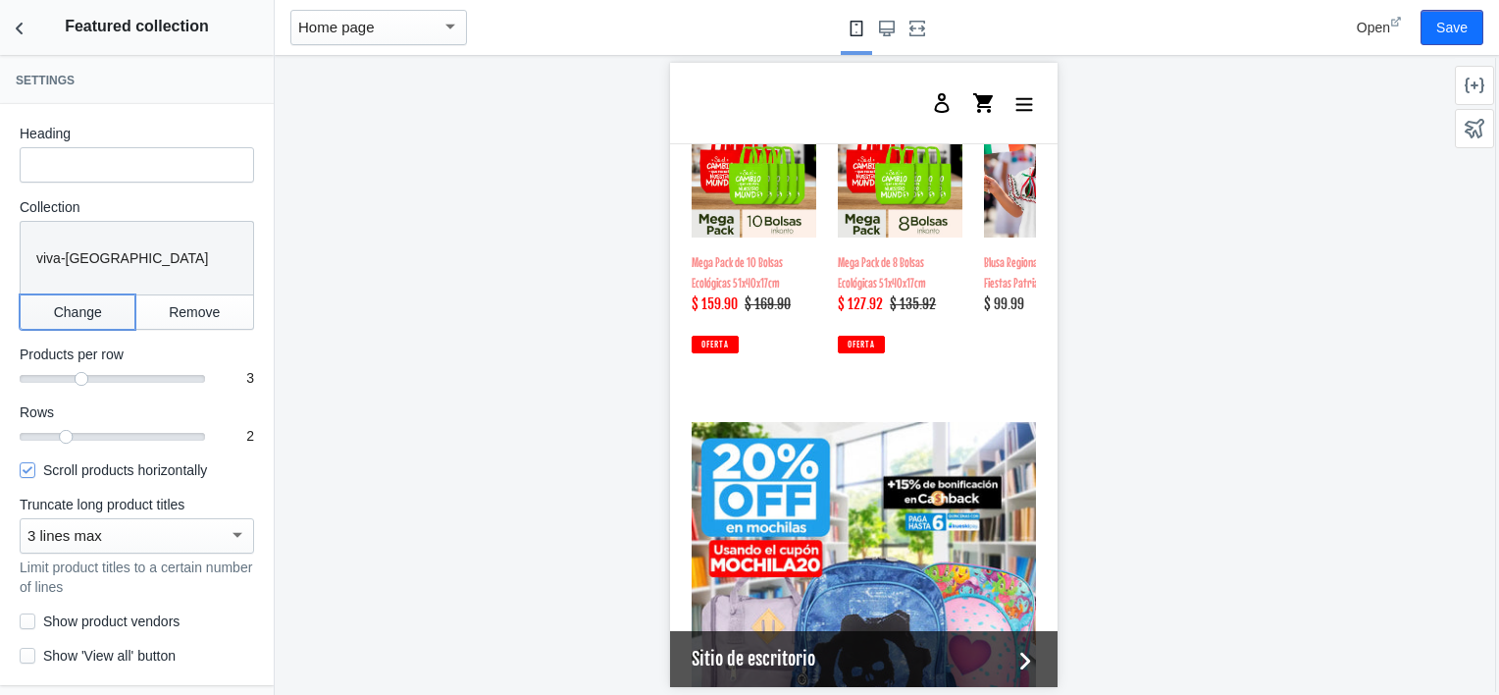
click at [75, 295] on button "Change" at bounding box center [78, 311] width 116 height 35
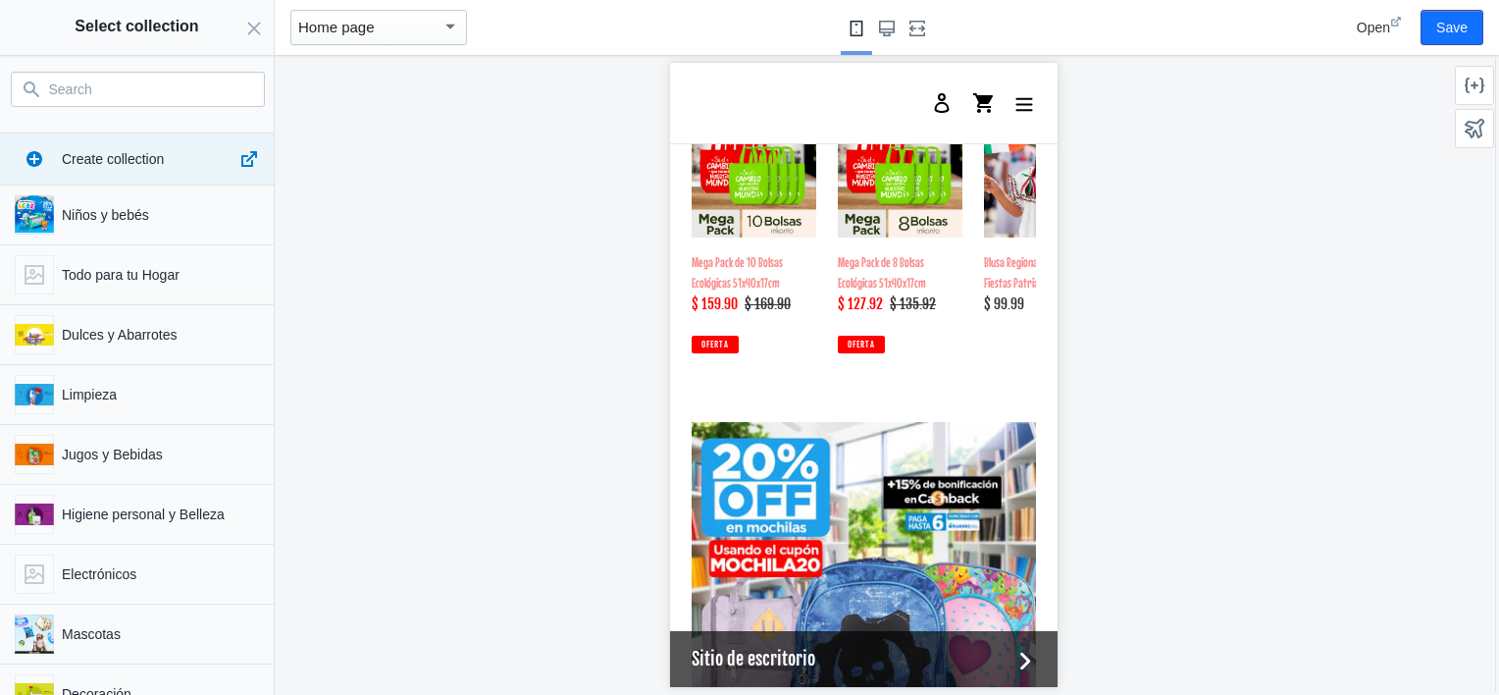
click at [126, 106] on div "Search" at bounding box center [137, 89] width 274 height 68
click at [118, 90] on input "Search" at bounding box center [149, 90] width 201 height 24
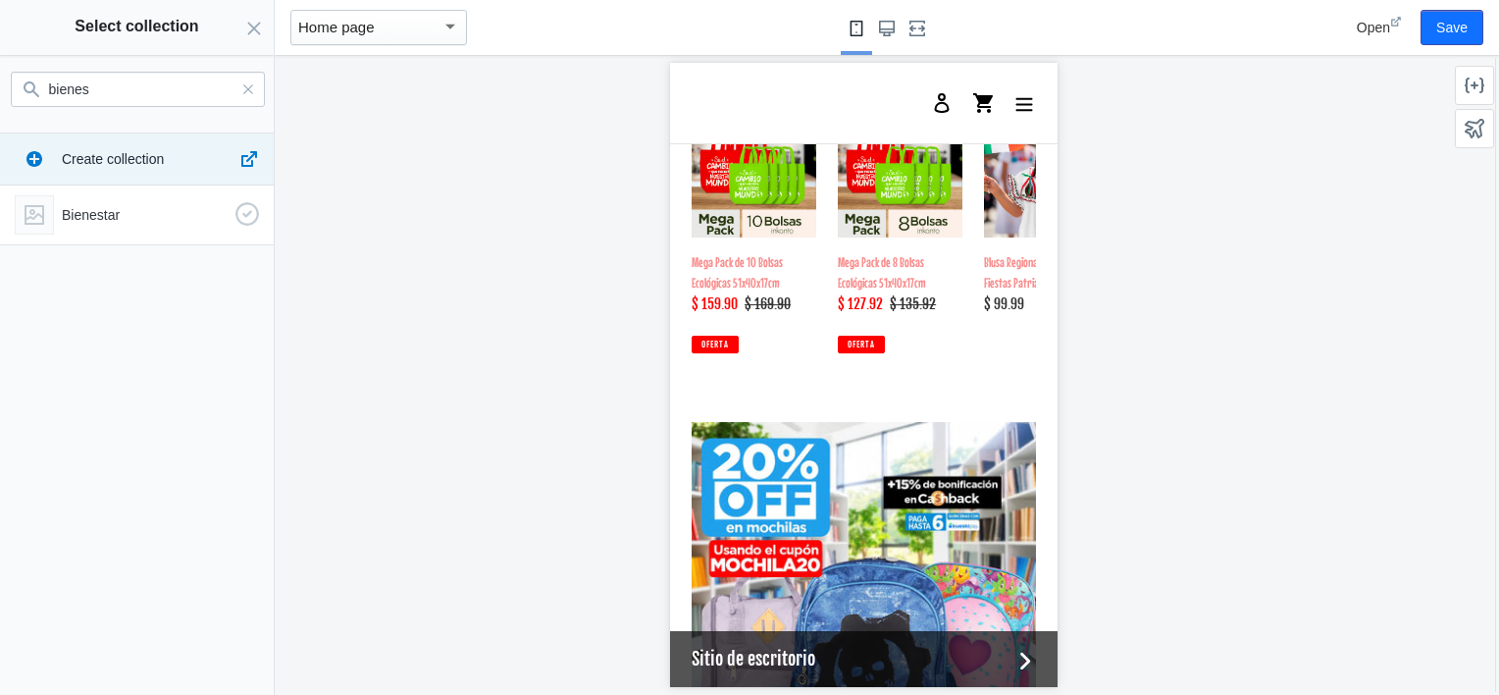
type input "bienes"
click at [101, 207] on p "Bienestar" at bounding box center [145, 215] width 166 height 20
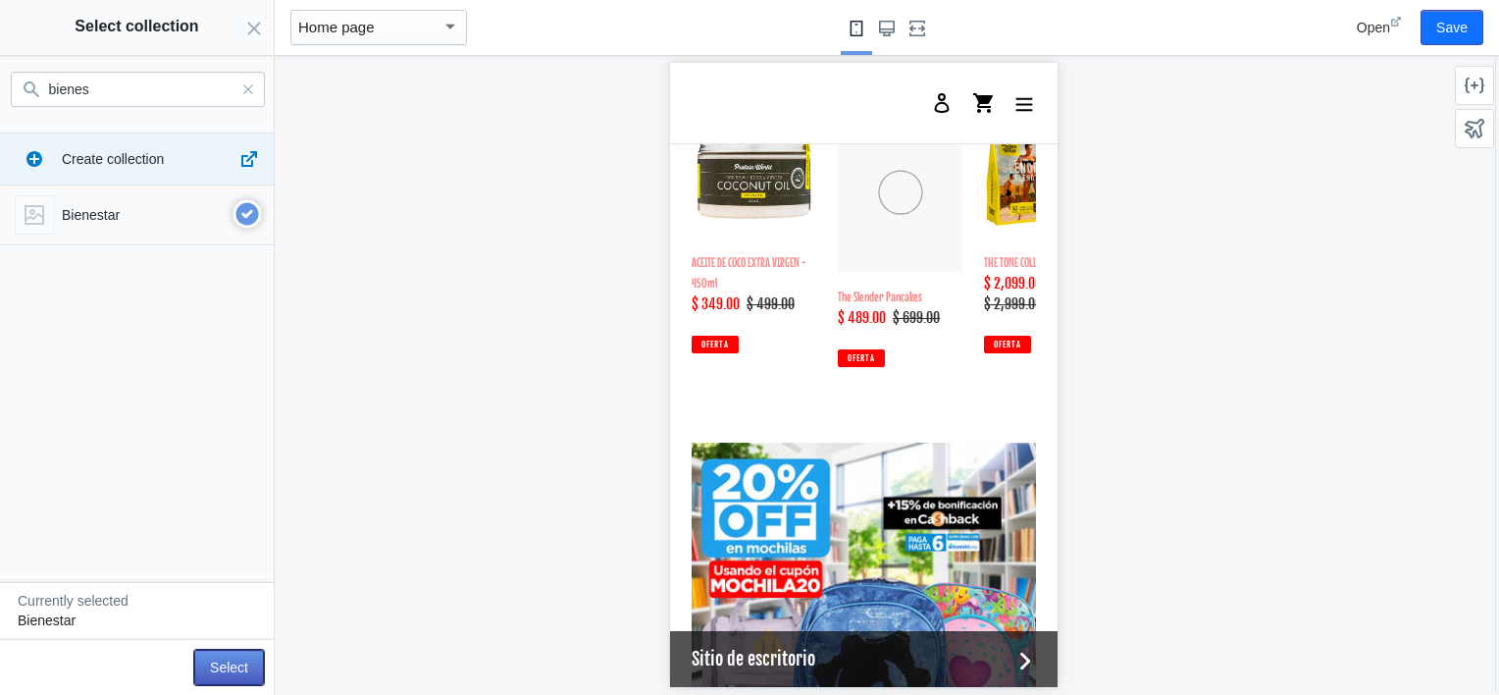
click at [230, 670] on button "Select" at bounding box center [229, 666] width 70 height 35
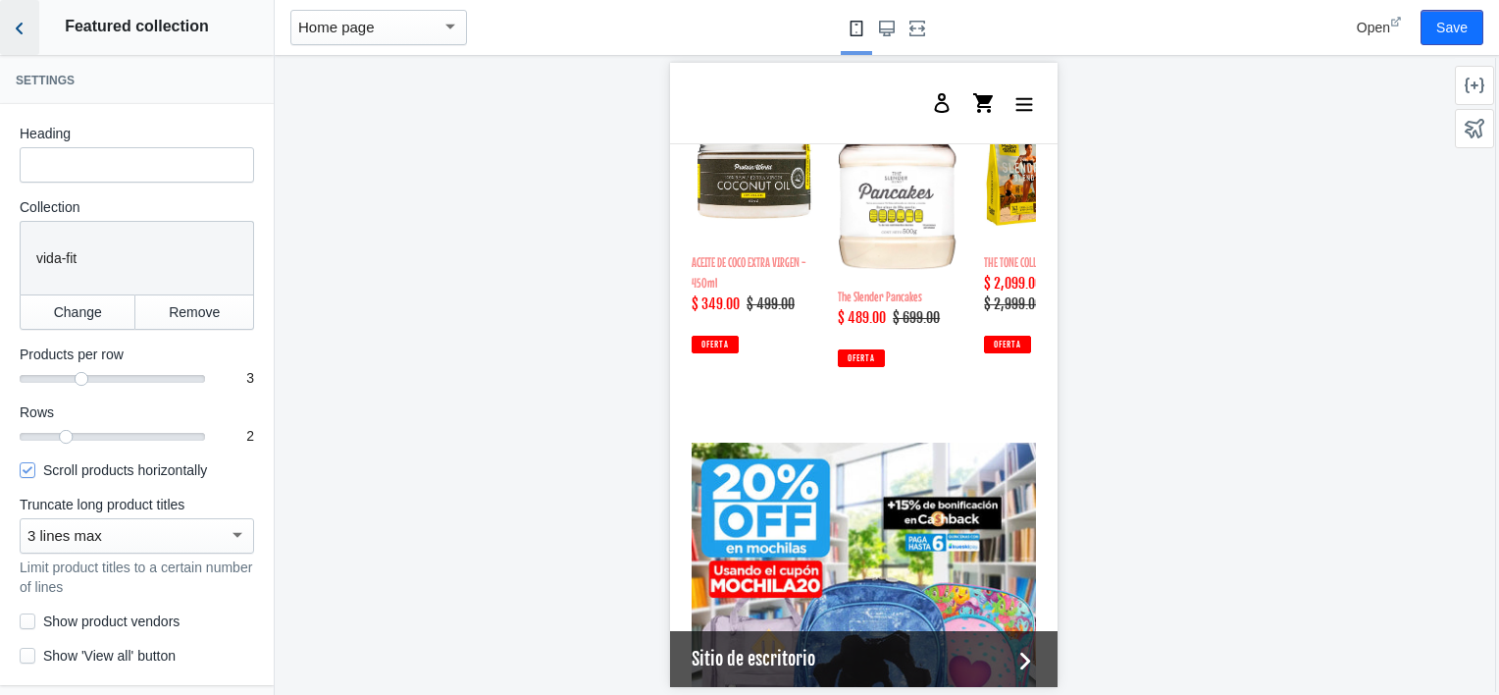
click at [22, 27] on icon "Back to sections" at bounding box center [20, 29] width 20 height 20
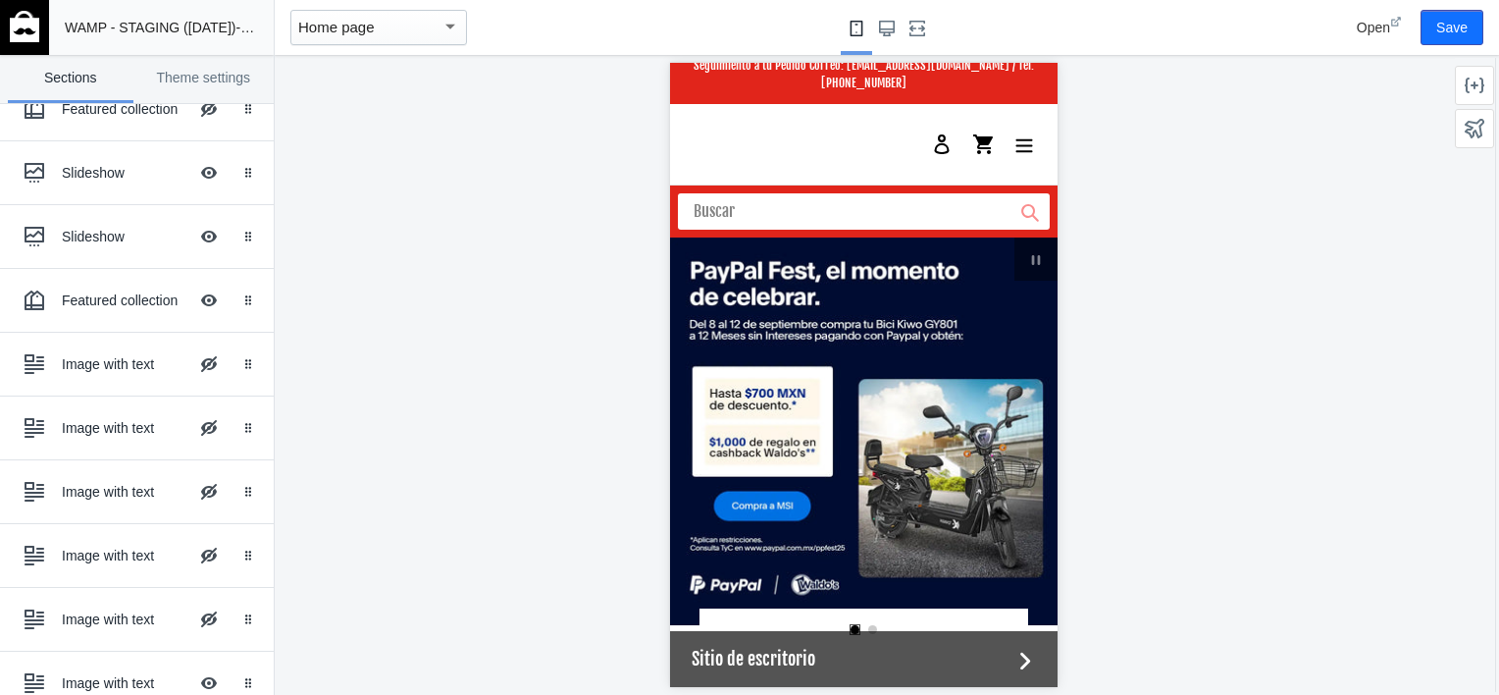
scroll to position [0, 0]
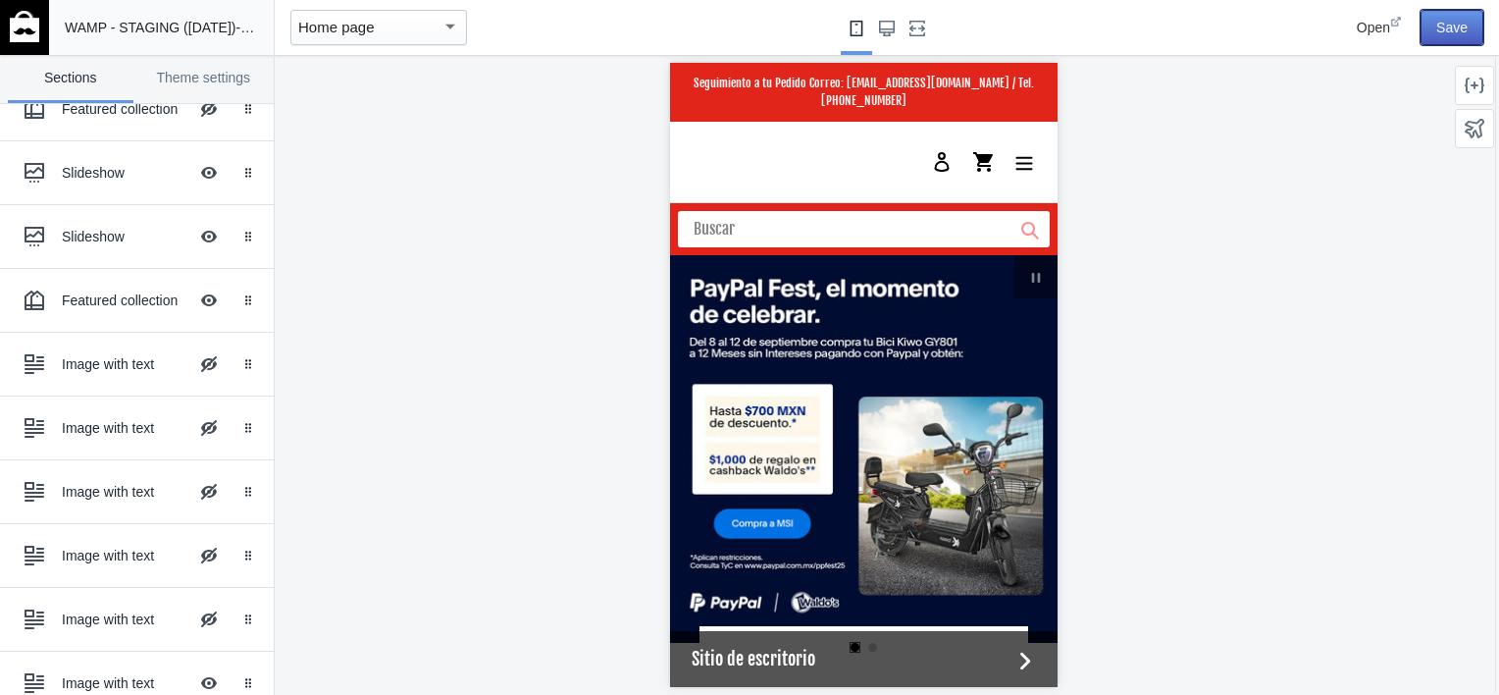
click at [1454, 32] on button "Save" at bounding box center [1452, 27] width 63 height 35
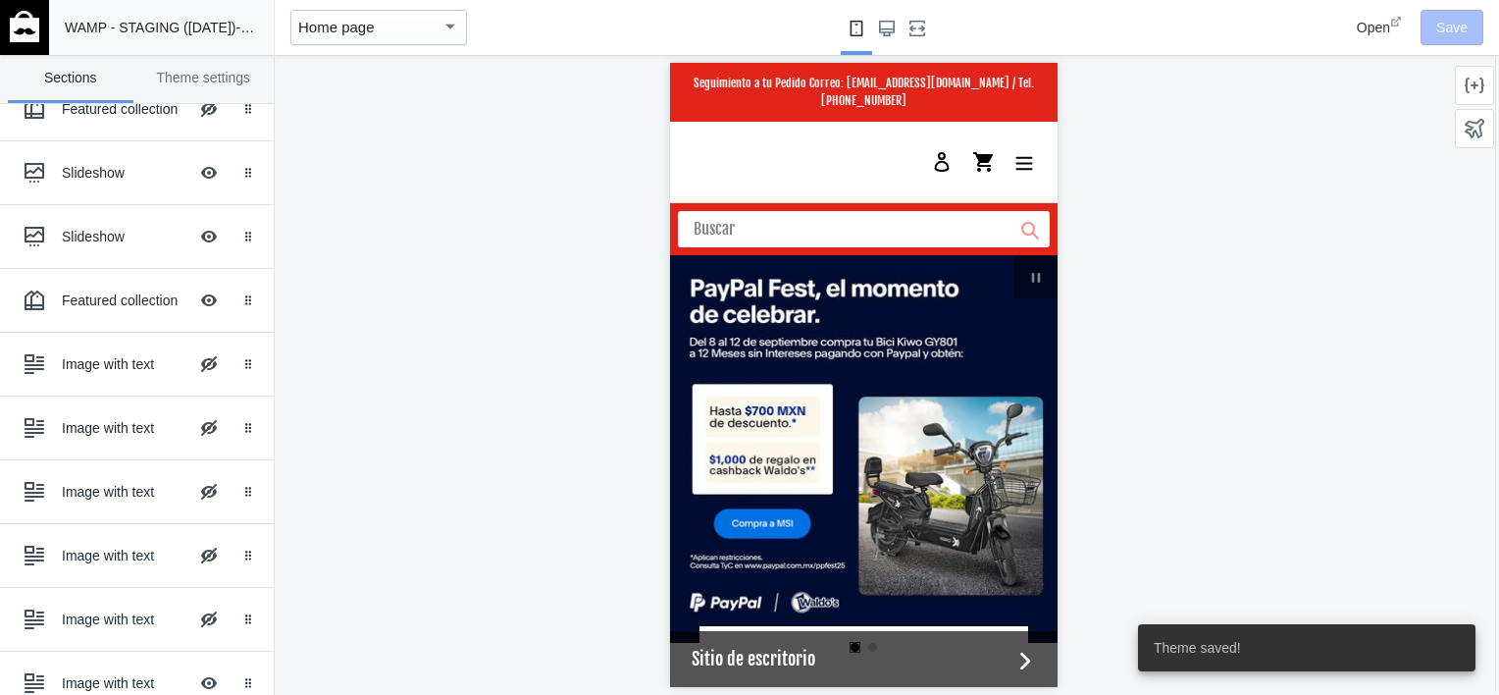
click at [28, 30] on img at bounding box center [24, 26] width 29 height 31
